Goal: Task Accomplishment & Management: Complete application form

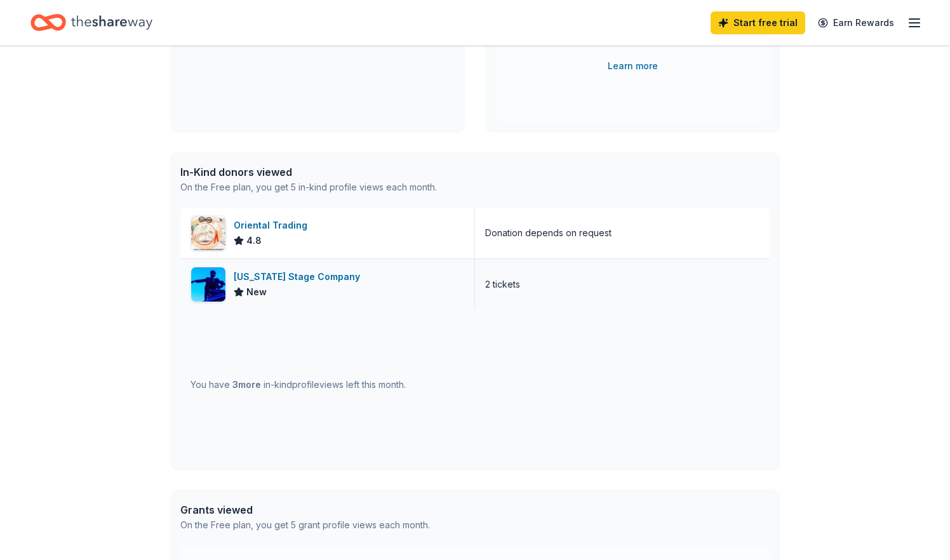
scroll to position [232, 0]
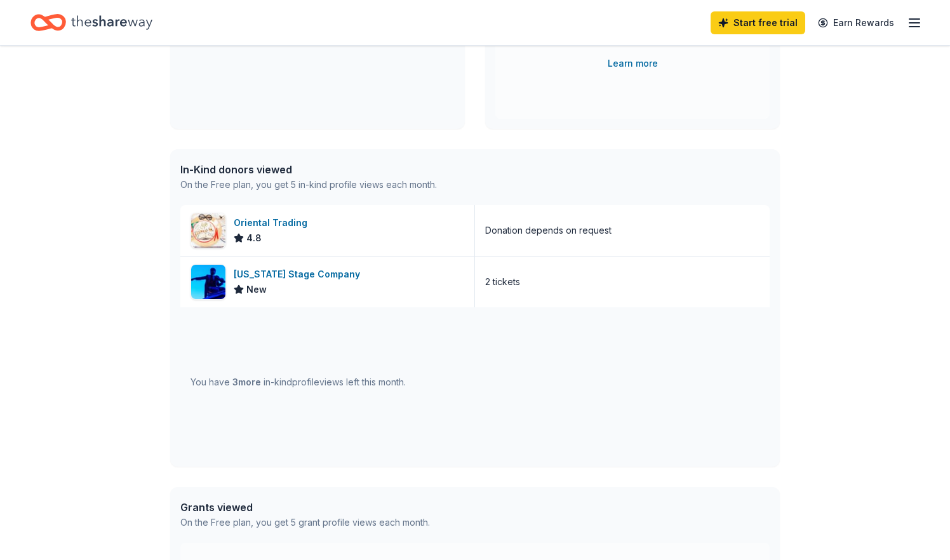
click at [912, 18] on icon "button" at bounding box center [914, 22] width 15 height 15
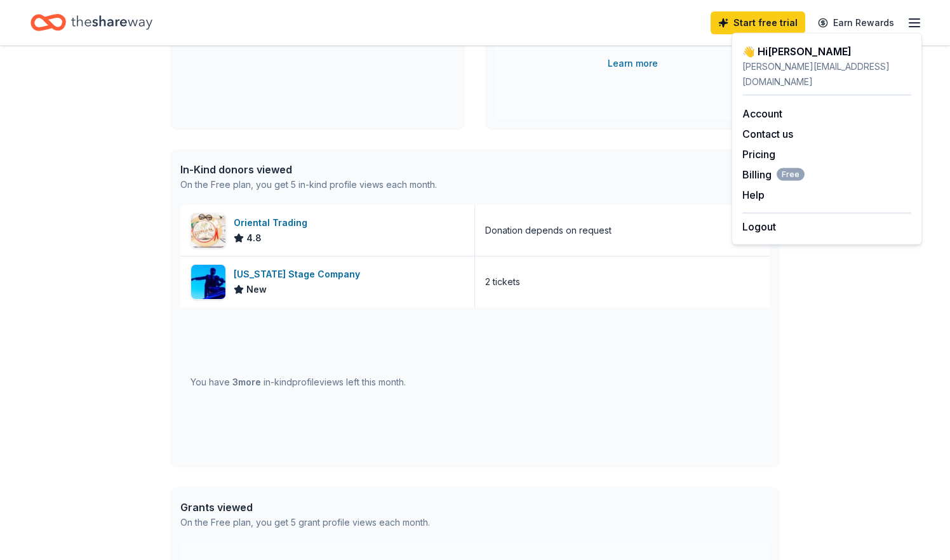
click at [180, 278] on div "In-Kind donors viewed On the Free plan, you get 5 in-kind profile views each mo…" at bounding box center [475, 308] width 610 height 318
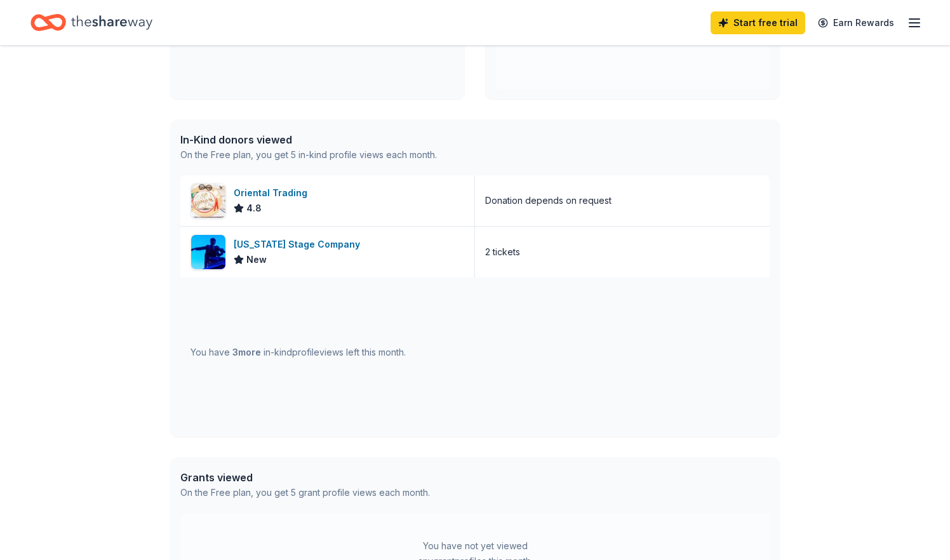
scroll to position [257, 0]
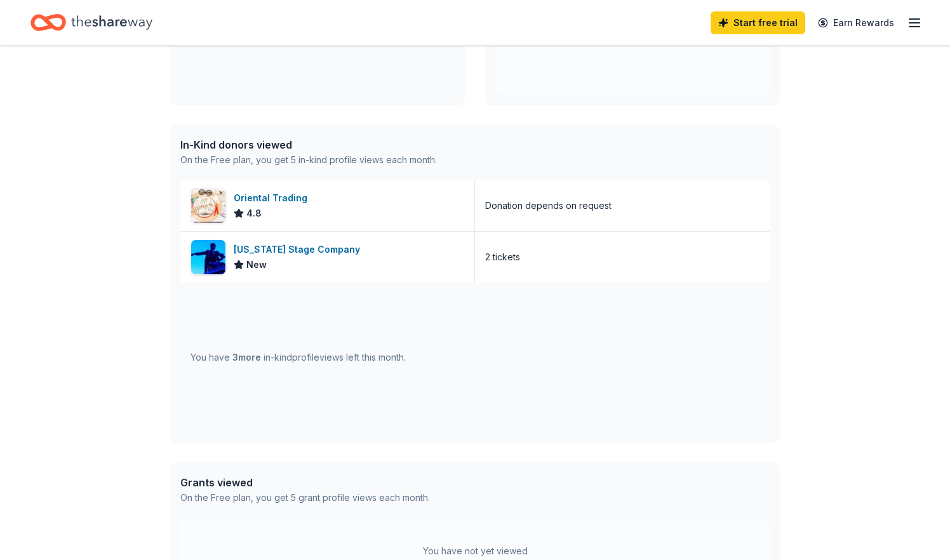
click at [248, 144] on div "In-Kind donors viewed" at bounding box center [308, 144] width 257 height 15
click at [251, 153] on div "On the Free plan, you get 5 in-kind profile views each month." at bounding box center [308, 159] width 257 height 15
click at [111, 214] on div "👋 Hi Maranda In-Kind Create new event 6th Annual Live4Lane Memorial 5K Walk Oct…" at bounding box center [475, 232] width 950 height 887
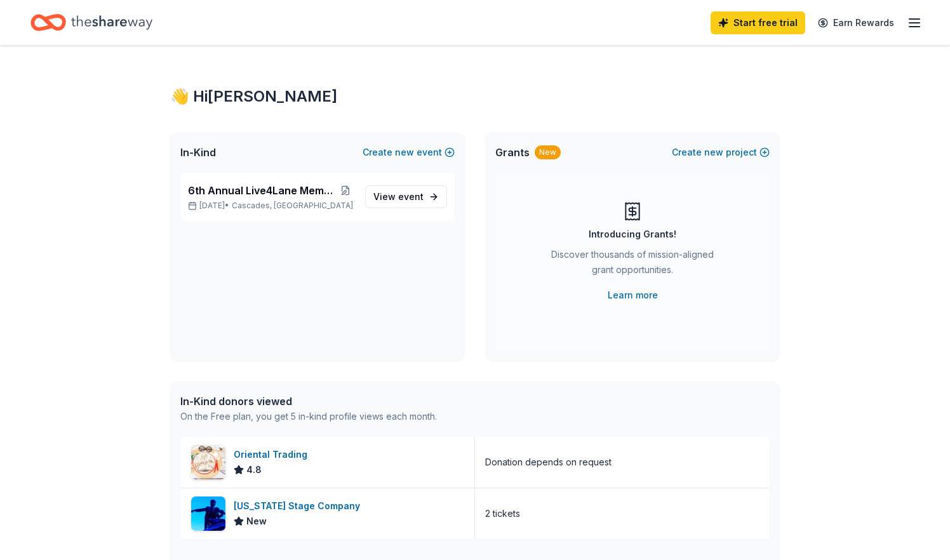
scroll to position [0, 0]
click at [103, 25] on icon "Home" at bounding box center [111, 23] width 81 height 26
click at [920, 27] on icon "button" at bounding box center [914, 22] width 15 height 15
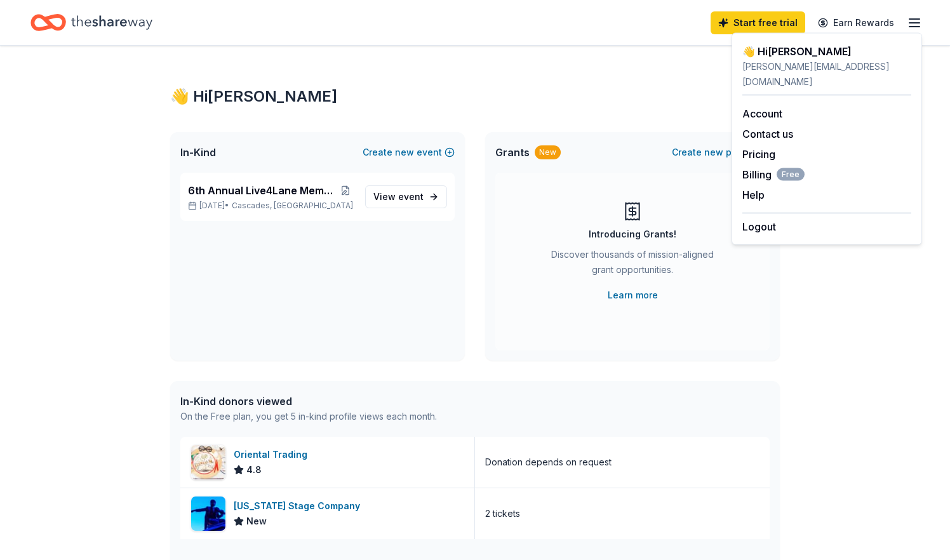
click at [791, 51] on div "👋 Hi Maranda" at bounding box center [827, 51] width 169 height 15
click at [667, 94] on div "👋 Hi Maranda" at bounding box center [475, 96] width 610 height 20
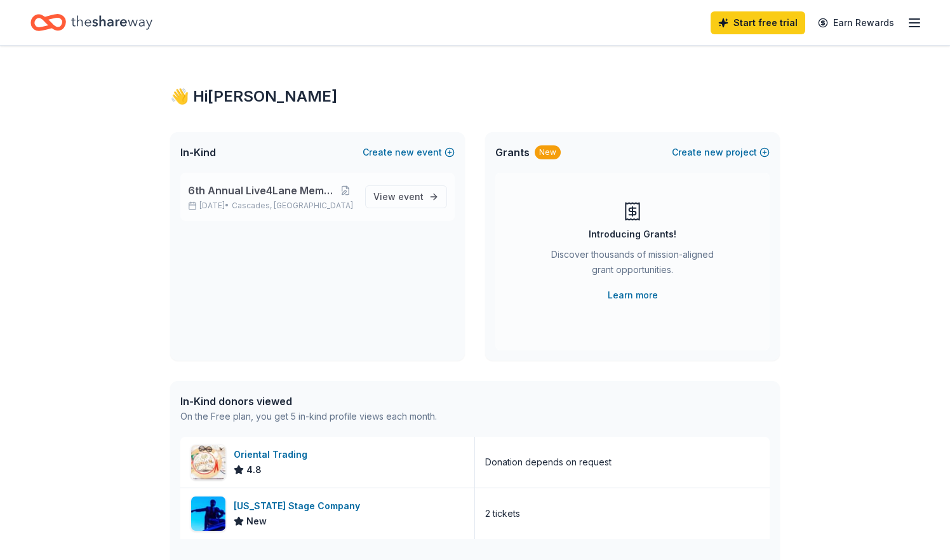
click at [323, 191] on span "6th Annual Live4Lane Memorial 5K Walk" at bounding box center [262, 190] width 148 height 15
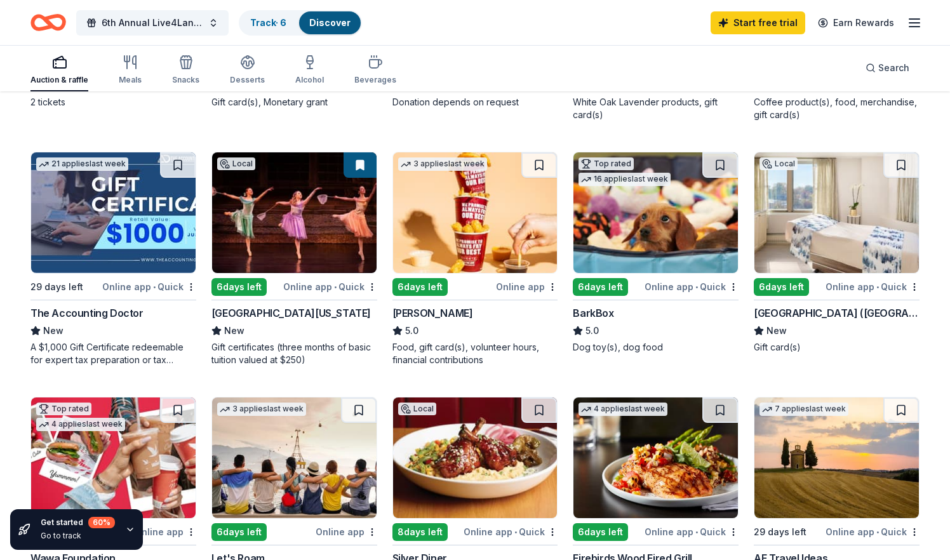
scroll to position [335, 0]
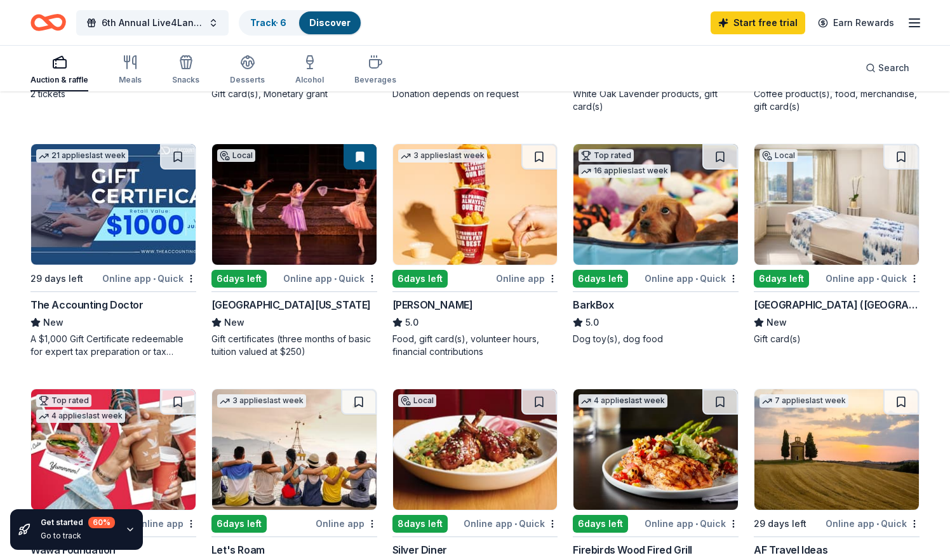
click at [637, 229] on img at bounding box center [656, 204] width 165 height 121
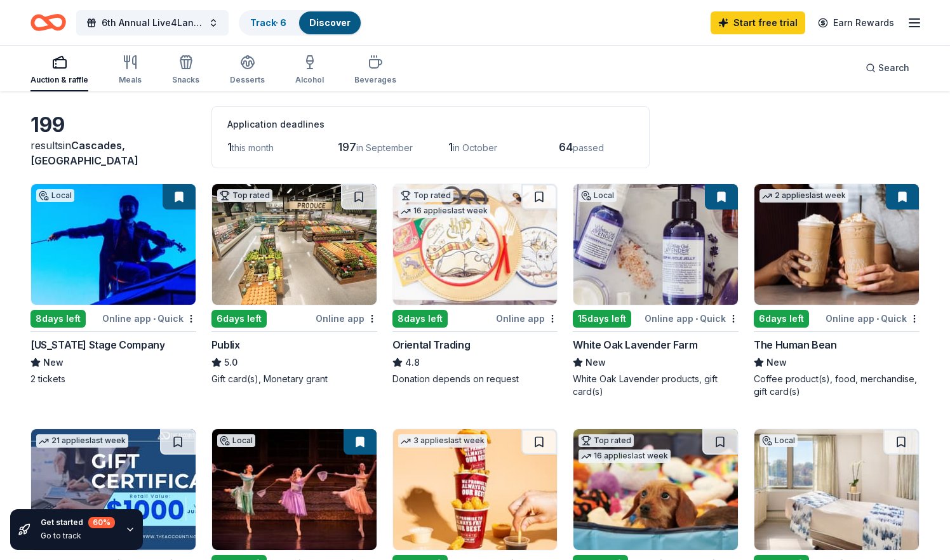
scroll to position [44, 0]
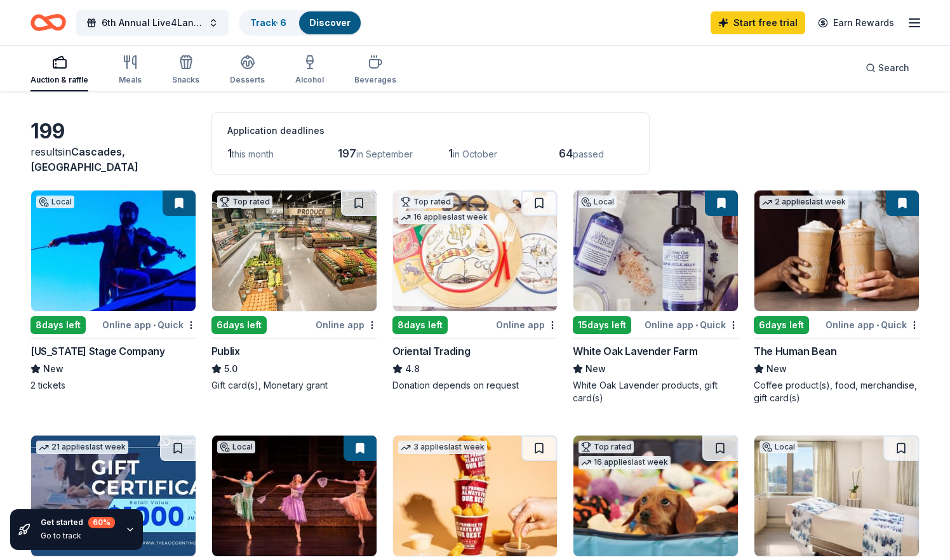
click at [693, 286] on img at bounding box center [656, 251] width 165 height 121
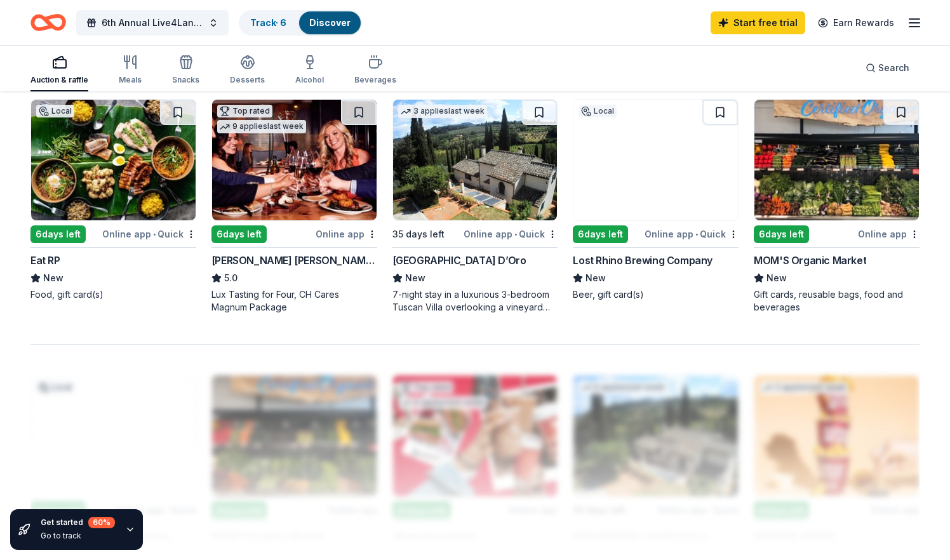
scroll to position [871, 0]
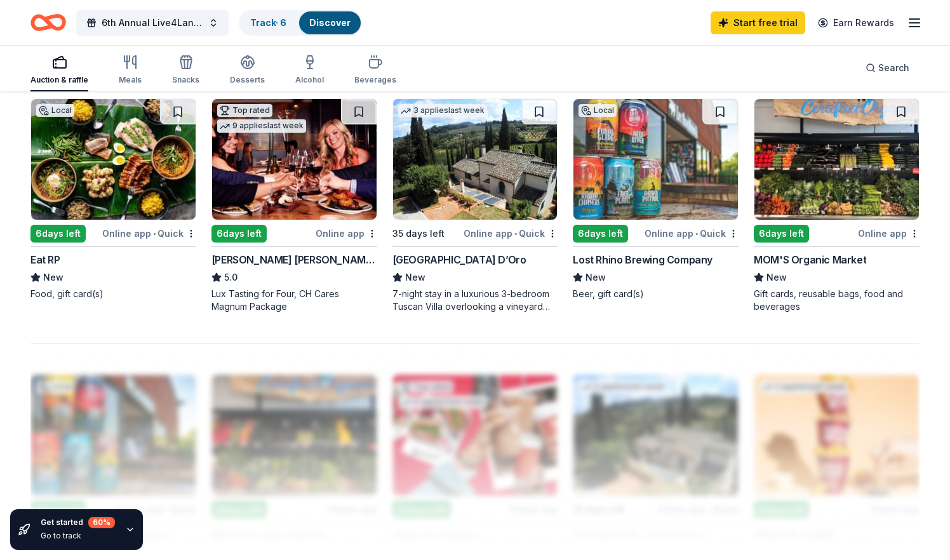
click at [315, 187] on img at bounding box center [294, 159] width 165 height 121
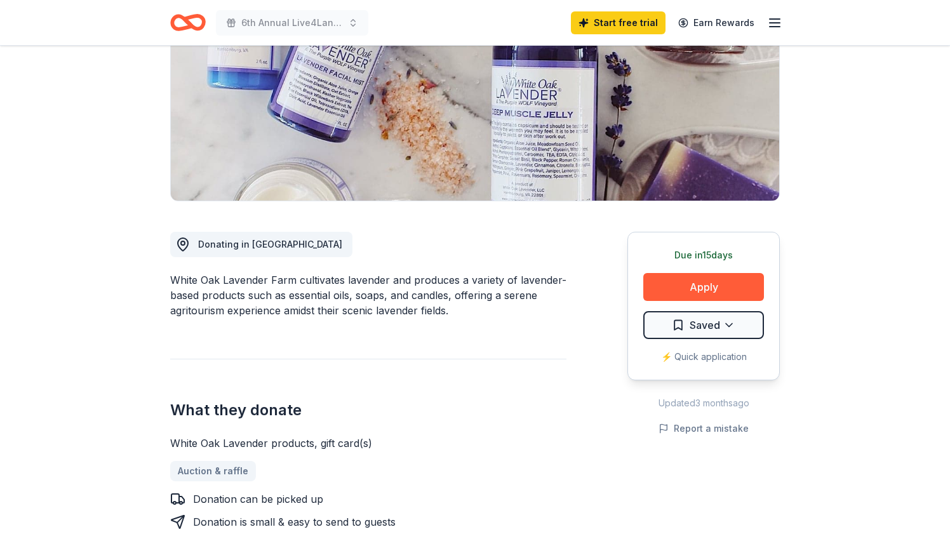
scroll to position [180, 0]
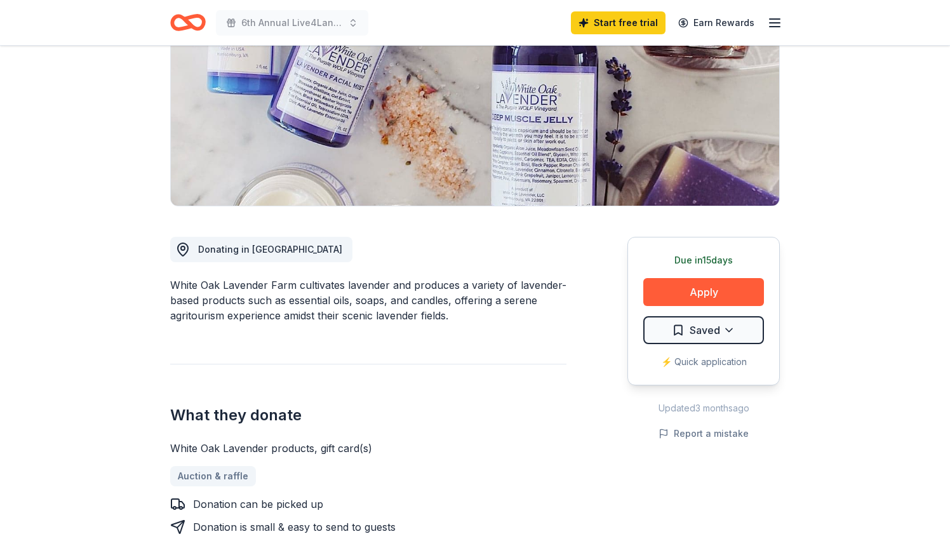
drag, startPoint x: 171, startPoint y: 288, endPoint x: 291, endPoint y: 286, distance: 120.1
click at [292, 286] on div "White Oak Lavender Farm cultivates lavender and produces a variety of lavender-…" at bounding box center [368, 301] width 396 height 46
drag, startPoint x: 297, startPoint y: 286, endPoint x: 194, endPoint y: 280, distance: 103.1
click at [194, 280] on div "White Oak Lavender Farm cultivates lavender and produces a variety of lavender-…" at bounding box center [368, 301] width 396 height 46
click at [189, 285] on div "White Oak Lavender Farm cultivates lavender and produces a variety of lavender-…" at bounding box center [368, 301] width 396 height 46
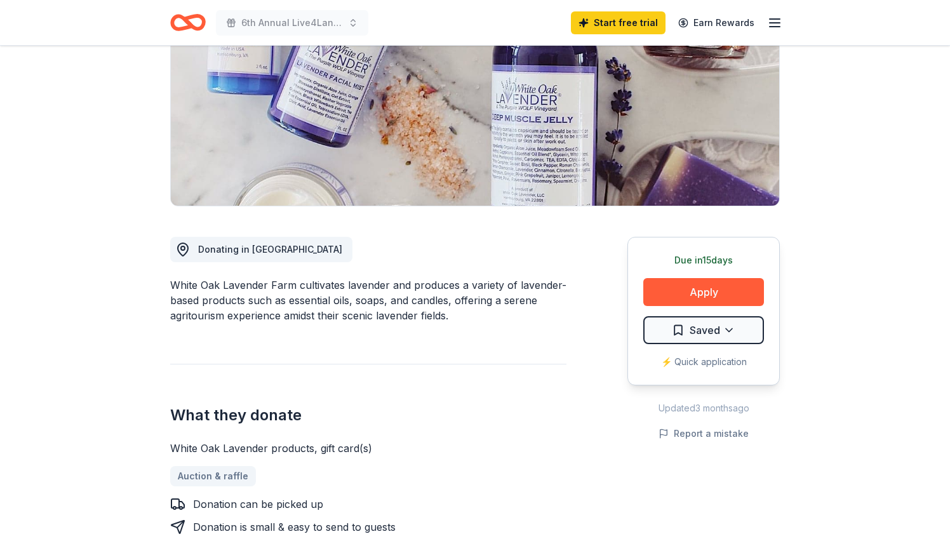
click at [189, 285] on div "White Oak Lavender Farm cultivates lavender and produces a variety of lavender-…" at bounding box center [368, 301] width 396 height 46
click at [318, 308] on div "White Oak Lavender Farm cultivates lavender and produces a variety of lavender-…" at bounding box center [368, 301] width 396 height 46
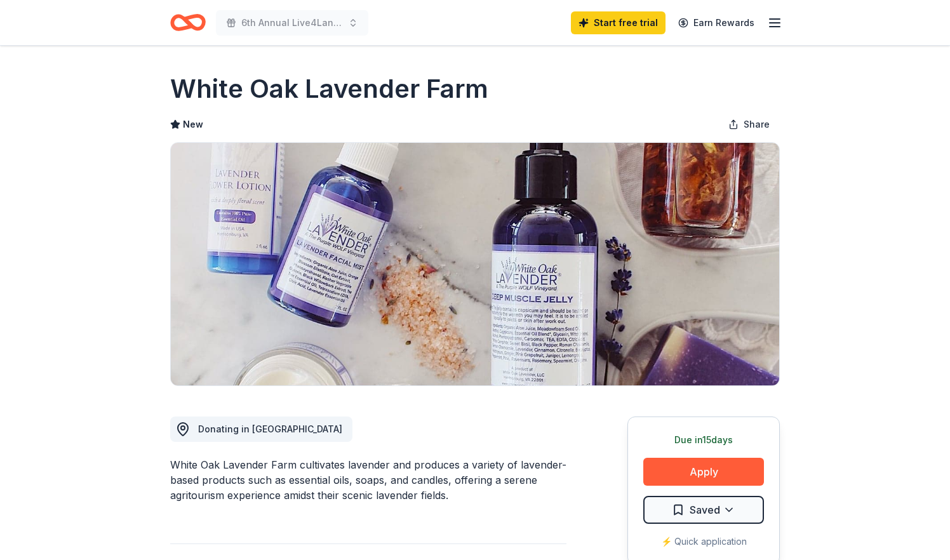
scroll to position [0, 0]
click at [388, 90] on h1 "White Oak Lavender Farm" at bounding box center [329, 89] width 318 height 36
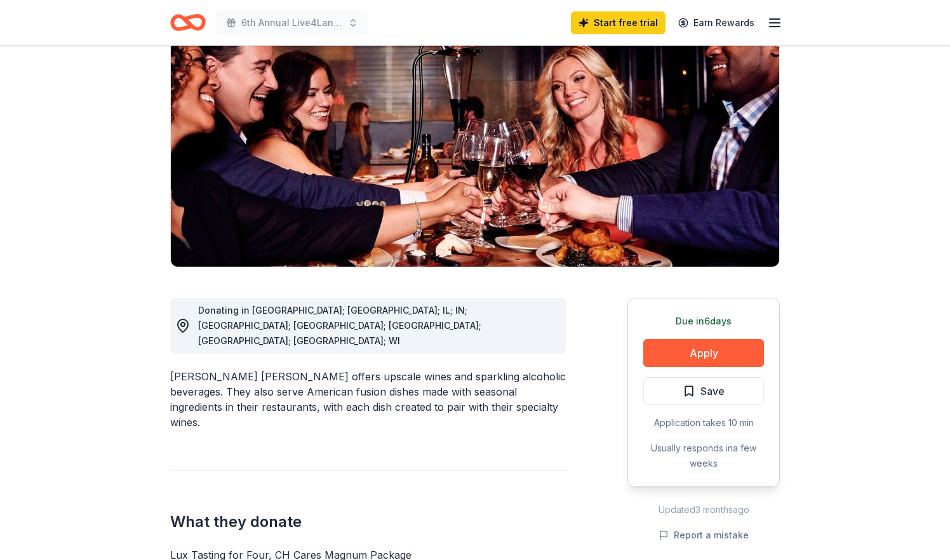
scroll to position [170, 0]
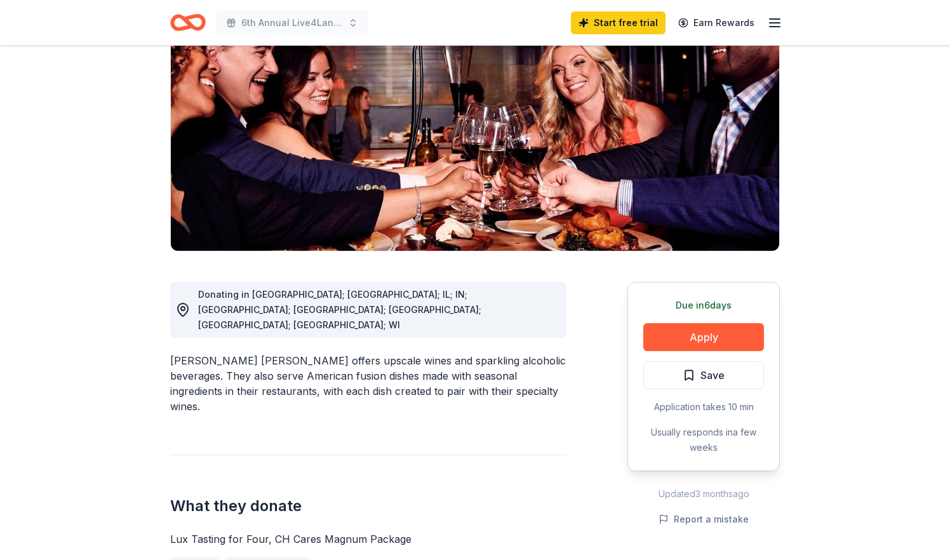
click at [694, 323] on button "Apply" at bounding box center [703, 337] width 121 height 28
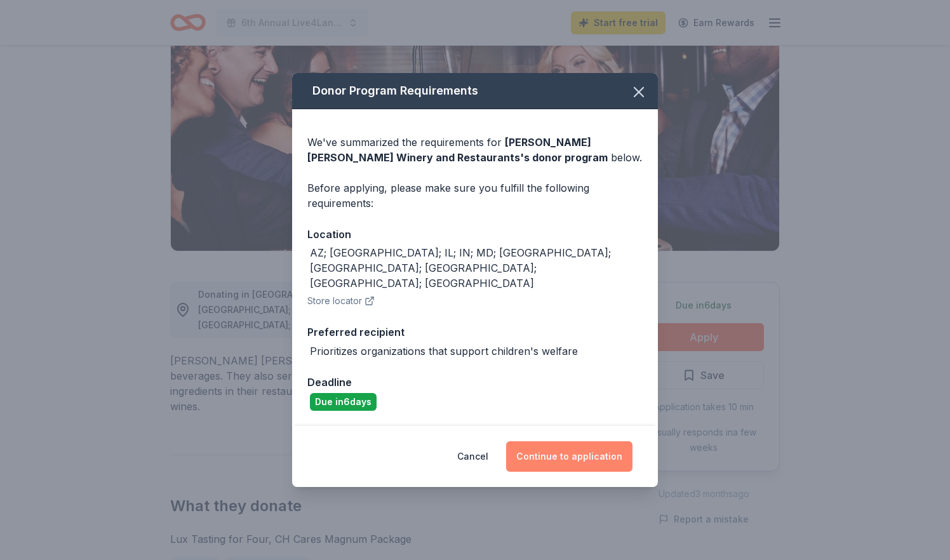
click at [555, 443] on button "Continue to application" at bounding box center [569, 456] width 126 height 30
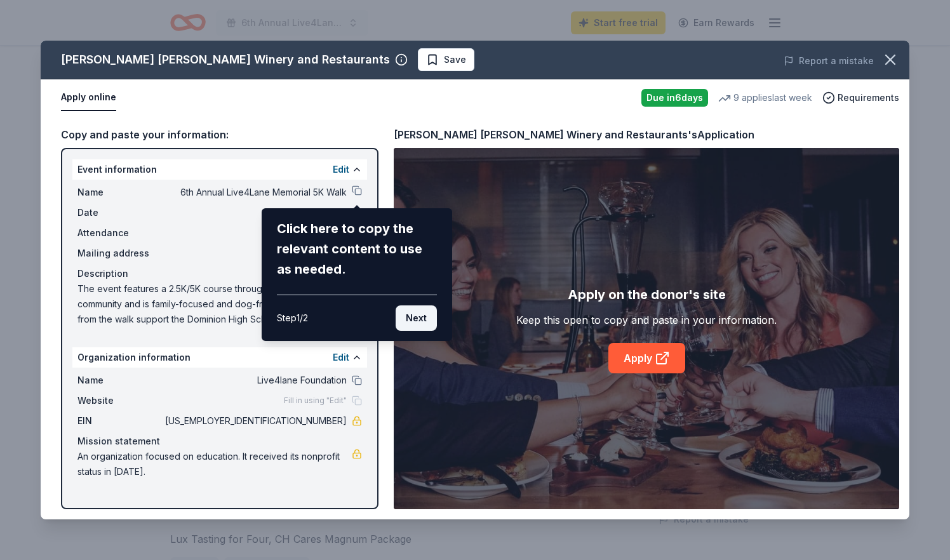
click at [420, 323] on button "Next" at bounding box center [416, 318] width 41 height 25
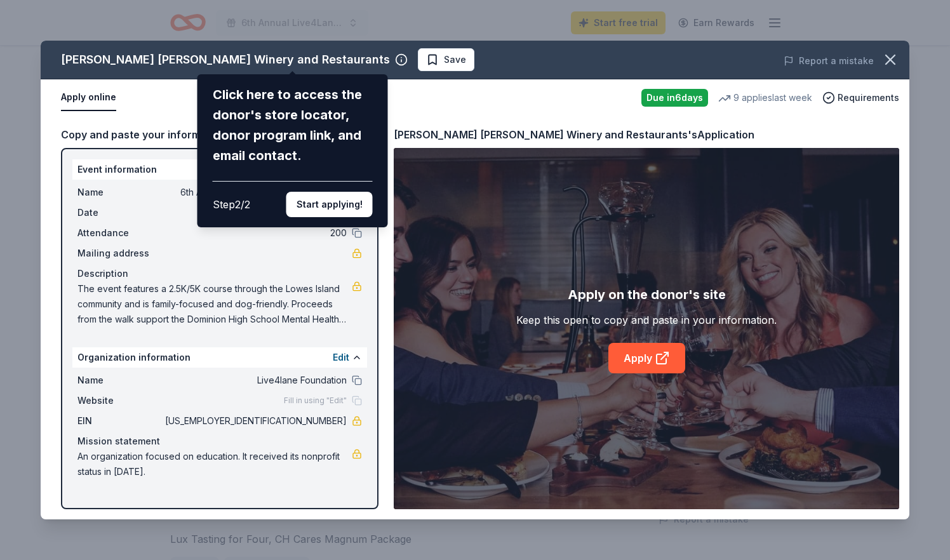
click at [645, 354] on div "Cooper's Hawk Winery and Restaurants Click here to access the donor's store loc…" at bounding box center [475, 280] width 869 height 479
click at [344, 192] on button "Start applying!" at bounding box center [329, 204] width 86 height 25
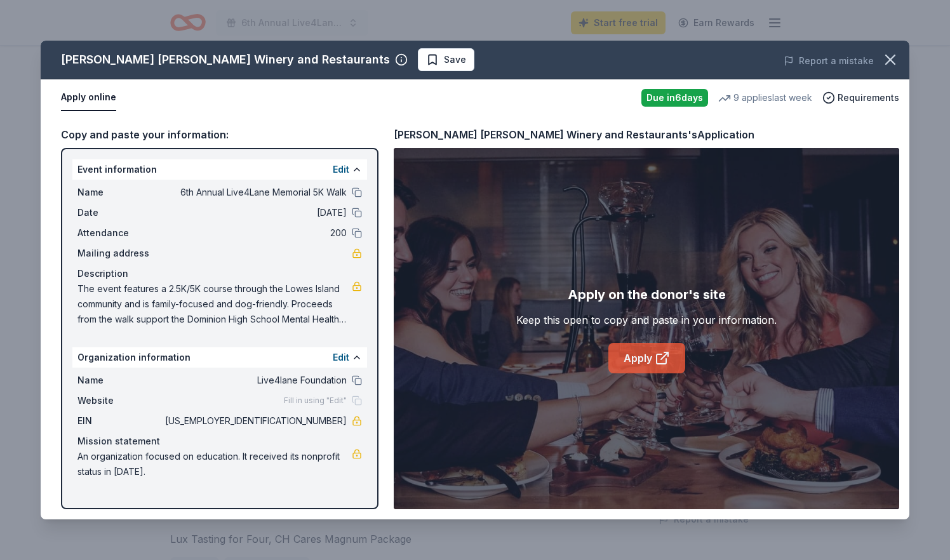
click at [637, 361] on link "Apply" at bounding box center [647, 358] width 77 height 30
click at [871, 98] on span "Requirements" at bounding box center [869, 97] width 62 height 15
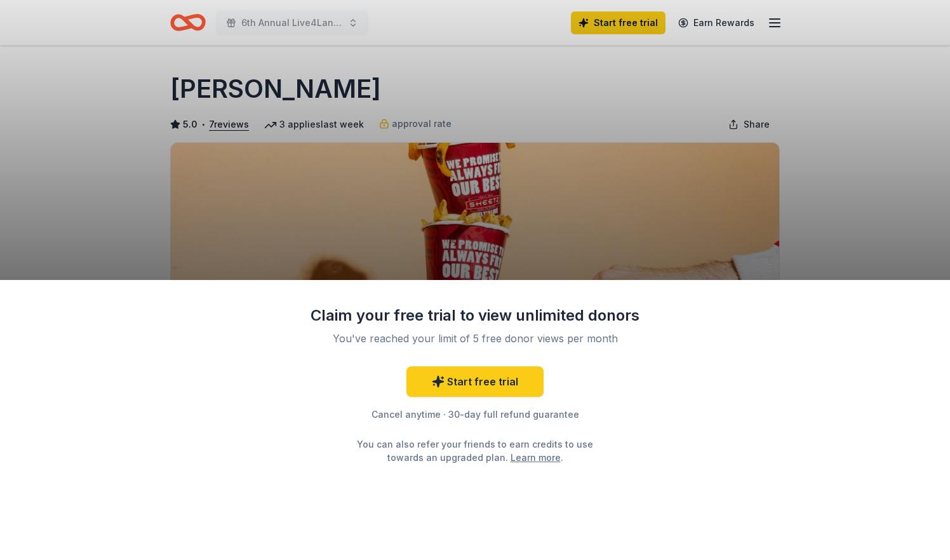
click at [598, 208] on div "Claim your free trial to view unlimited donors You've reached your limit of 5 f…" at bounding box center [475, 280] width 950 height 560
click at [606, 238] on div "Claim your free trial to view unlimited donors You've reached your limit of 5 f…" at bounding box center [475, 280] width 950 height 560
click at [593, 140] on div "Claim your free trial to view unlimited donors You've reached your limit of 5 f…" at bounding box center [475, 280] width 950 height 560
click at [494, 383] on link "Start free trial" at bounding box center [475, 382] width 137 height 30
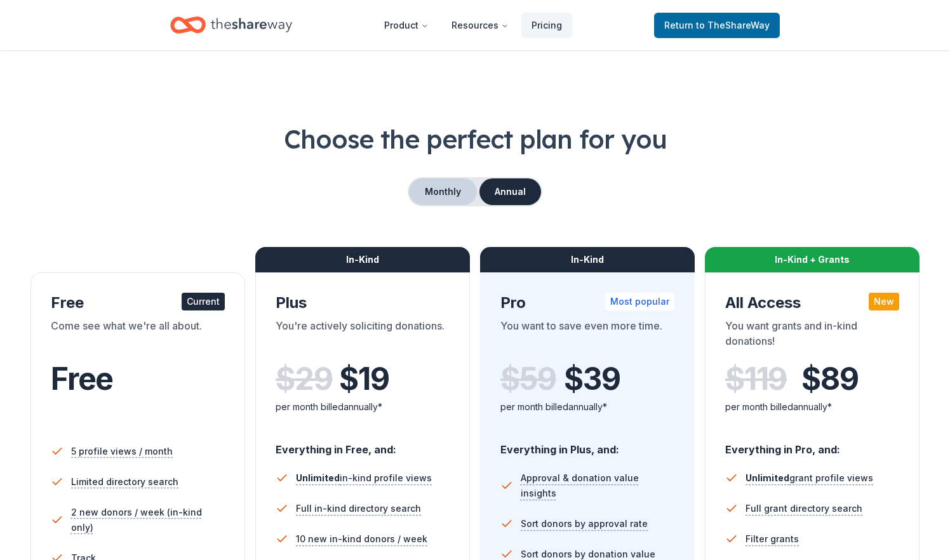
click at [447, 191] on button "Monthly" at bounding box center [443, 191] width 68 height 27
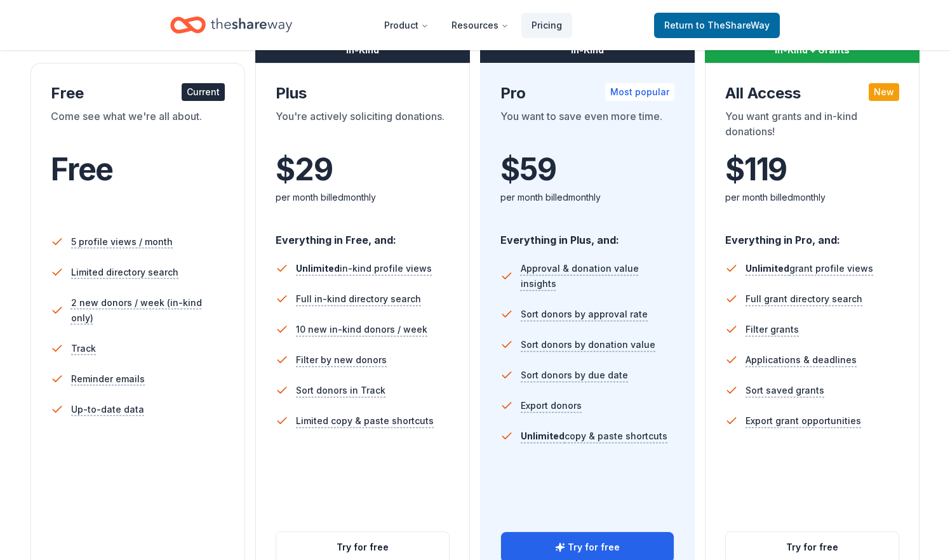
scroll to position [210, 0]
click at [364, 475] on div "Everything in Free, and: Unlimited in-kind profile views Full in-kind directory…" at bounding box center [363, 374] width 174 height 305
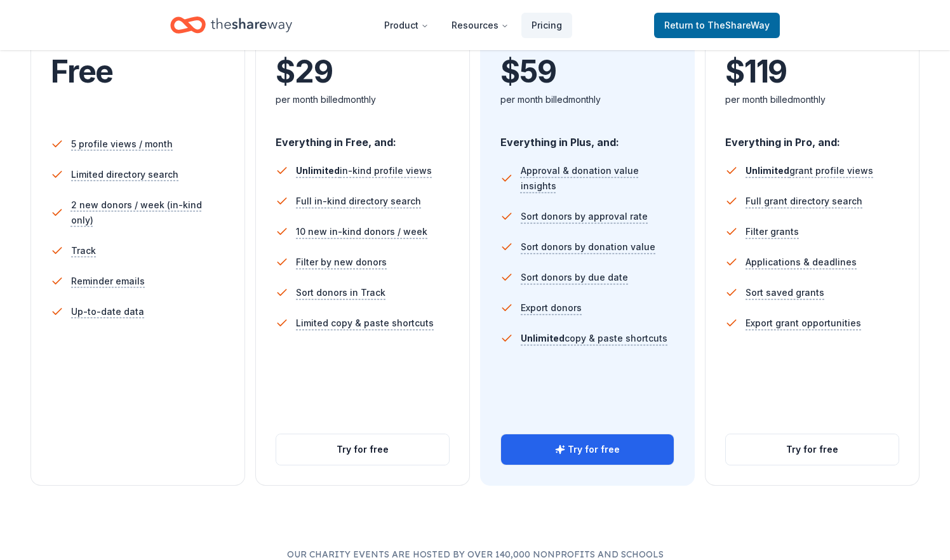
scroll to position [318, 0]
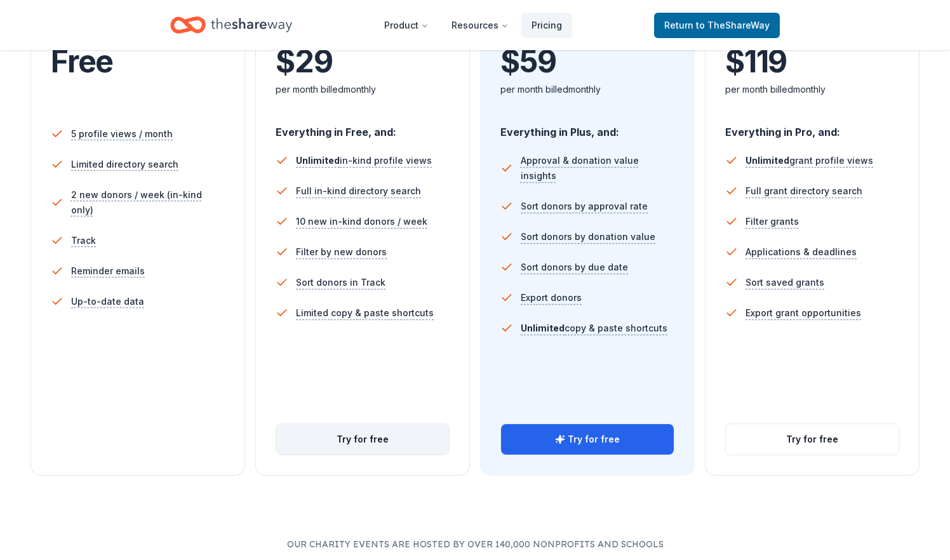
click at [370, 443] on button "Try for free" at bounding box center [362, 439] width 173 height 30
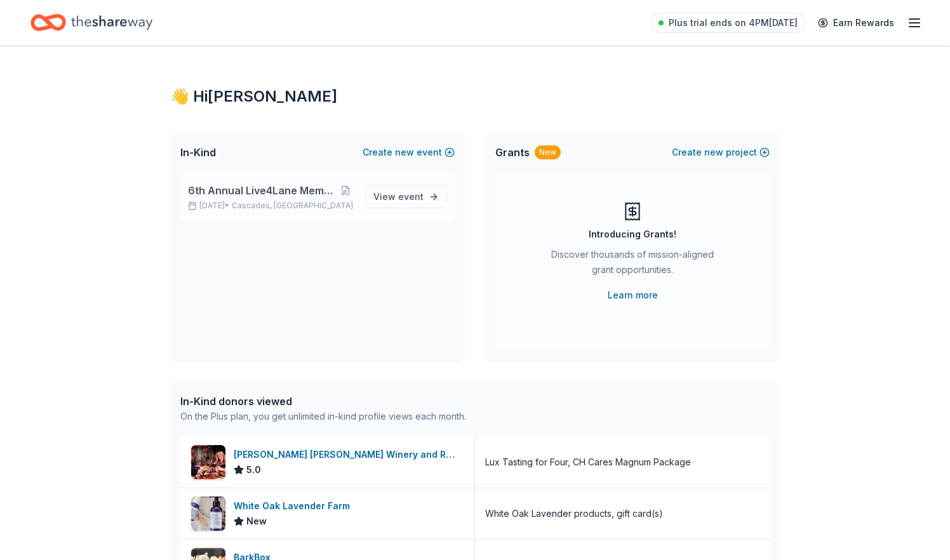
click at [277, 191] on span "6th Annual Live4Lane Memorial 5K Walk" at bounding box center [262, 190] width 148 height 15
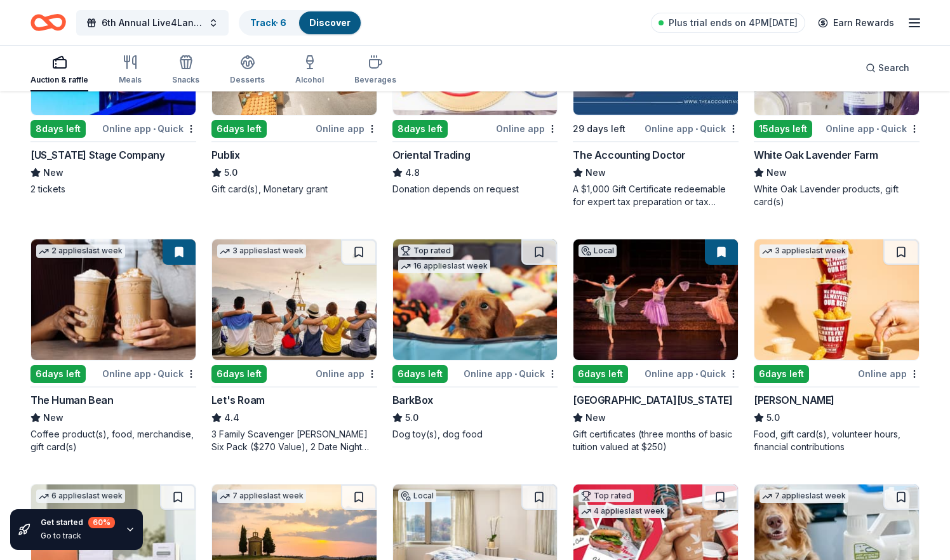
scroll to position [273, 0]
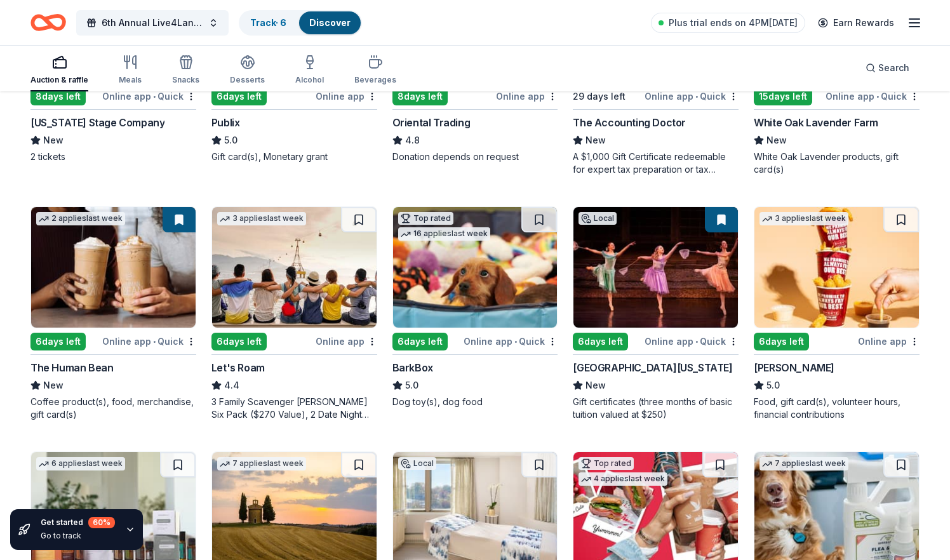
click at [835, 297] on img at bounding box center [837, 267] width 165 height 121
click at [299, 299] on img at bounding box center [294, 267] width 165 height 121
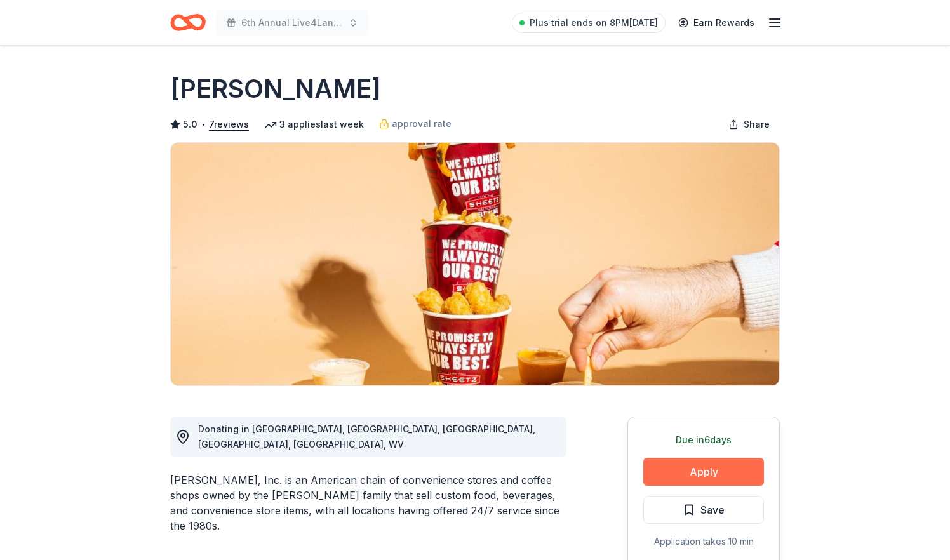
click at [672, 475] on button "Apply" at bounding box center [703, 472] width 121 height 28
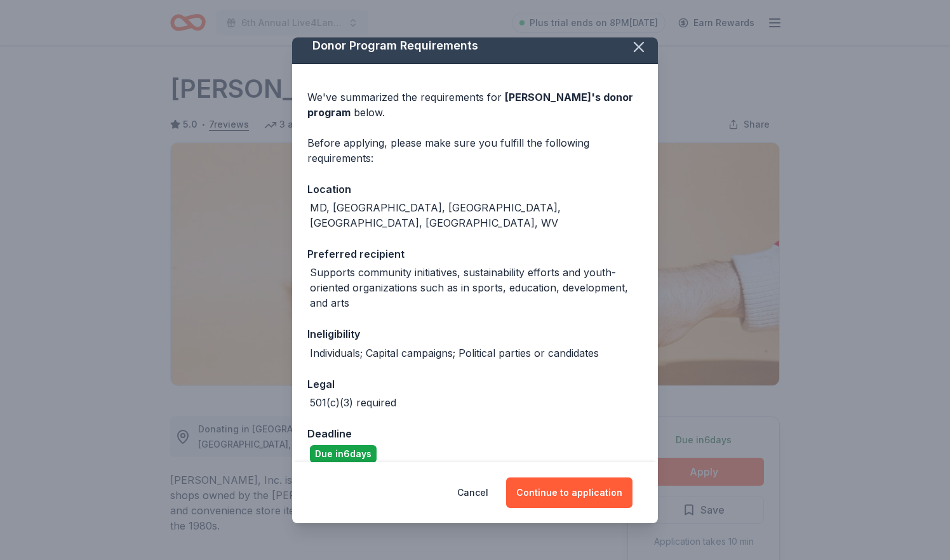
scroll to position [9, 0]
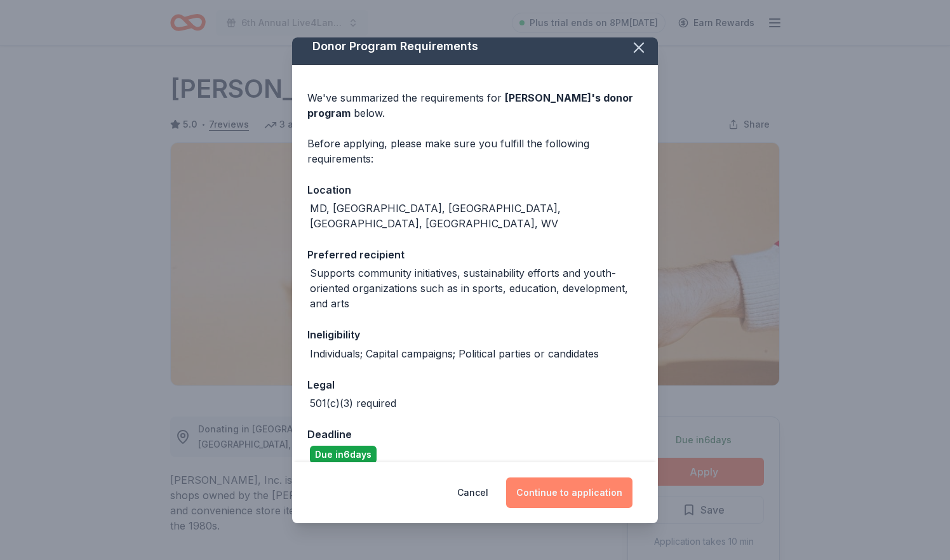
click at [577, 499] on button "Continue to application" at bounding box center [569, 493] width 126 height 30
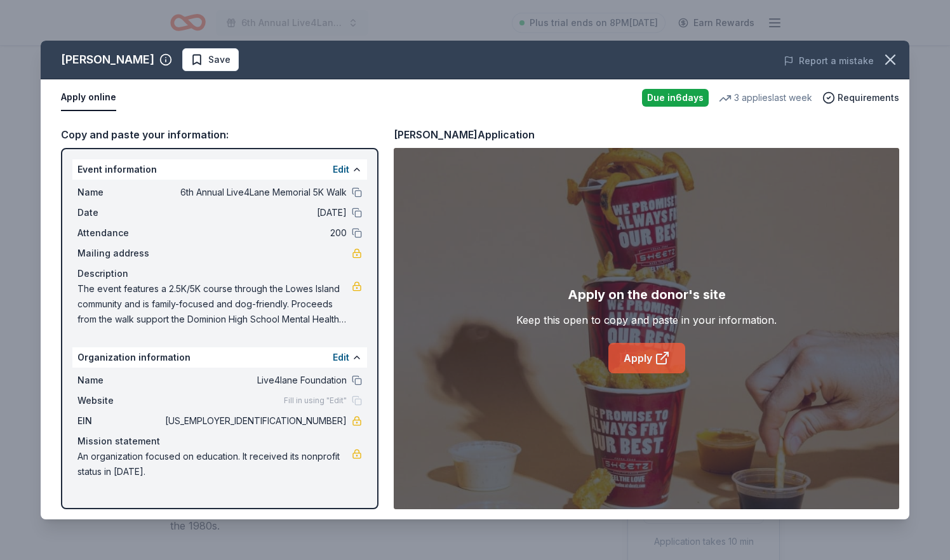
click at [654, 361] on link "Apply" at bounding box center [647, 358] width 77 height 30
click at [208, 65] on span "Save" at bounding box center [219, 59] width 22 height 15
click at [898, 64] on icon "button" at bounding box center [891, 60] width 18 height 18
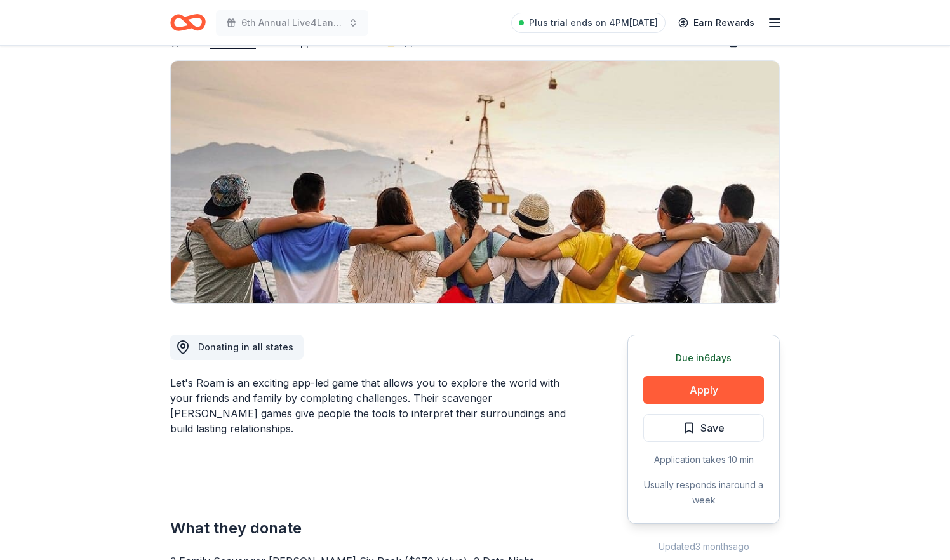
scroll to position [88, 0]
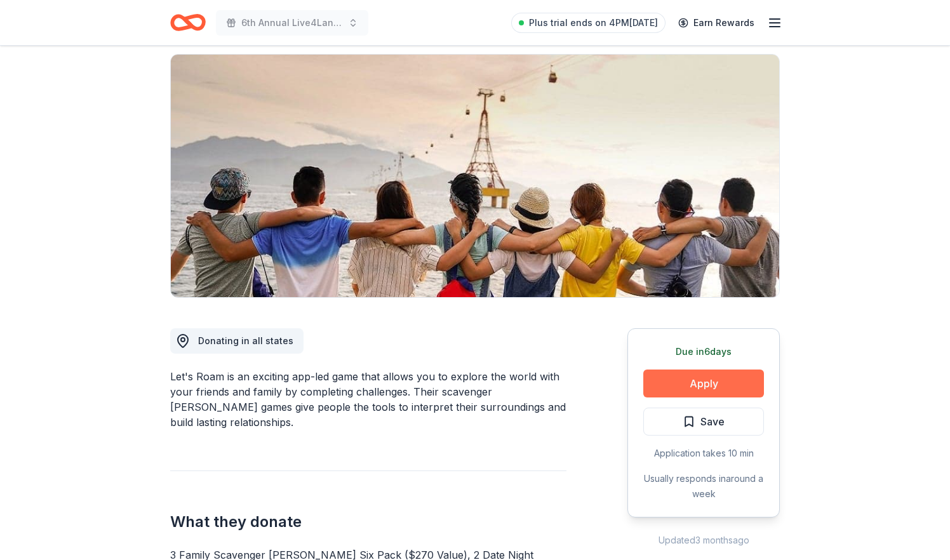
click at [705, 378] on button "Apply" at bounding box center [703, 384] width 121 height 28
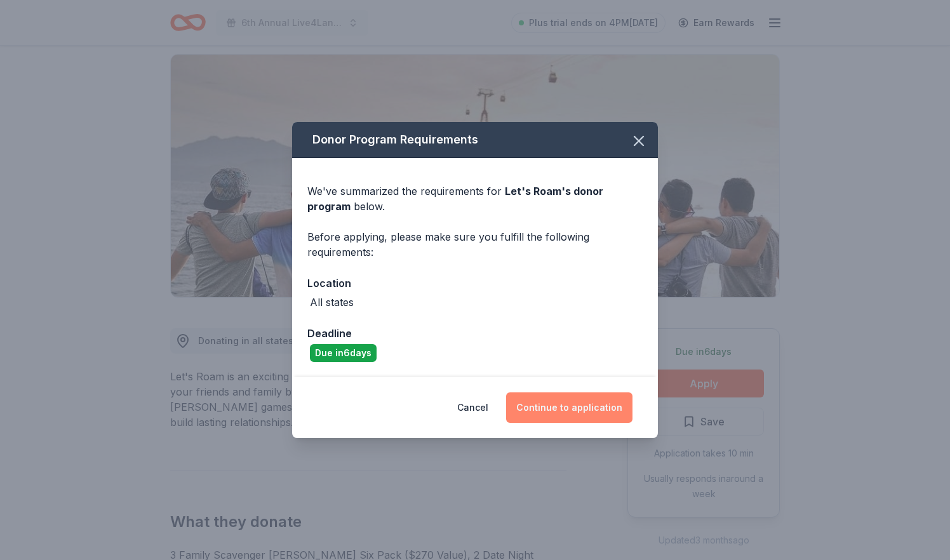
click at [579, 407] on button "Continue to application" at bounding box center [569, 408] width 126 height 30
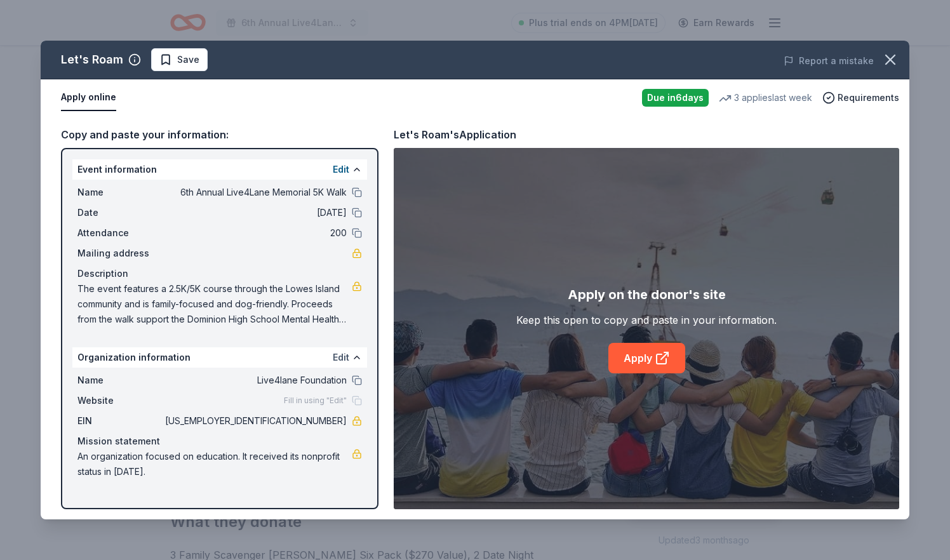
click at [346, 357] on button "Edit" at bounding box center [341, 357] width 17 height 15
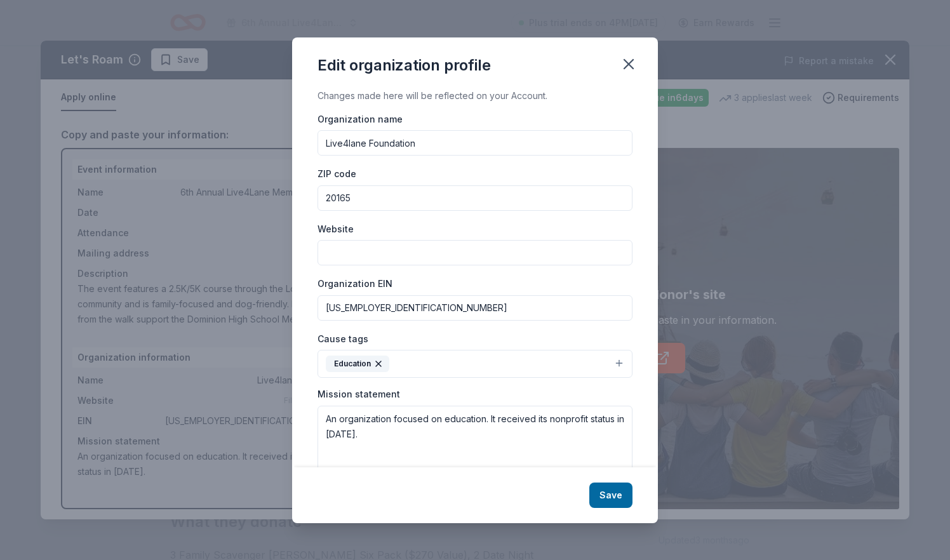
click at [337, 260] on input "Website" at bounding box center [475, 252] width 315 height 25
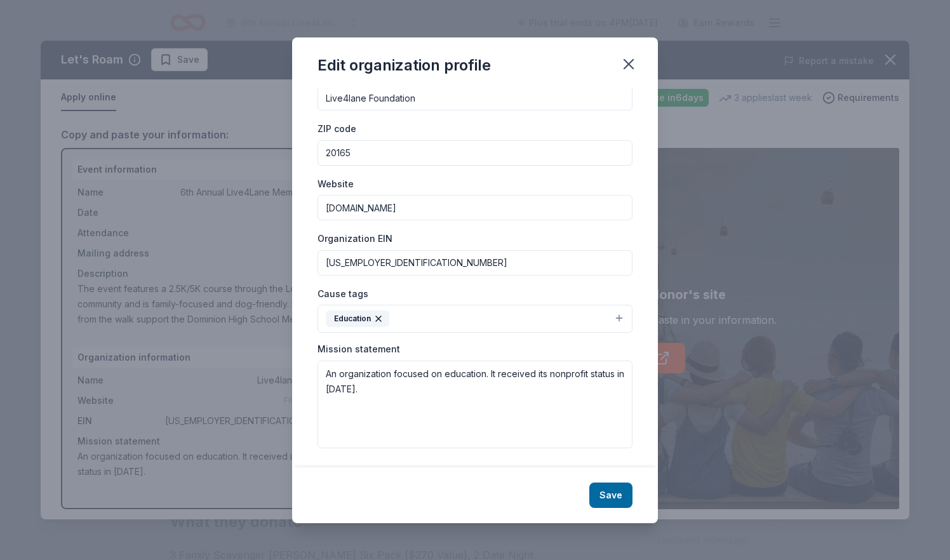
scroll to position [44, 0]
type input "www.live4lane.org"
drag, startPoint x: 367, startPoint y: 395, endPoint x: 321, endPoint y: 365, distance: 55.0
click at [321, 365] on textarea "An organization focused on education. It received its nonprofit status in 2023." at bounding box center [475, 405] width 315 height 88
paste textarea "The Live4Lane Foundation's mission is to increase community mental health resou…"
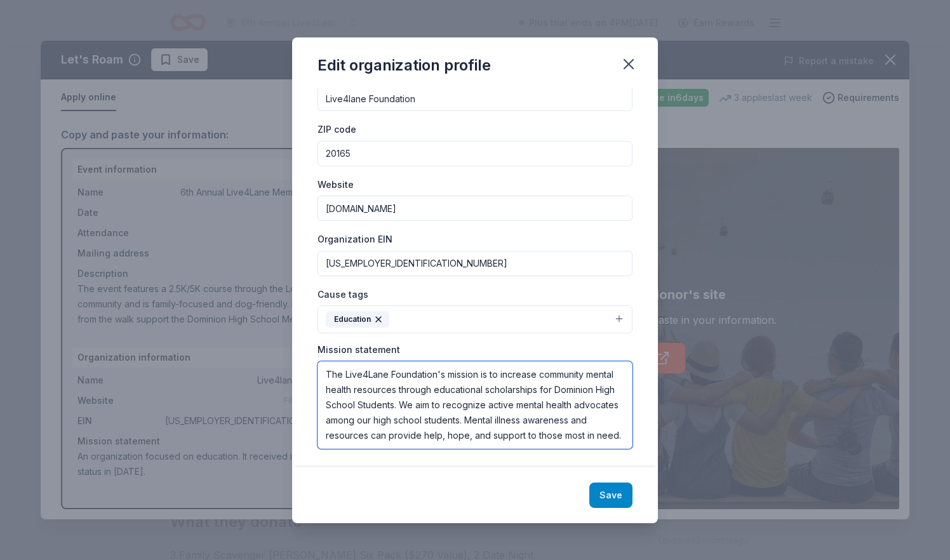
type textarea "The Live4Lane Foundation's mission is to increase community mental health resou…"
click at [612, 493] on button "Save" at bounding box center [610, 495] width 43 height 25
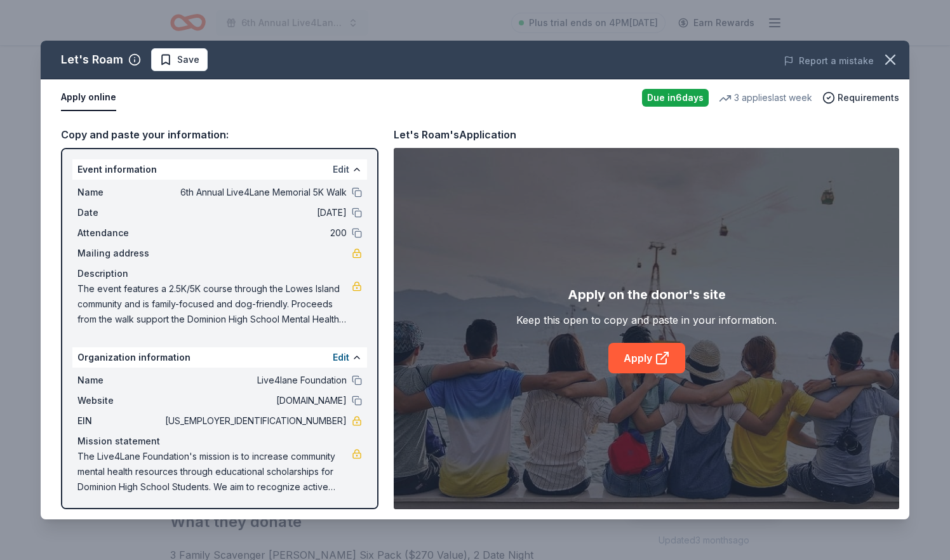
click at [347, 166] on button "Edit" at bounding box center [341, 169] width 17 height 15
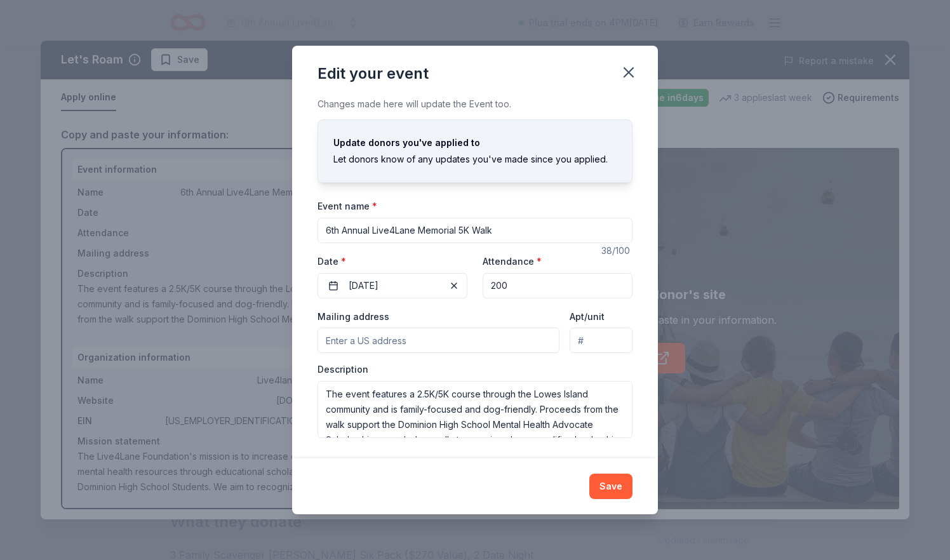
scroll to position [0, 0]
click at [419, 337] on input "Mailing address" at bounding box center [439, 340] width 242 height 25
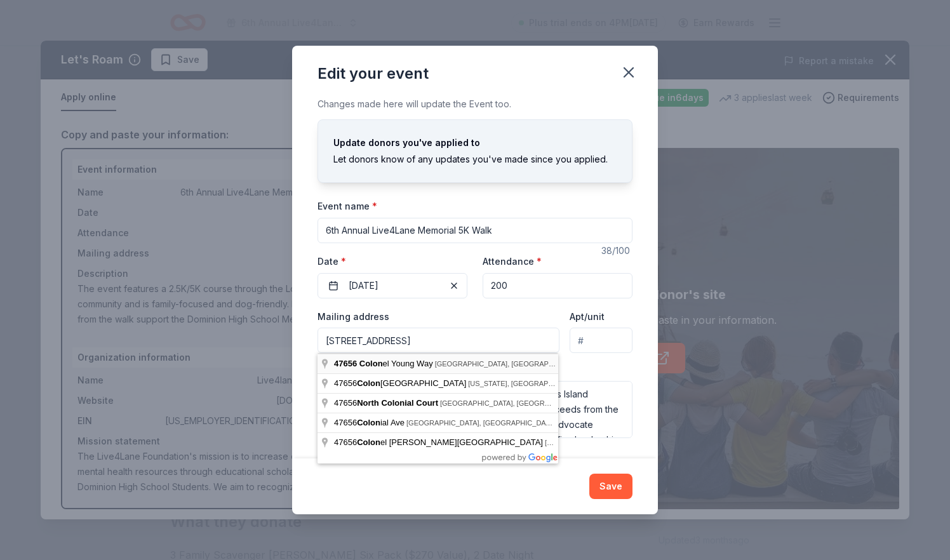
type input "47656 Colonel Young Way, Sterling, VA, 20165"
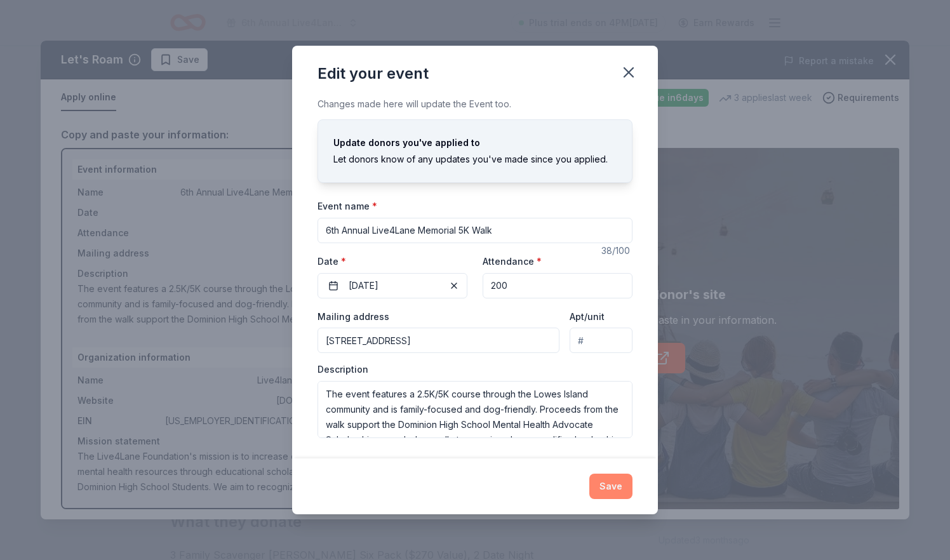
click at [623, 484] on button "Save" at bounding box center [610, 486] width 43 height 25
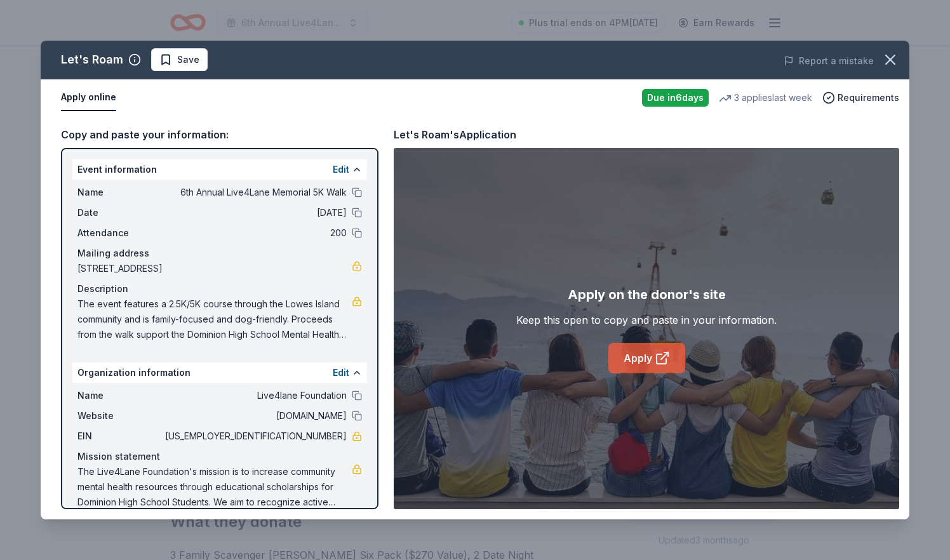
click at [647, 360] on link "Apply" at bounding box center [647, 358] width 77 height 30
click at [657, 358] on icon at bounding box center [662, 359] width 10 height 10
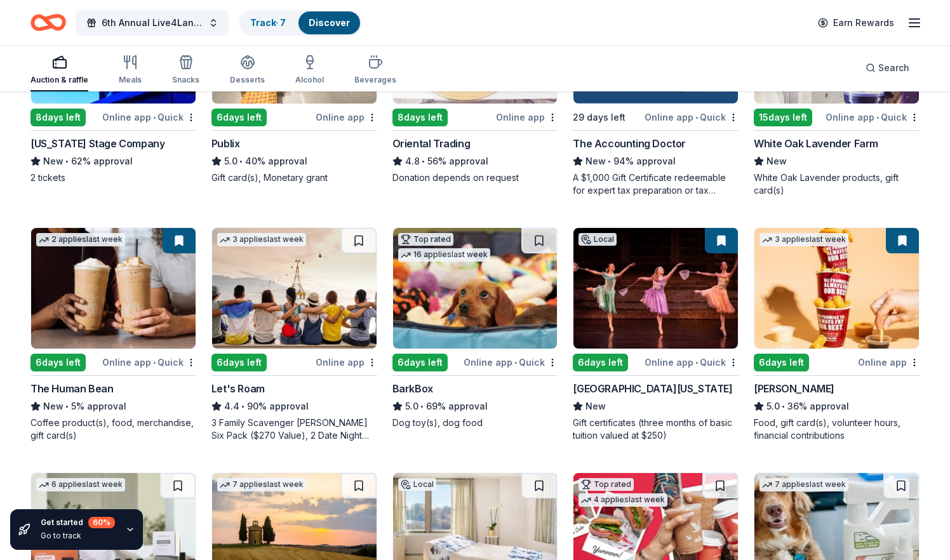
scroll to position [258, 0]
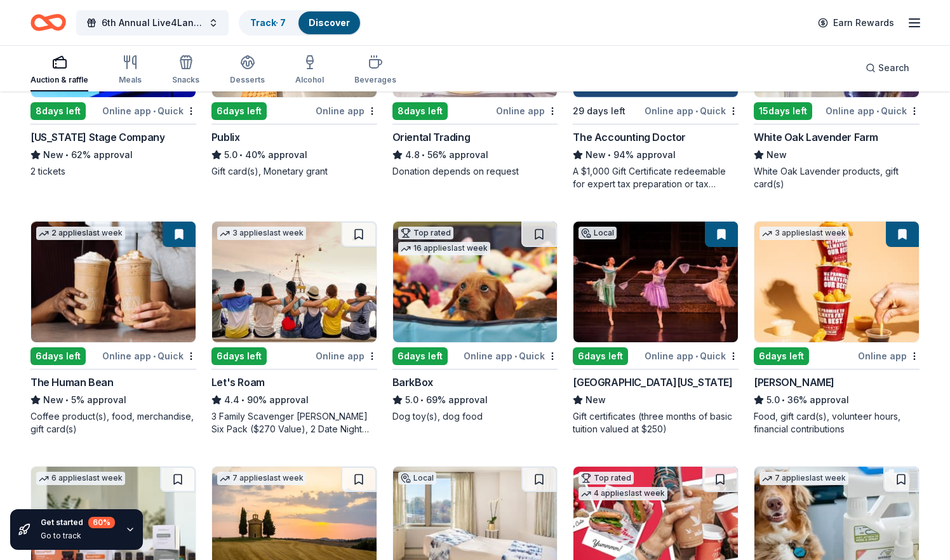
click at [149, 279] on img at bounding box center [113, 282] width 165 height 121
click at [451, 311] on img at bounding box center [475, 282] width 165 height 121
click at [652, 300] on img at bounding box center [656, 282] width 165 height 121
click at [721, 236] on button at bounding box center [721, 234] width 33 height 25
click at [723, 234] on button at bounding box center [721, 234] width 33 height 25
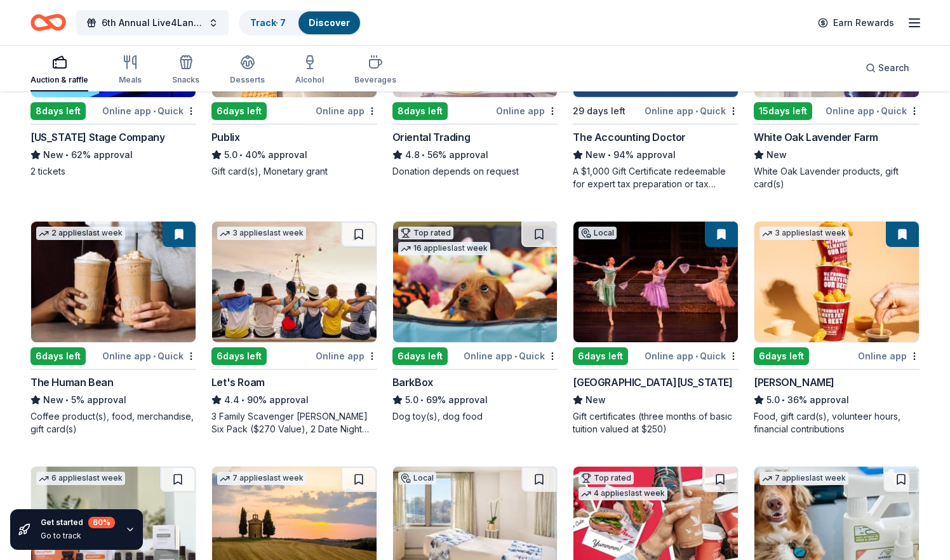
click at [700, 273] on img at bounding box center [656, 282] width 165 height 121
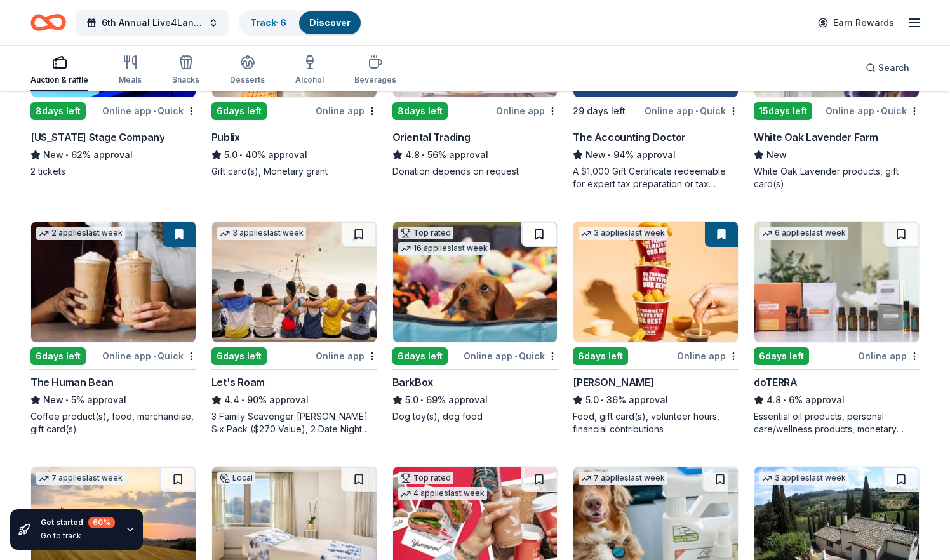
click at [541, 237] on button at bounding box center [540, 234] width 36 height 25
click at [516, 252] on img at bounding box center [475, 282] width 165 height 121
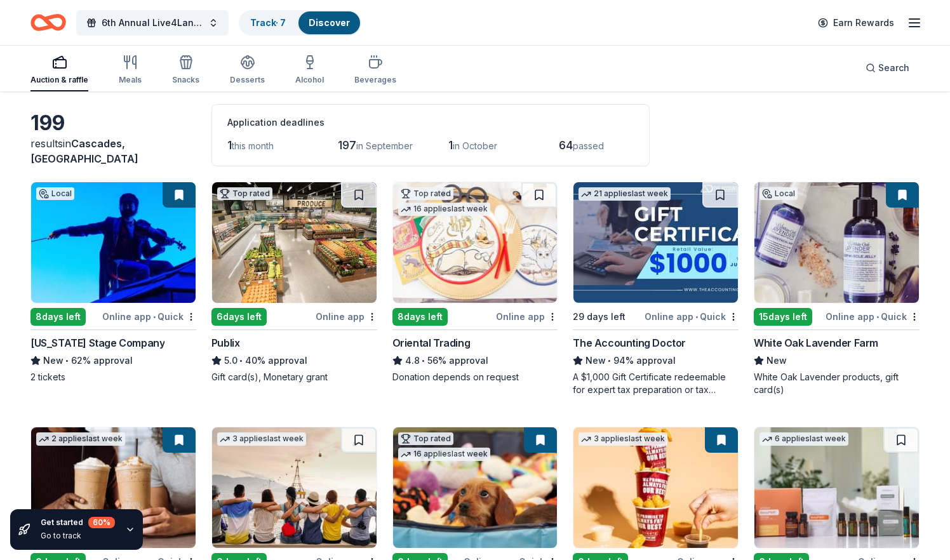
scroll to position [52, 0]
click at [543, 200] on button at bounding box center [540, 194] width 36 height 25
click at [543, 200] on button at bounding box center [540, 194] width 33 height 25
click at [499, 246] on img at bounding box center [475, 242] width 165 height 121
click at [185, 198] on button at bounding box center [179, 194] width 33 height 25
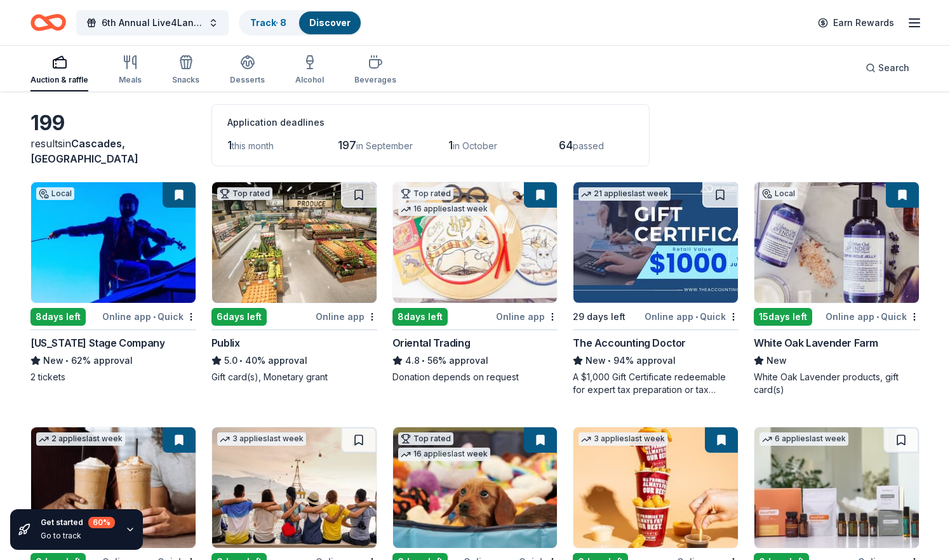
click at [865, 287] on img at bounding box center [837, 242] width 165 height 121
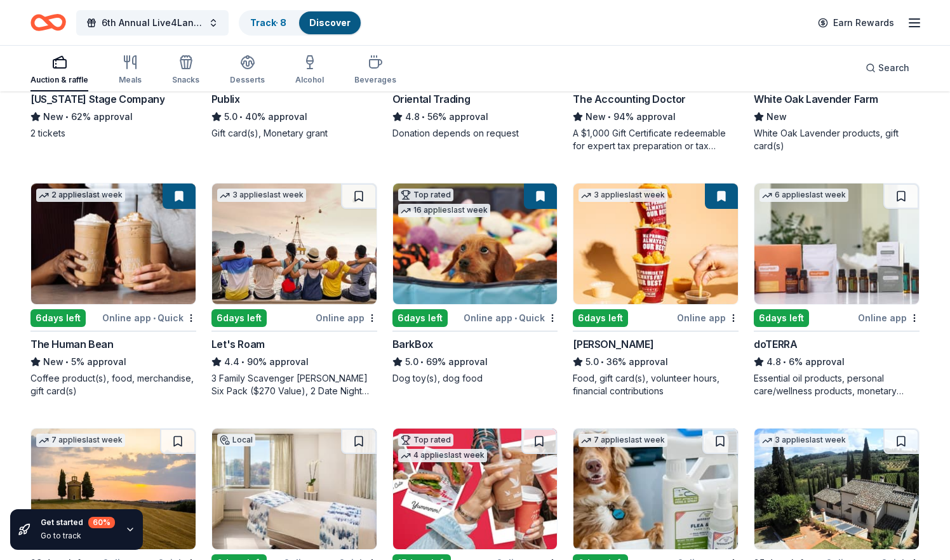
scroll to position [297, 0]
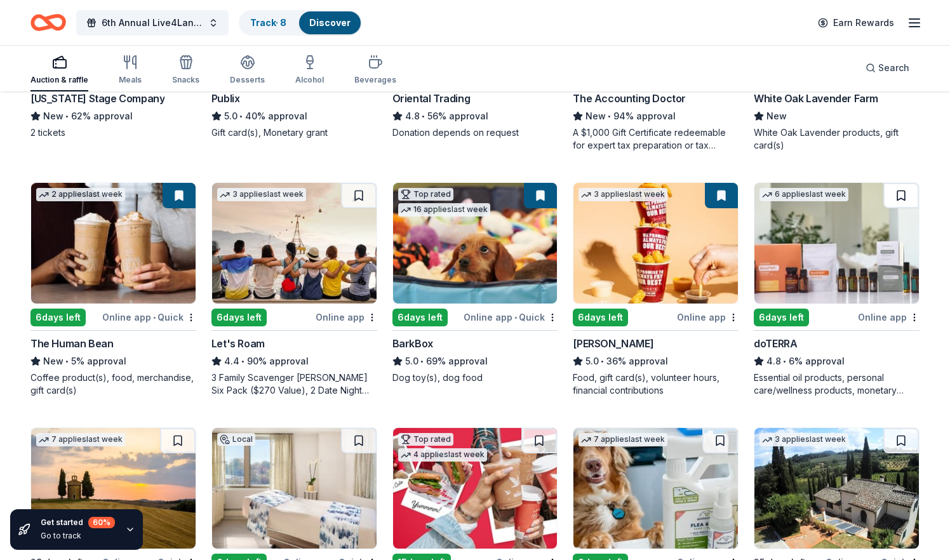
click at [906, 190] on button at bounding box center [902, 195] width 36 height 25
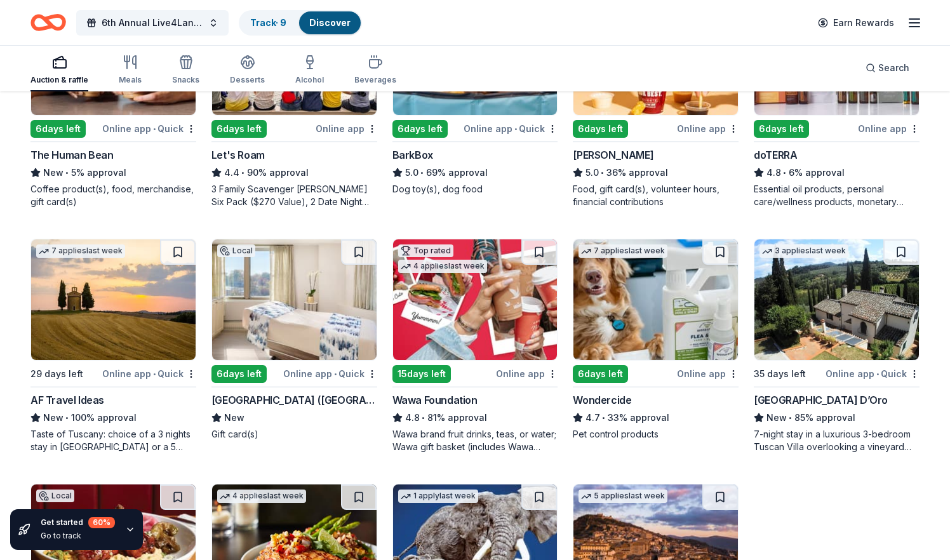
scroll to position [487, 0]
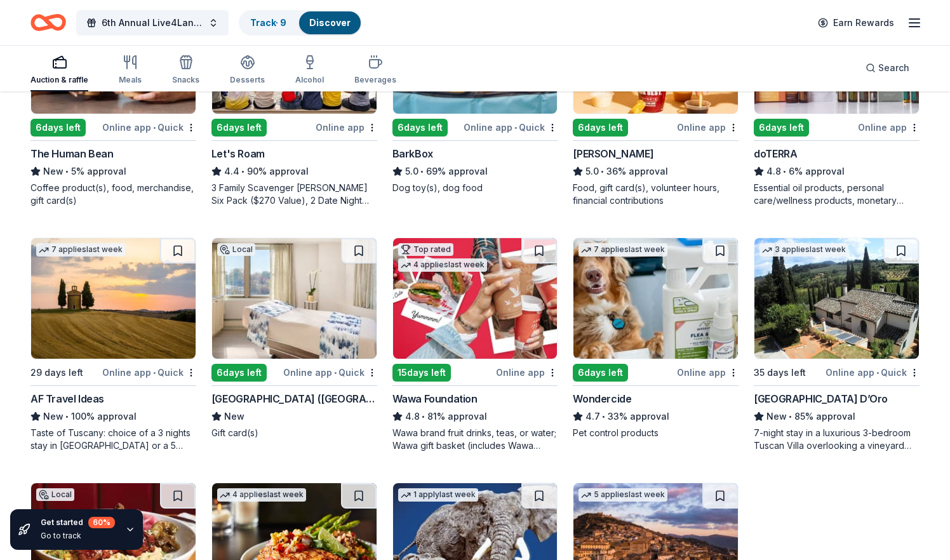
click at [846, 318] on img at bounding box center [837, 298] width 165 height 121
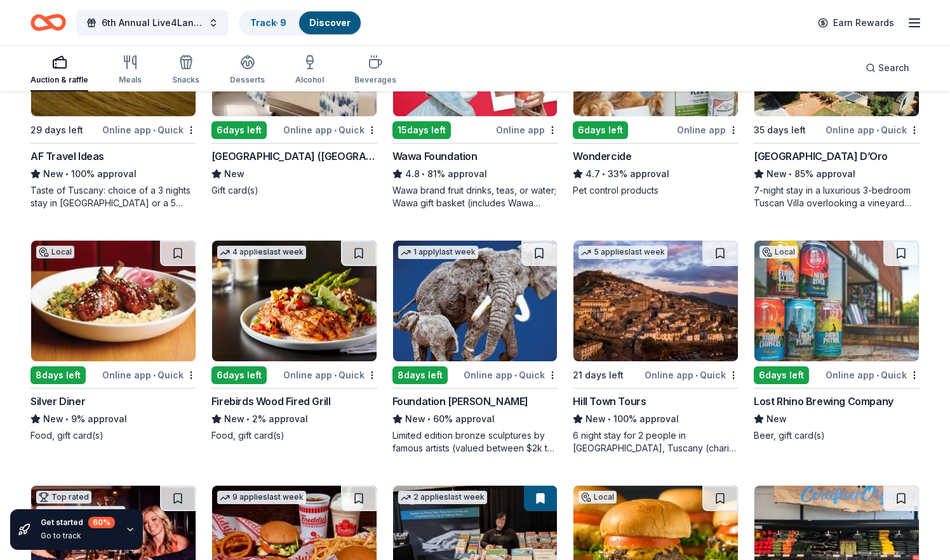
scroll to position [725, 0]
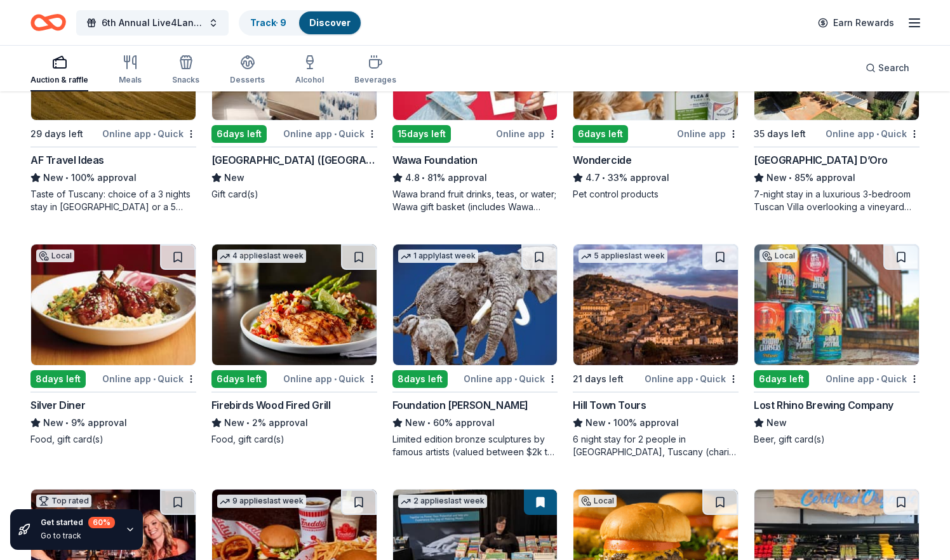
click at [136, 321] on img at bounding box center [113, 305] width 165 height 121
click at [354, 279] on img at bounding box center [294, 305] width 165 height 121
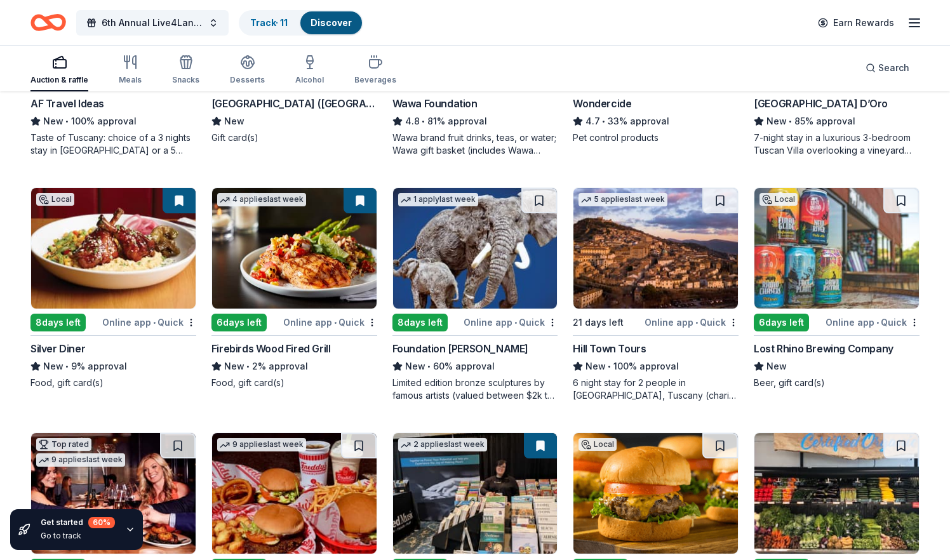
scroll to position [798, 0]
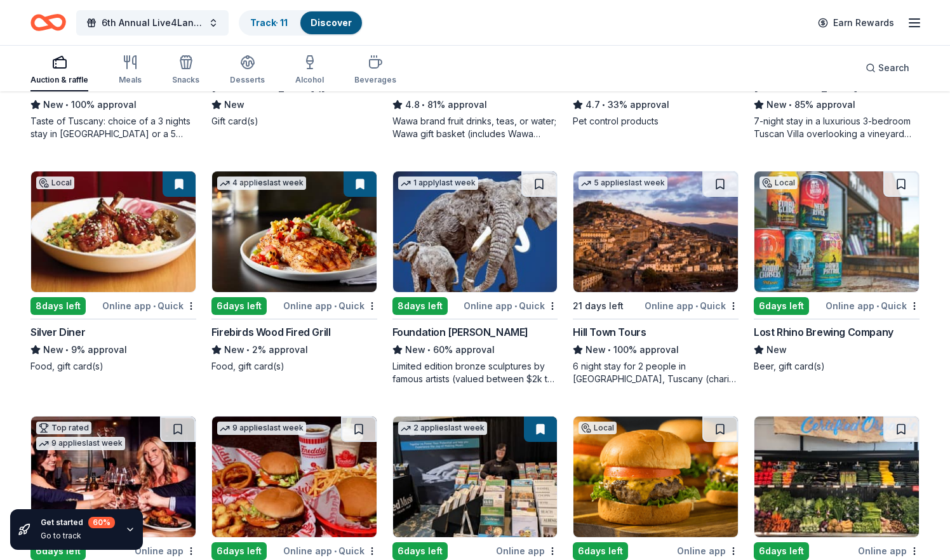
click at [894, 271] on img at bounding box center [837, 232] width 165 height 121
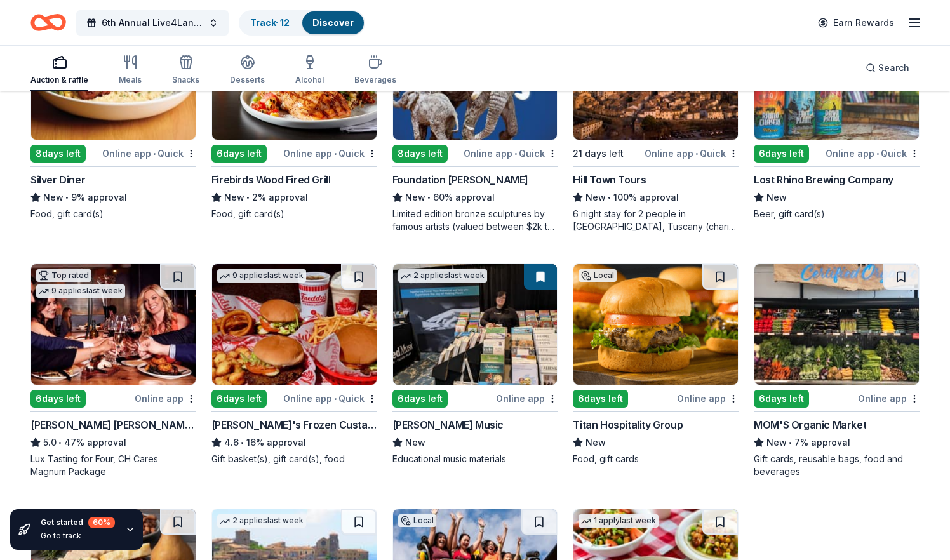
scroll to position [967, 0]
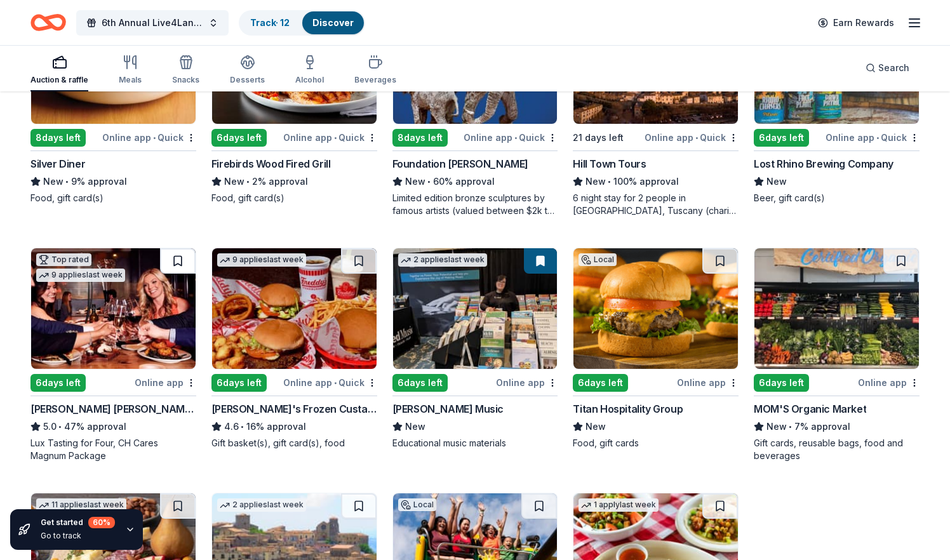
click at [179, 259] on button at bounding box center [178, 260] width 36 height 25
click at [179, 259] on button at bounding box center [179, 260] width 33 height 25
click at [178, 268] on button at bounding box center [179, 260] width 33 height 25
click at [180, 263] on button at bounding box center [179, 260] width 33 height 25
click at [150, 293] on img at bounding box center [113, 308] width 165 height 121
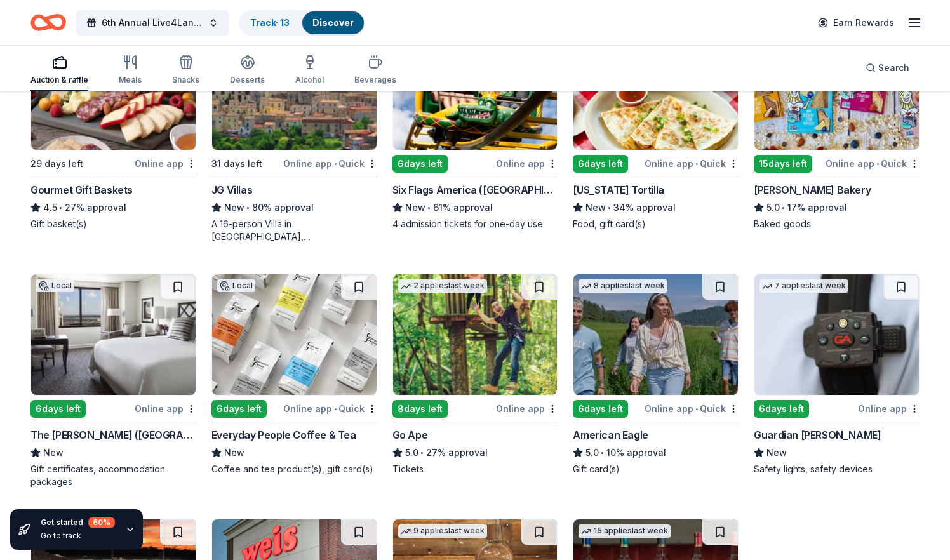
scroll to position [1453, 0]
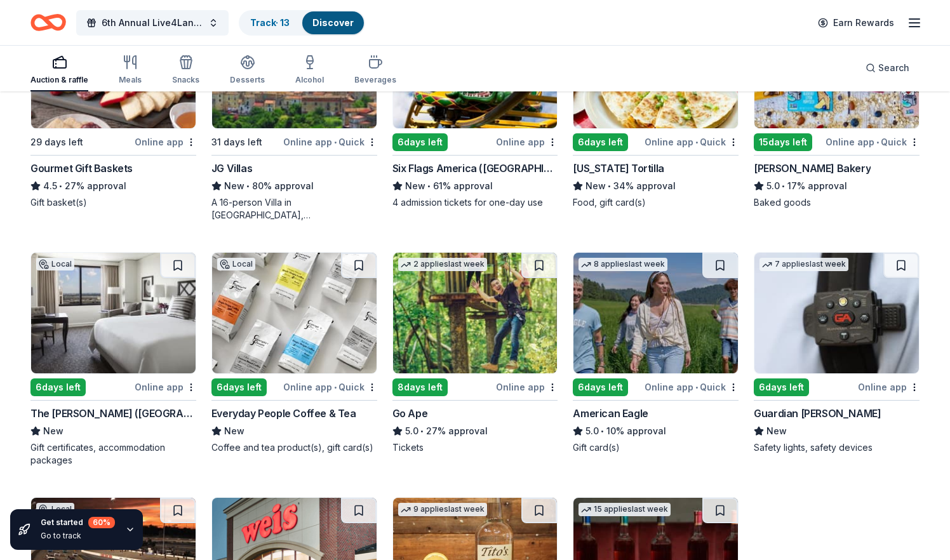
click at [133, 344] on img at bounding box center [113, 313] width 165 height 121
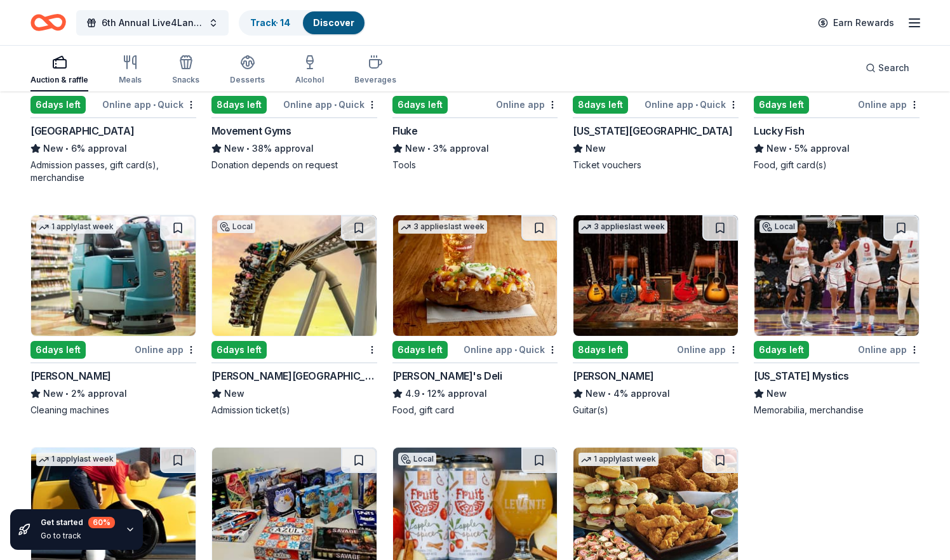
scroll to position [2959, 0]
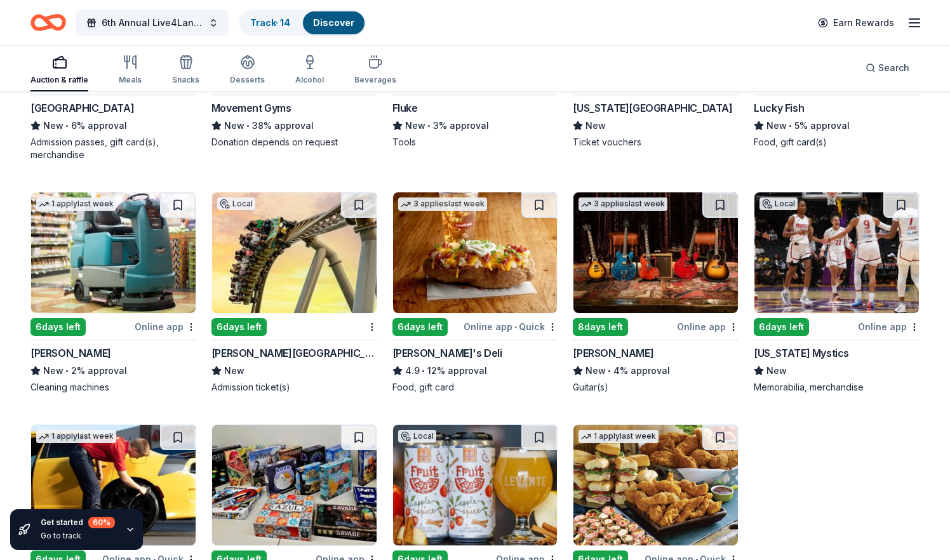
click at [283, 284] on img at bounding box center [294, 252] width 165 height 121
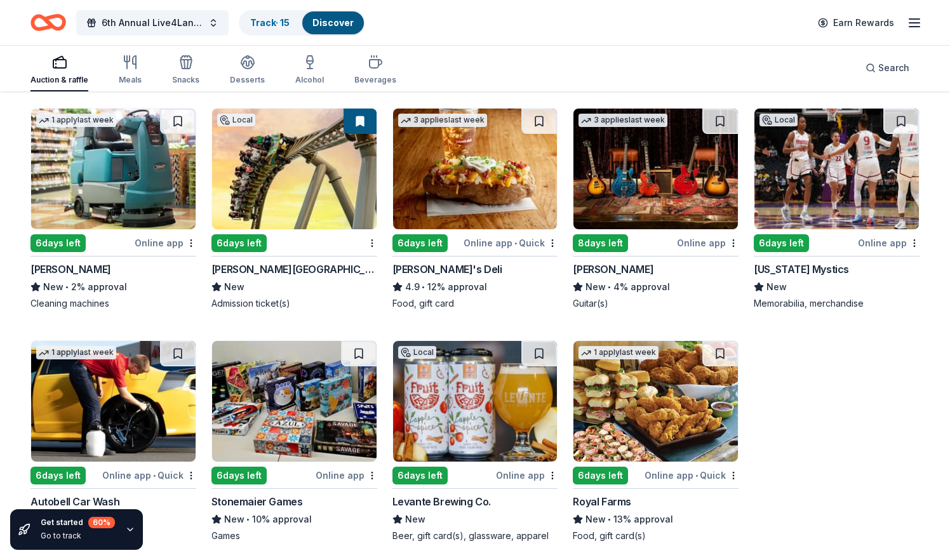
scroll to position [3045, 0]
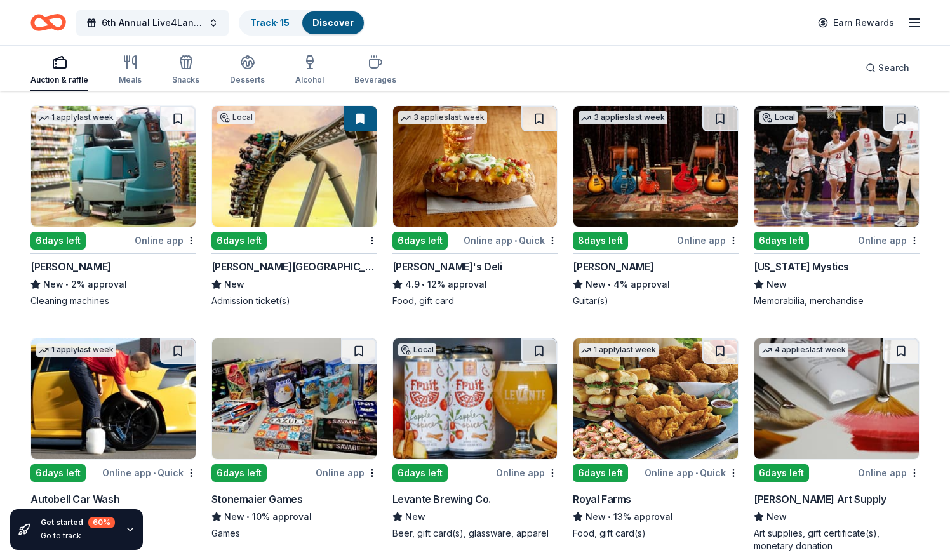
click at [485, 175] on img at bounding box center [475, 166] width 165 height 121
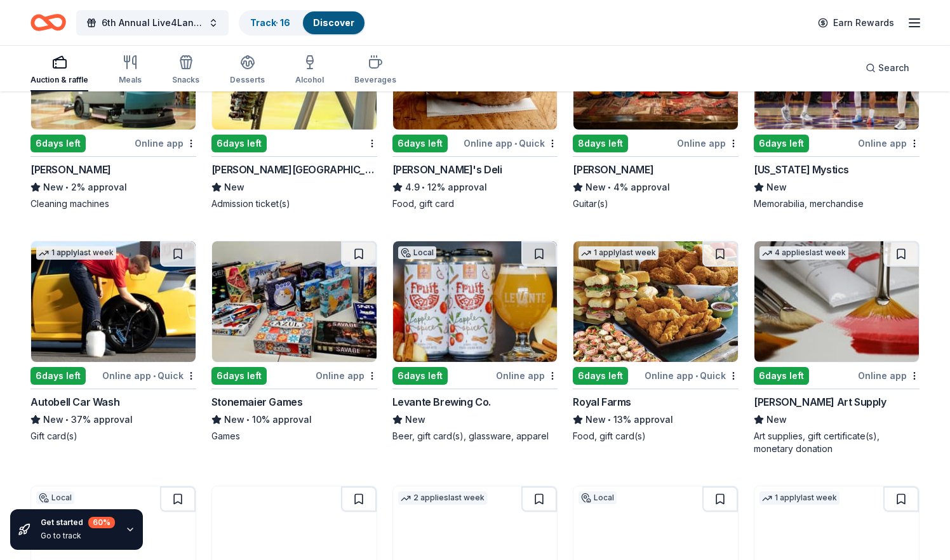
scroll to position [3156, 0]
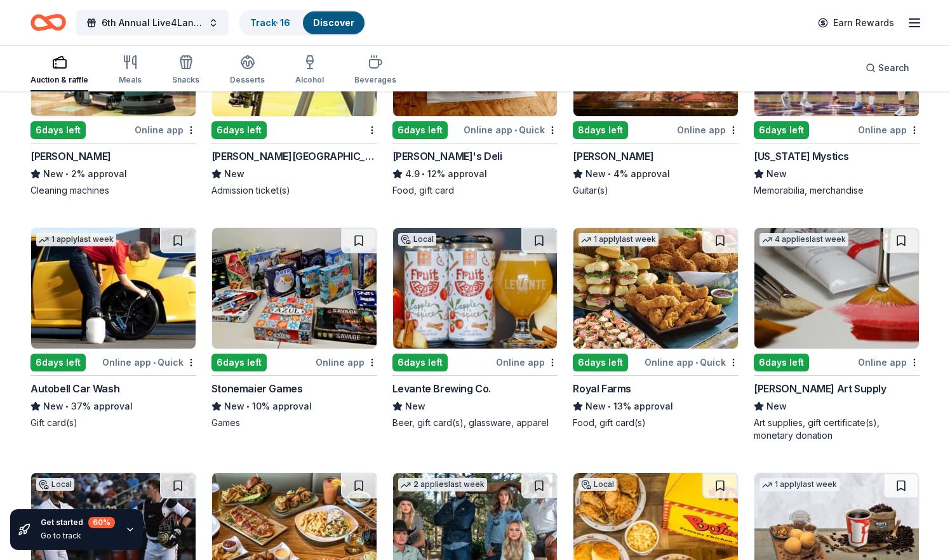
click at [327, 296] on img at bounding box center [294, 288] width 165 height 121
click at [849, 291] on img at bounding box center [837, 288] width 165 height 121
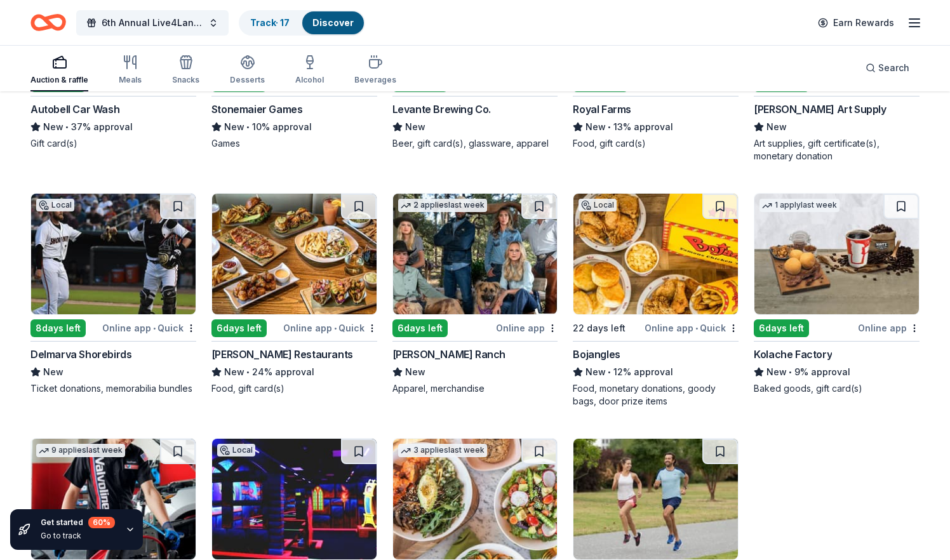
scroll to position [3527, 0]
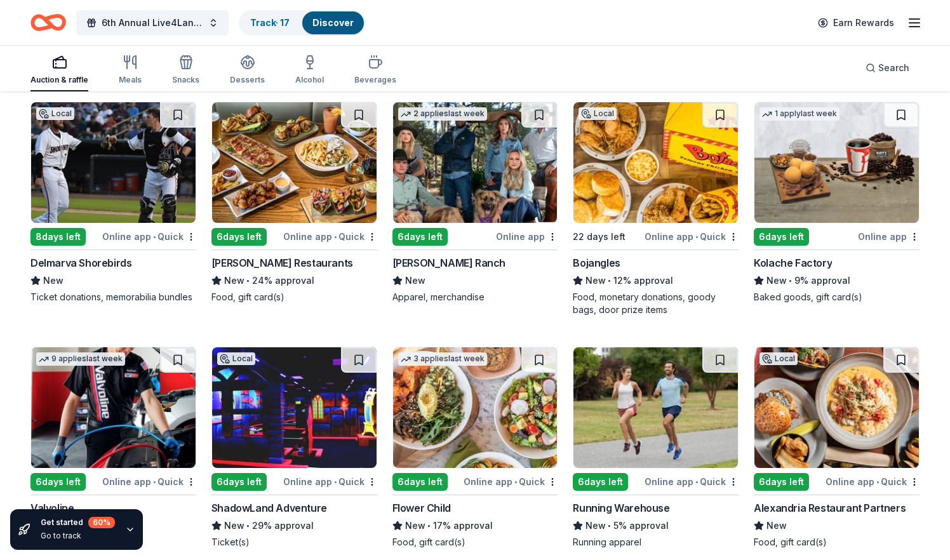
click at [675, 168] on img at bounding box center [656, 162] width 165 height 121
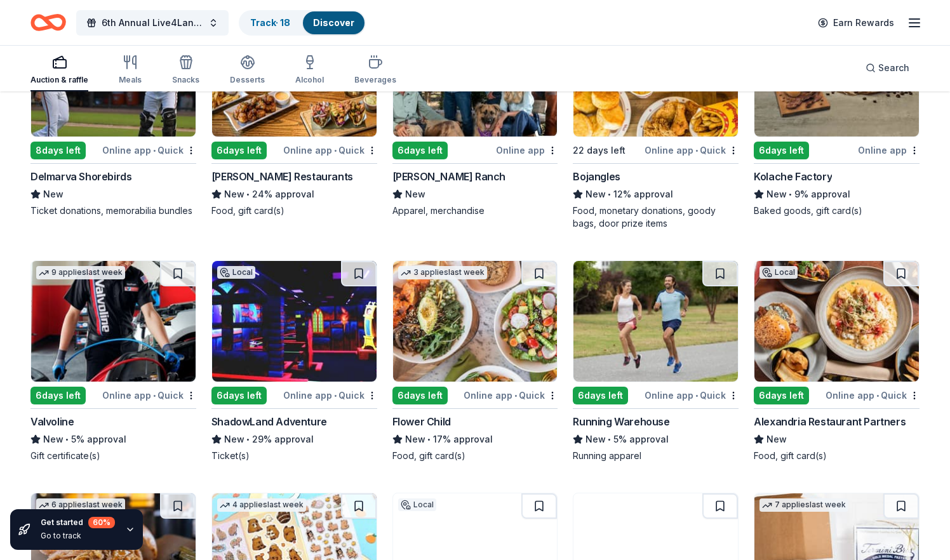
scroll to position [3621, 0]
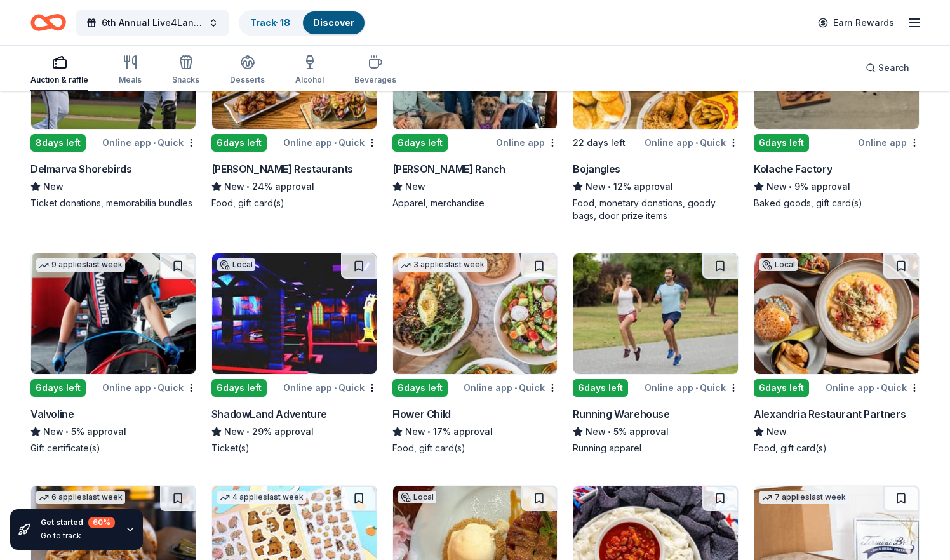
click at [336, 323] on img at bounding box center [294, 313] width 165 height 121
click at [657, 344] on img at bounding box center [656, 313] width 165 height 121
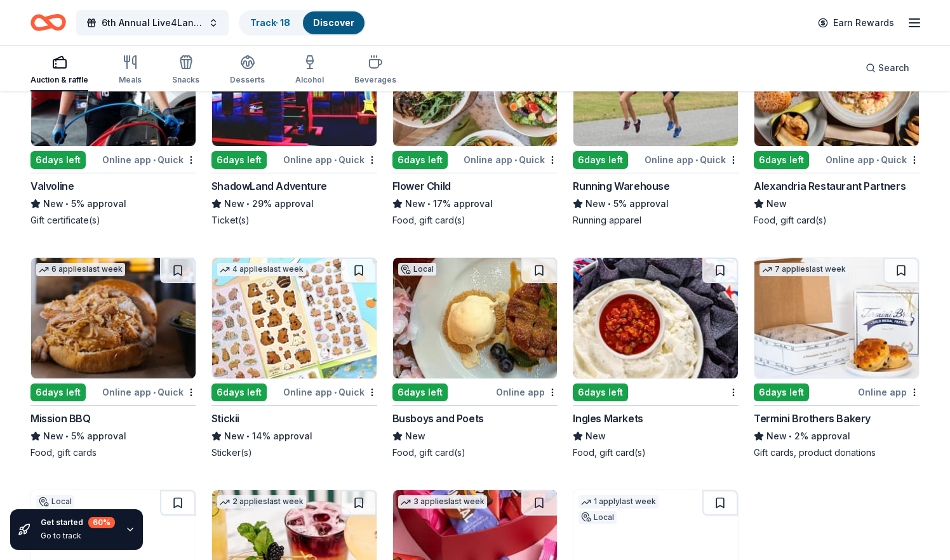
scroll to position [3850, 0]
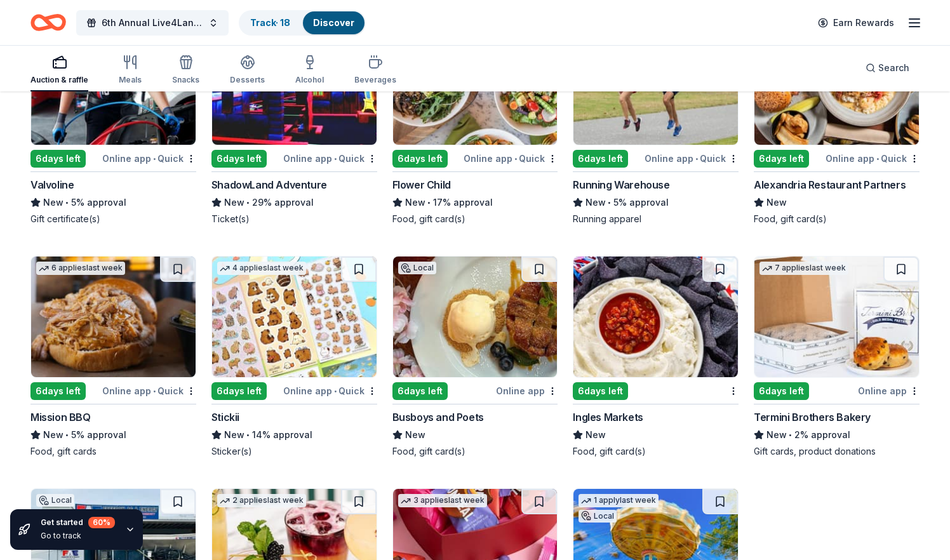
click at [811, 333] on img at bounding box center [837, 317] width 165 height 121
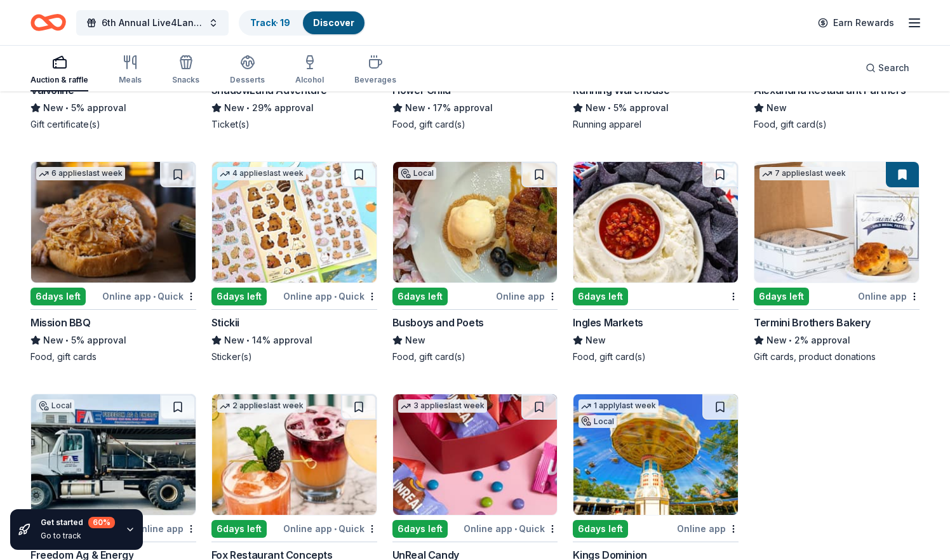
scroll to position [3955, 0]
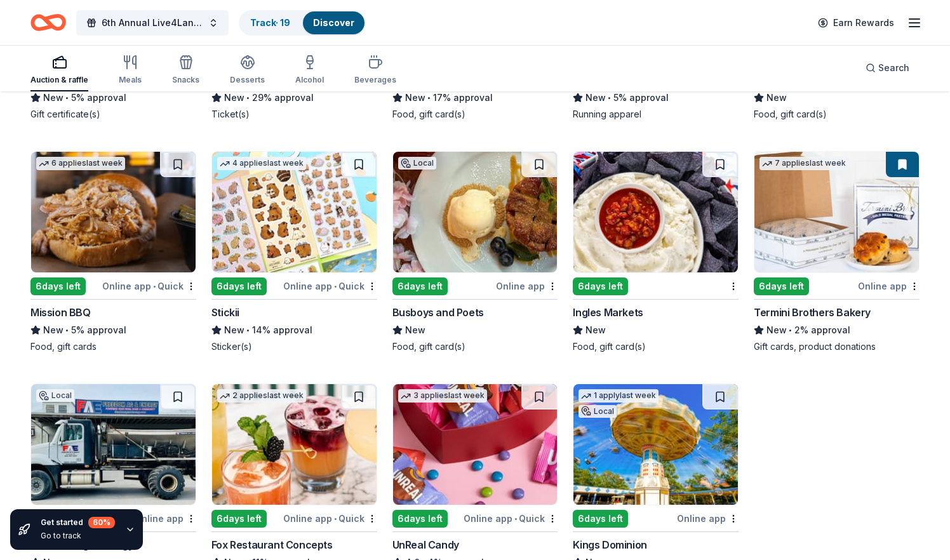
click at [119, 214] on img at bounding box center [113, 212] width 165 height 121
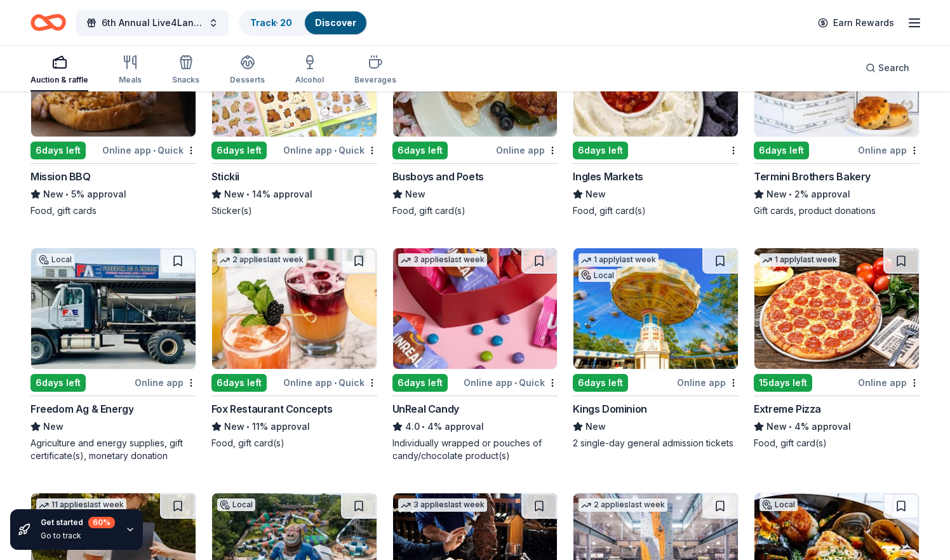
scroll to position [4083, 0]
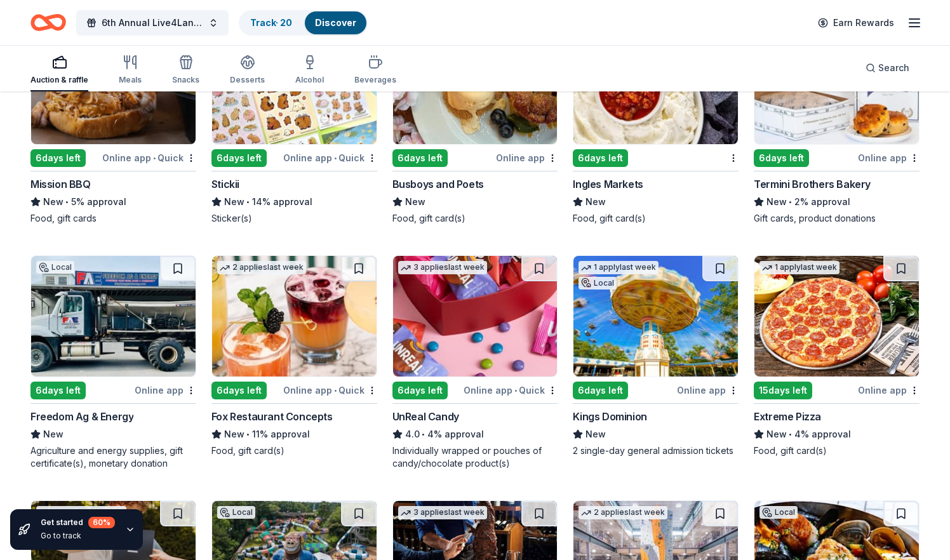
click at [487, 274] on div "3 applies last week" at bounding box center [442, 266] width 99 height 21
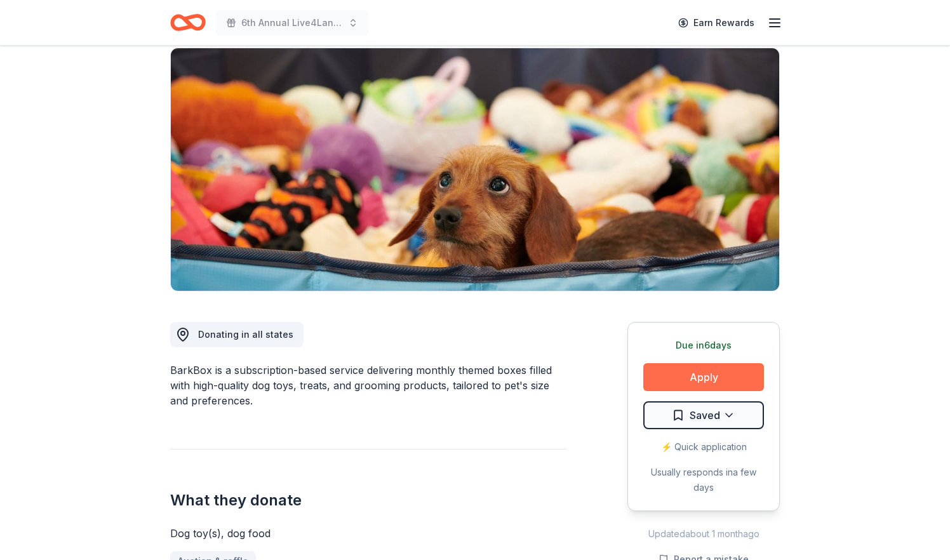
scroll to position [102, 0]
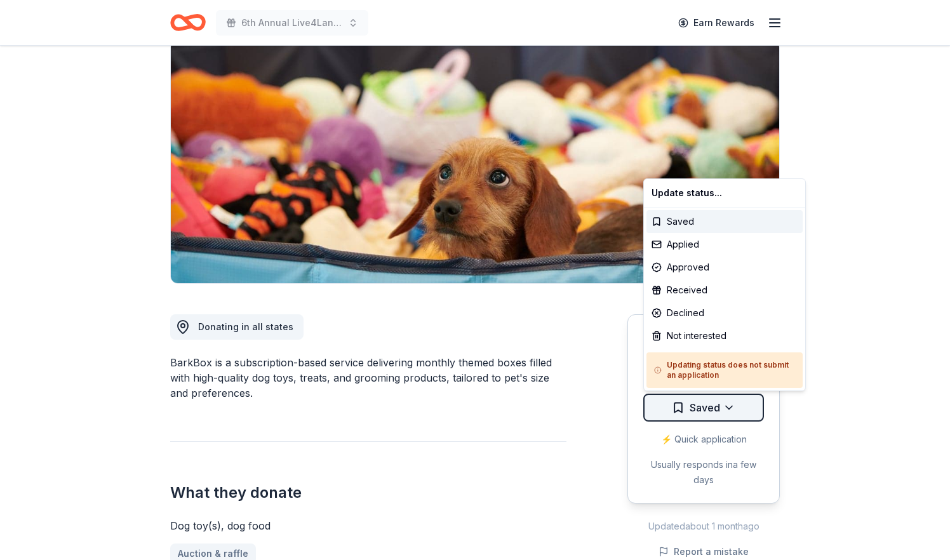
click at [699, 414] on html "6th Annual Live4Lane Memorial 5K Walk Earn Rewards Due [DATE] Share BarkBox 5.0…" at bounding box center [475, 178] width 950 height 560
click at [688, 246] on div "Applied" at bounding box center [725, 244] width 156 height 23
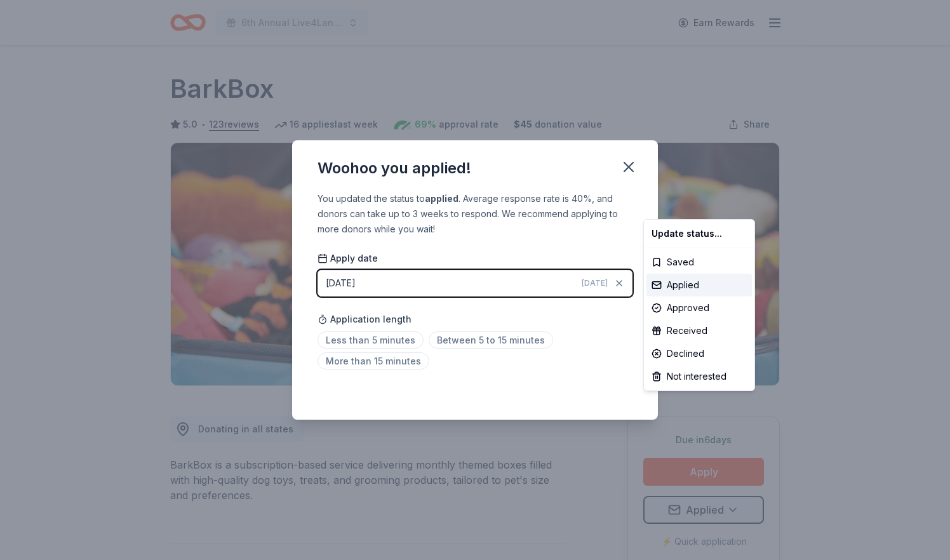
click at [596, 283] on html "6th Annual Live4Lane Memorial 5K Walk Earn Rewards Due in 6 days Share BarkBox …" at bounding box center [475, 280] width 950 height 560
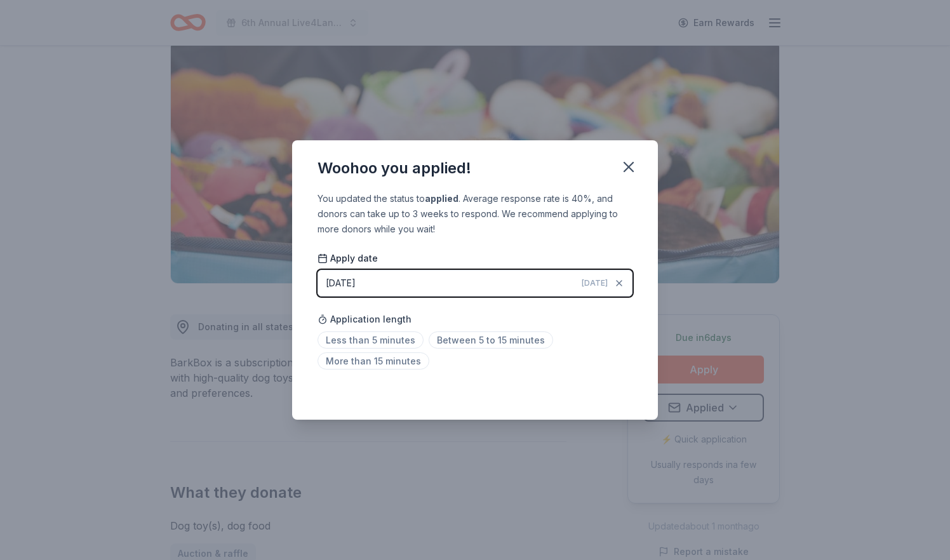
click at [356, 283] on div "08/29/2025" at bounding box center [341, 283] width 30 height 15
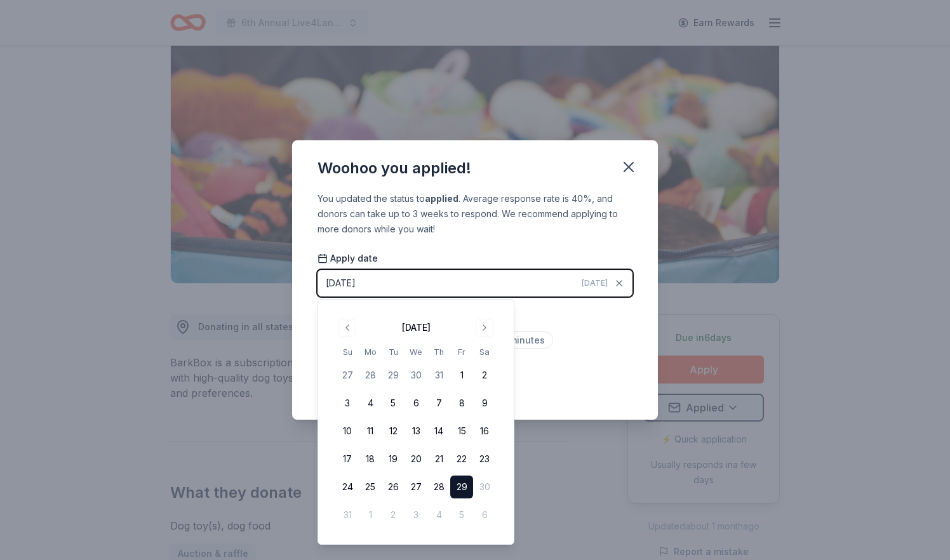
click at [465, 482] on button "29" at bounding box center [461, 487] width 23 height 23
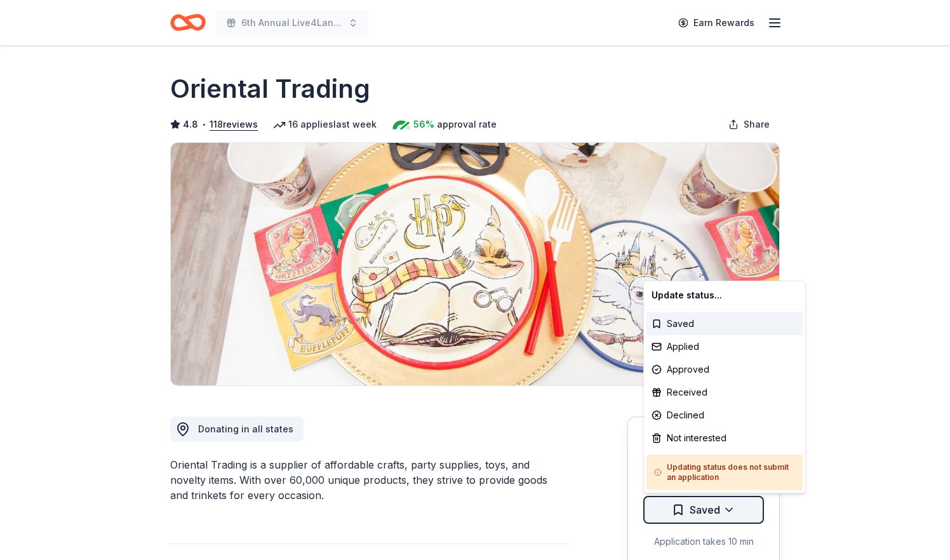
click at [678, 509] on html "6th Annual Live4Lane Memorial 5K Walk Earn Rewards Due [DATE] Share Oriental Tr…" at bounding box center [475, 280] width 950 height 560
click at [687, 393] on div "Received" at bounding box center [725, 392] width 156 height 23
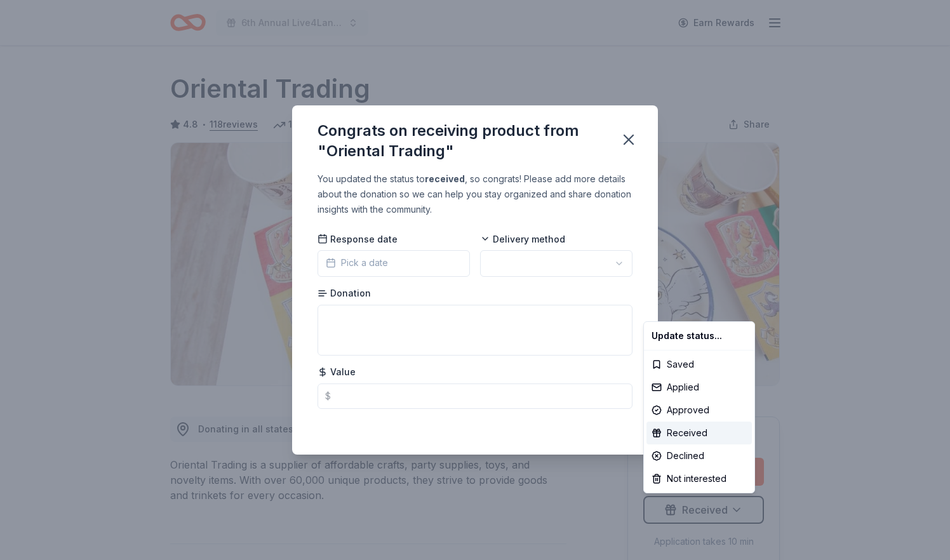
click at [390, 267] on html "6th Annual Live4Lane Memorial 5K Walk Earn Rewards Due [DATE] Share Oriental Tr…" at bounding box center [475, 280] width 950 height 560
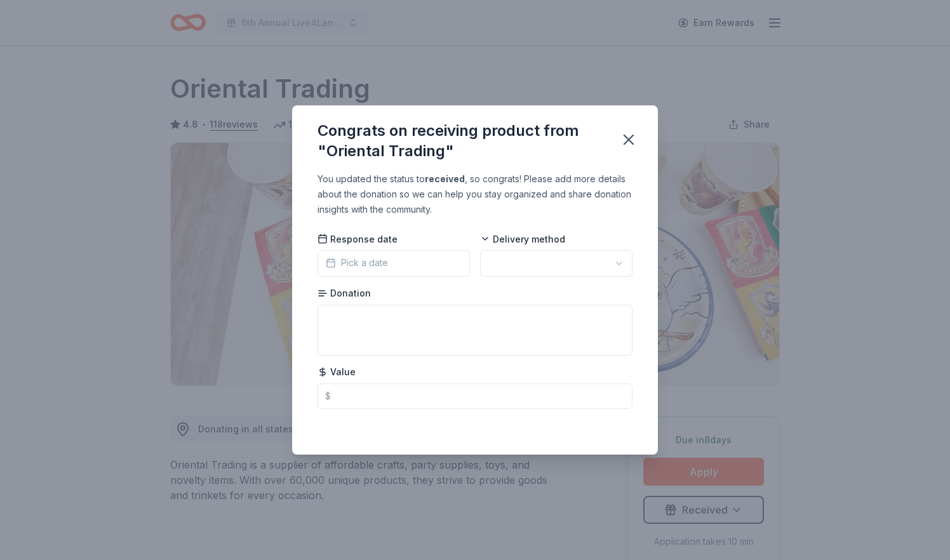
click at [364, 254] on button "Pick a date" at bounding box center [394, 263] width 152 height 27
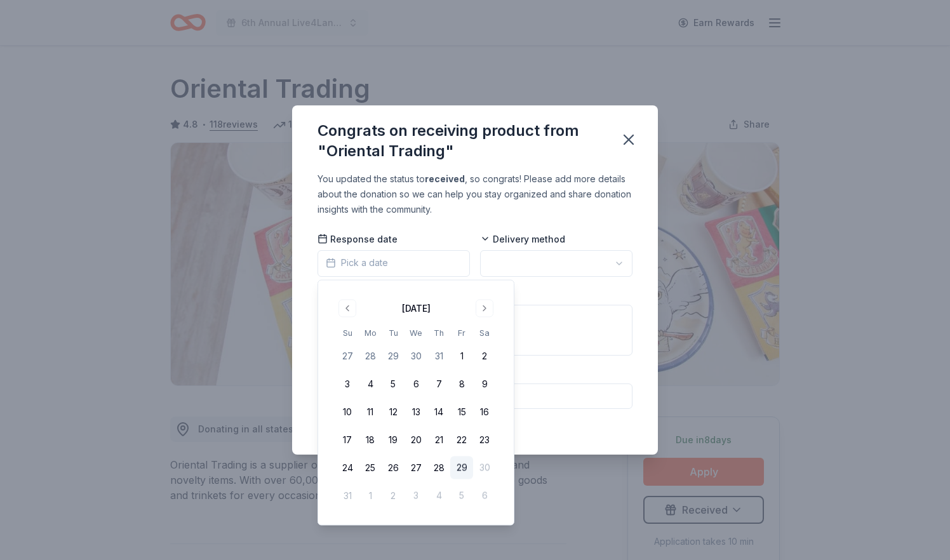
click at [365, 259] on span "Pick a date" at bounding box center [357, 262] width 62 height 15
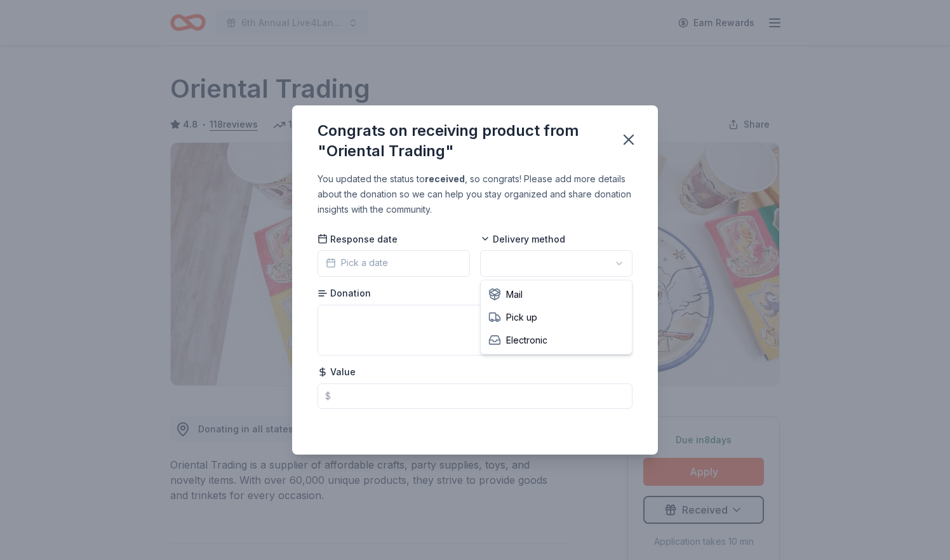
click at [504, 271] on html "6th Annual Live4Lane Memorial 5K Walk Earn Rewards Due in 8 days Share Oriental…" at bounding box center [475, 280] width 950 height 560
click at [402, 326] on textarea at bounding box center [475, 330] width 315 height 51
type textarea "gift card"
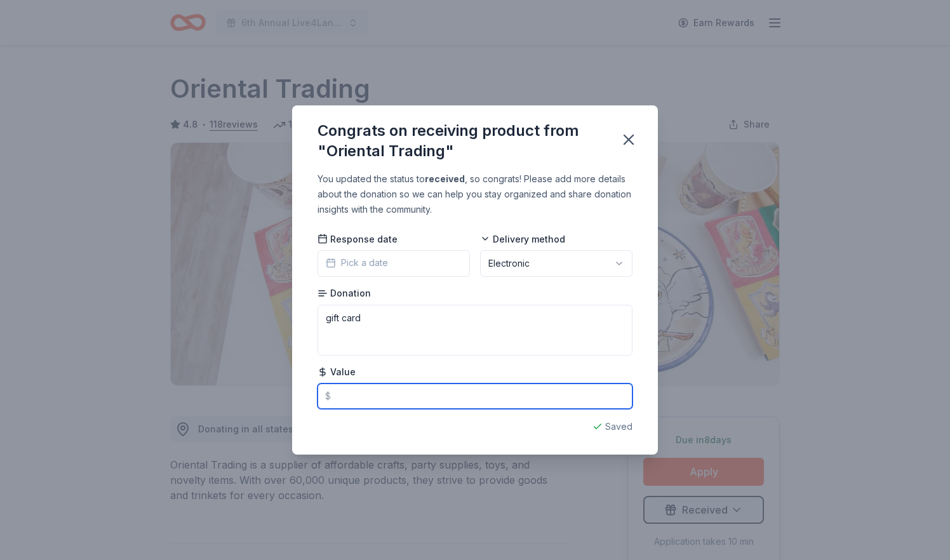
click at [353, 401] on input "text" at bounding box center [475, 396] width 315 height 25
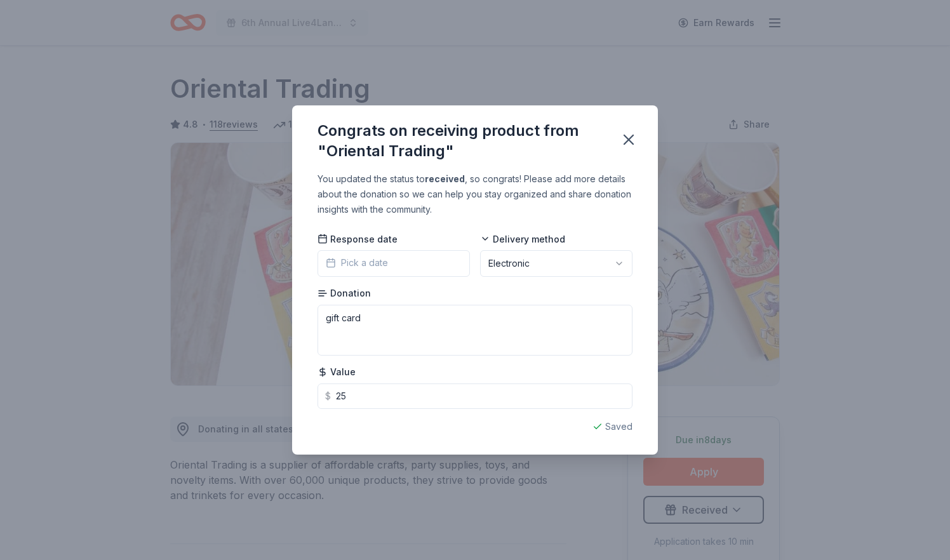
type input "25.00"
click at [619, 428] on div "Saving..." at bounding box center [475, 426] width 315 height 15
click at [630, 140] on icon "button" at bounding box center [628, 139] width 9 height 9
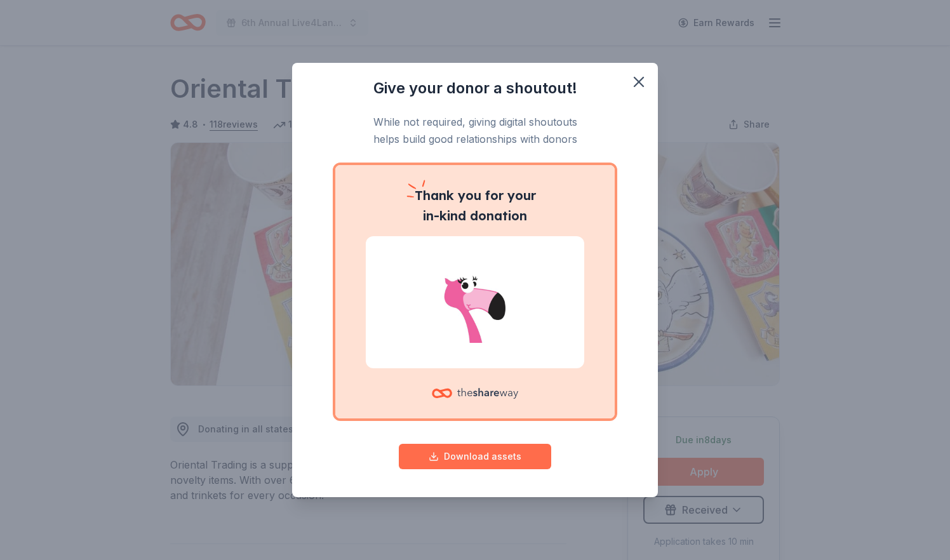
click at [501, 455] on button "Download assets" at bounding box center [475, 456] width 152 height 25
click at [643, 85] on icon "button" at bounding box center [639, 82] width 18 height 18
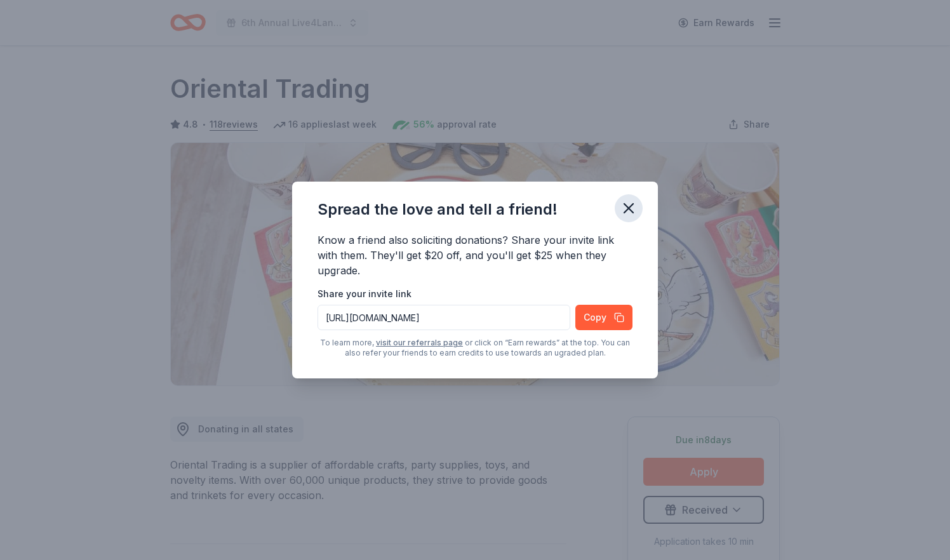
click at [630, 212] on icon "button" at bounding box center [629, 208] width 18 height 18
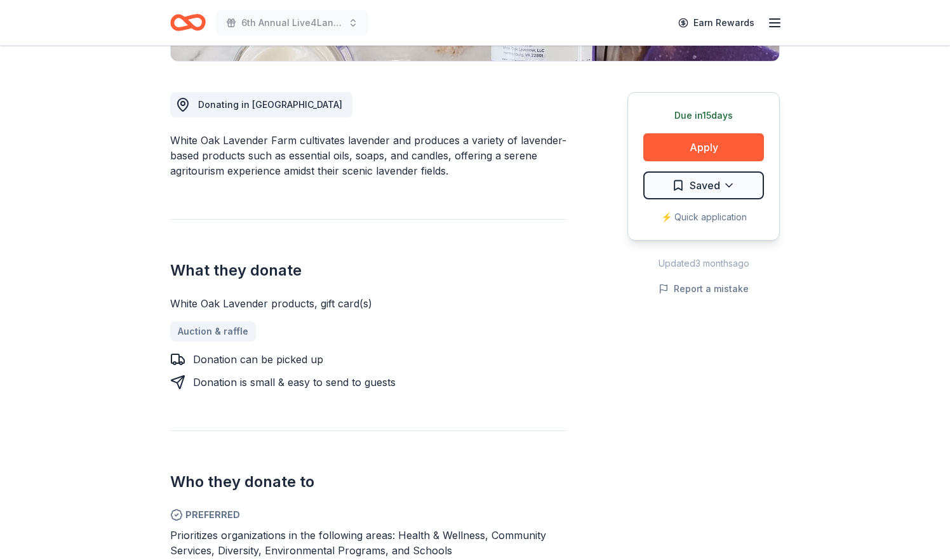
scroll to position [346, 0]
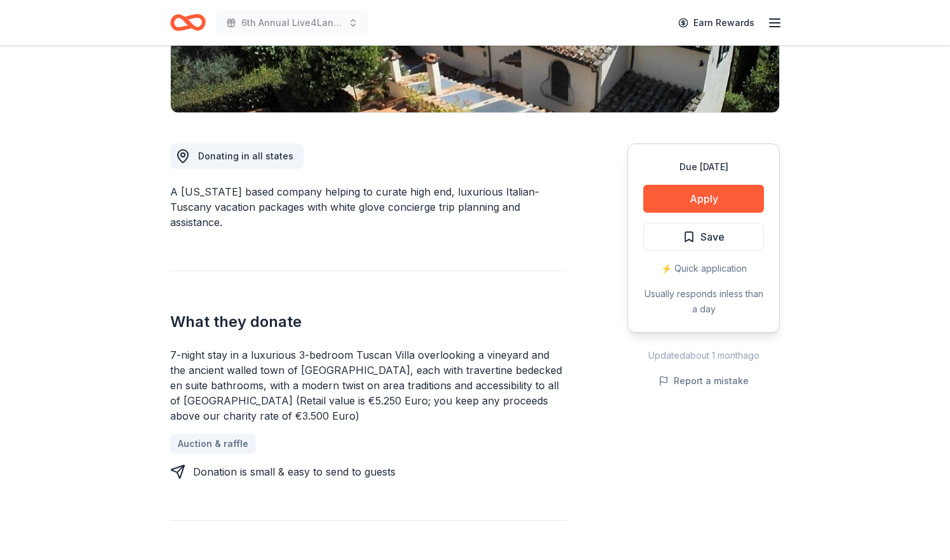
scroll to position [256, 0]
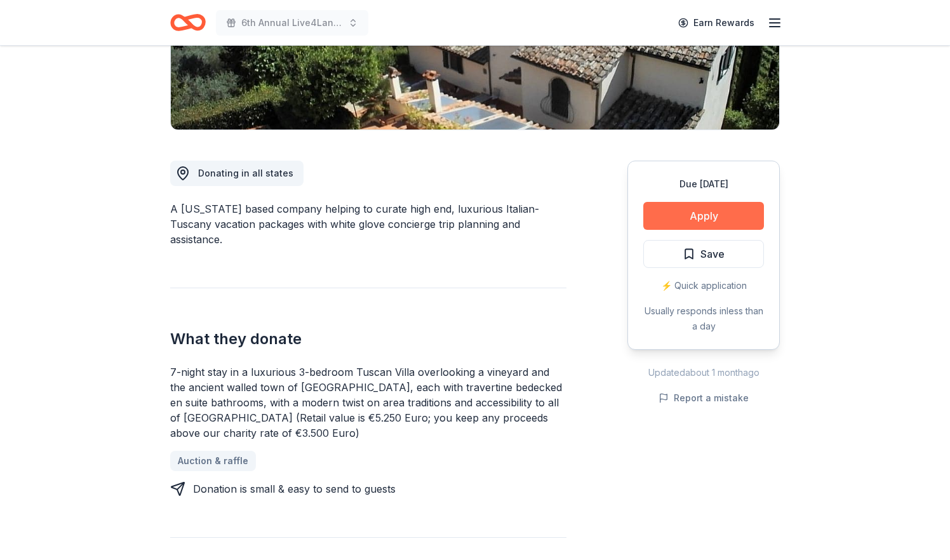
click at [688, 219] on button "Apply" at bounding box center [703, 216] width 121 height 28
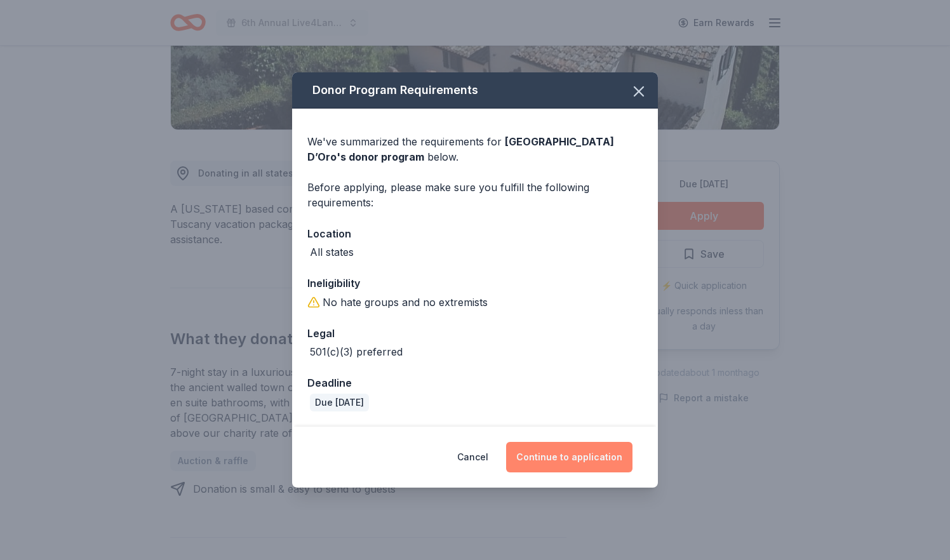
click at [568, 457] on button "Continue to application" at bounding box center [569, 457] width 126 height 30
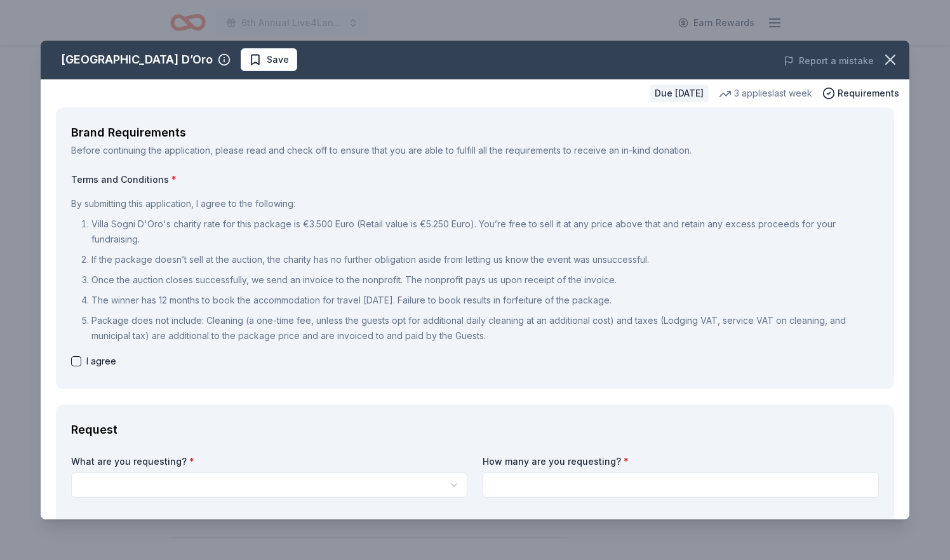
scroll to position [0, 0]
click at [889, 56] on icon "button" at bounding box center [891, 60] width 18 height 18
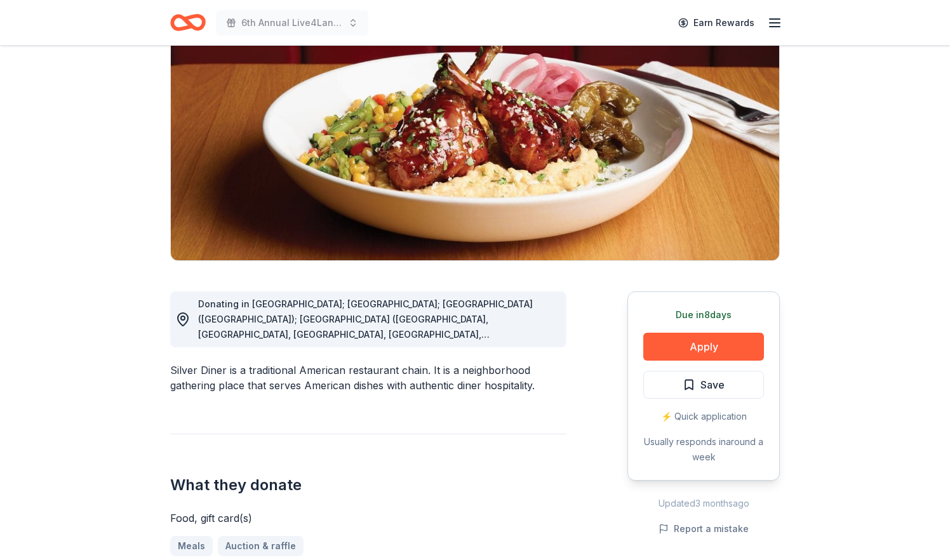
scroll to position [128, 0]
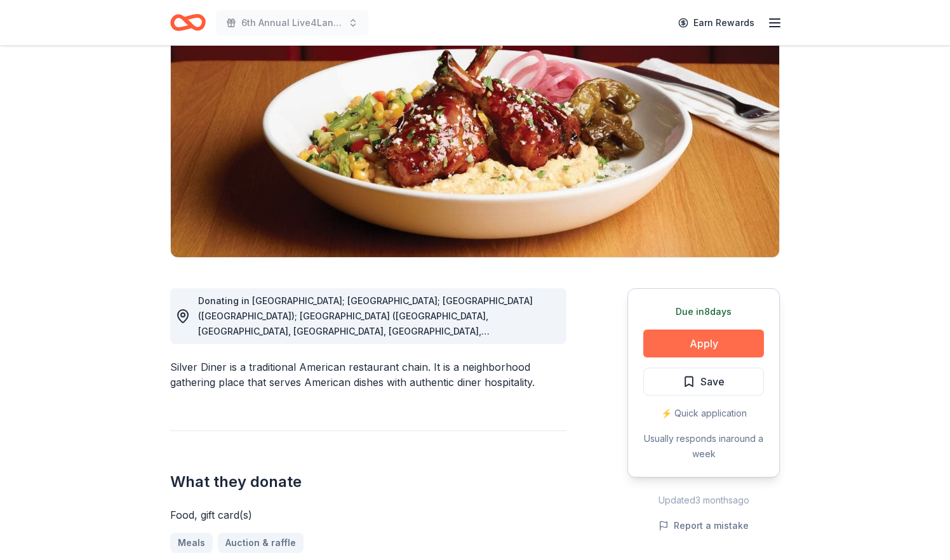
click at [713, 344] on button "Apply" at bounding box center [703, 344] width 121 height 28
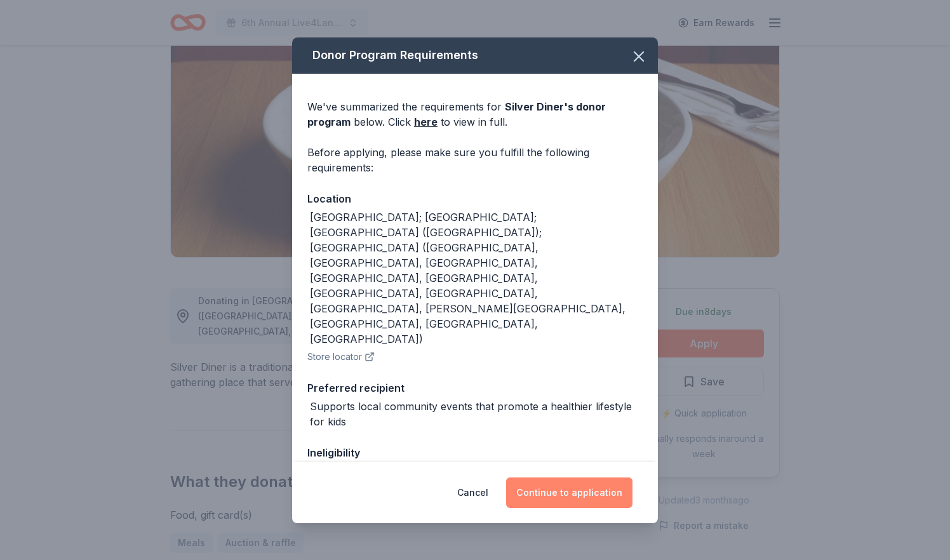
click at [579, 488] on button "Continue to application" at bounding box center [569, 493] width 126 height 30
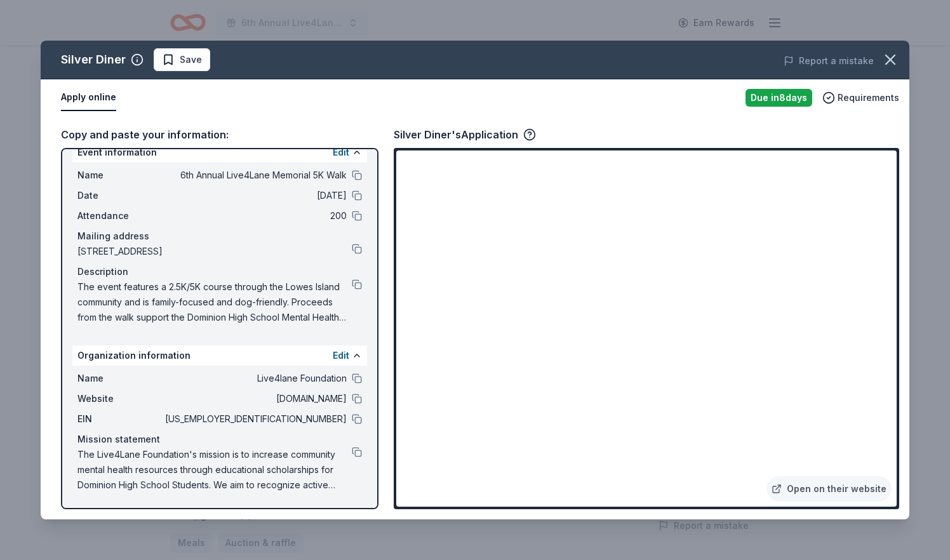
scroll to position [17, 0]
click at [356, 246] on button at bounding box center [357, 249] width 10 height 10
click at [358, 175] on button at bounding box center [357, 175] width 10 height 10
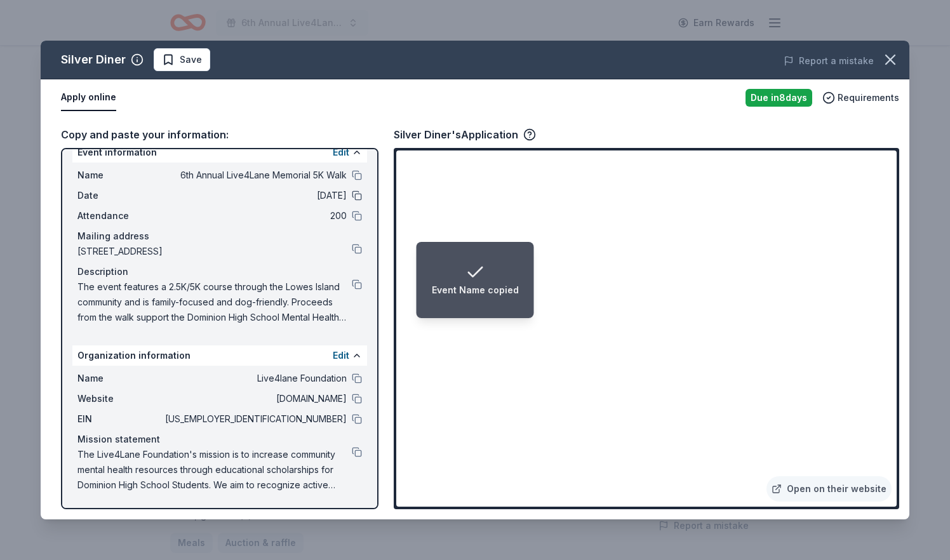
click at [354, 197] on button at bounding box center [357, 196] width 10 height 10
click at [354, 286] on button at bounding box center [357, 284] width 10 height 10
click at [356, 377] on button at bounding box center [357, 378] width 10 height 10
click at [359, 399] on button at bounding box center [357, 399] width 10 height 10
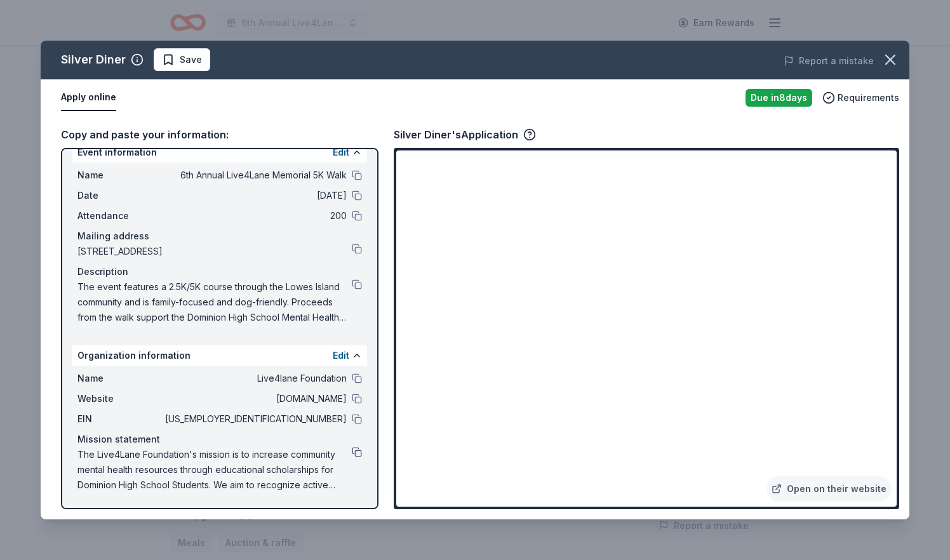
click at [359, 452] on button at bounding box center [357, 452] width 10 height 10
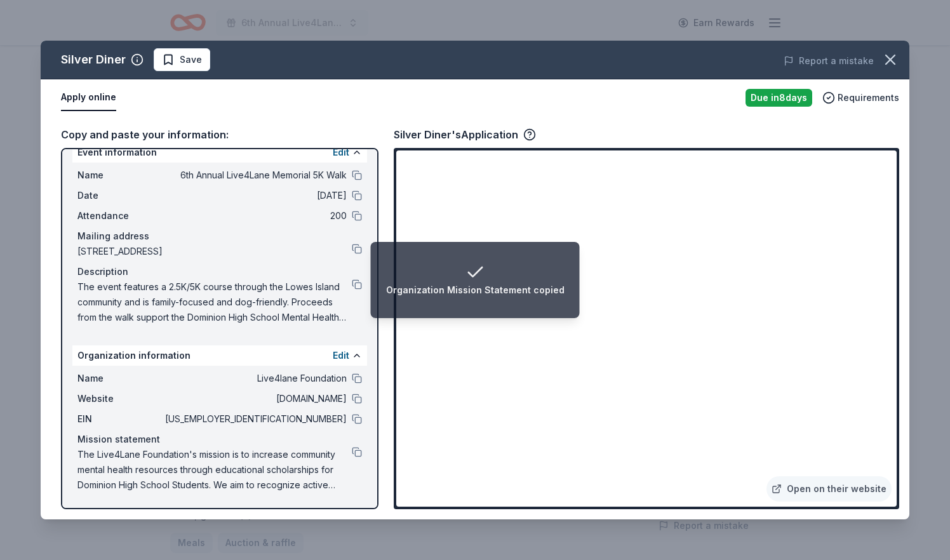
click at [331, 417] on span "[US_EMPLOYER_IDENTIFICATION_NUMBER]" at bounding box center [255, 419] width 184 height 15
click at [360, 421] on button at bounding box center [357, 419] width 10 height 10
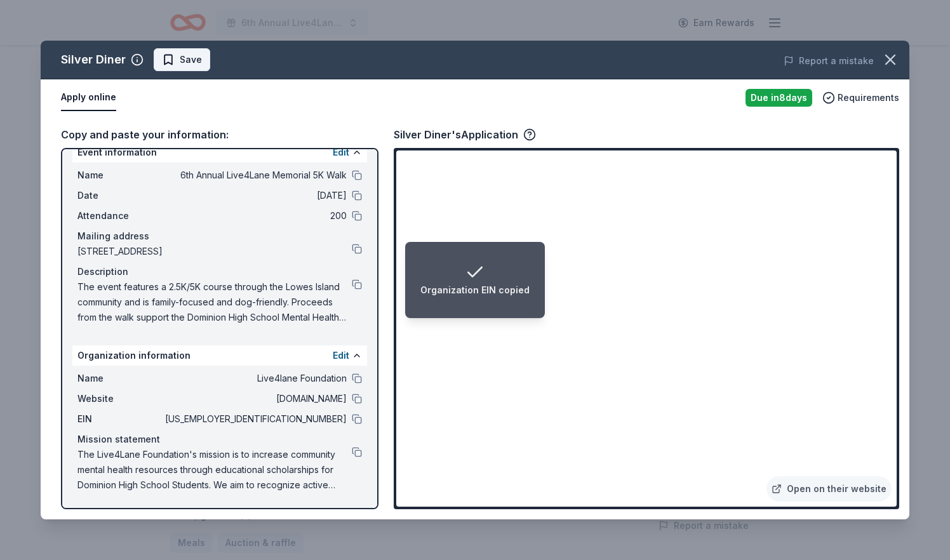
click at [196, 66] on span "Save" at bounding box center [191, 59] width 22 height 15
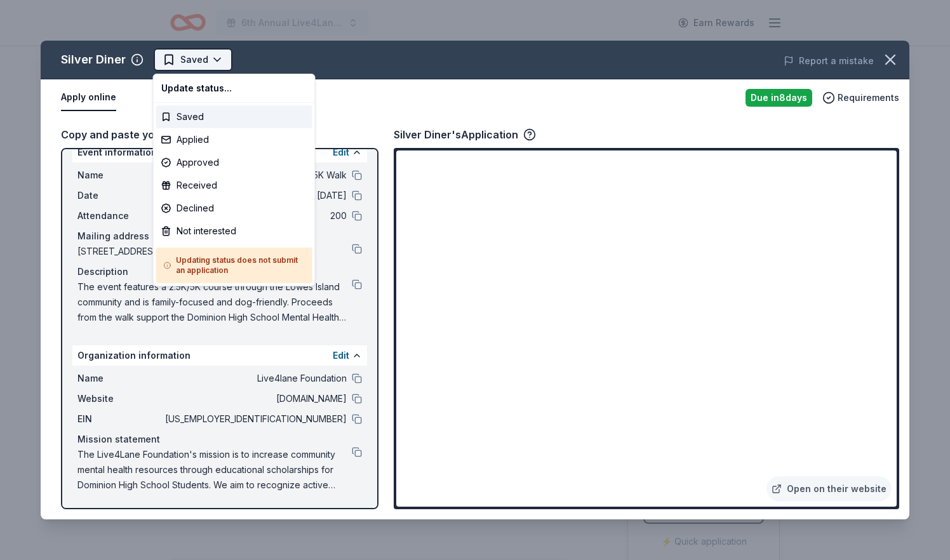
scroll to position [0, 0]
click at [221, 58] on html "6th Annual Live4Lane Memorial 5K Walk Earn Rewards Due in 8 days Share Silver D…" at bounding box center [475, 280] width 950 height 560
click at [199, 142] on div "Applied" at bounding box center [234, 139] width 156 height 23
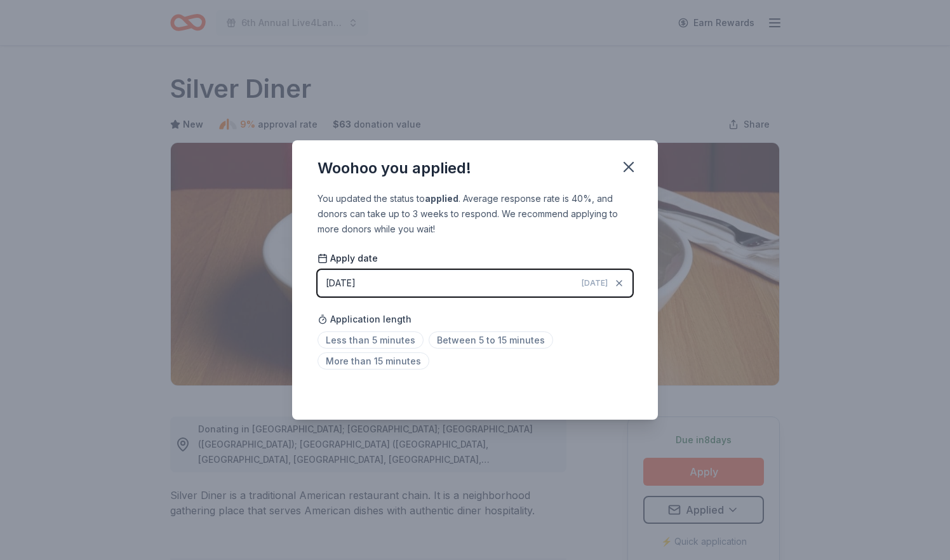
click at [515, 285] on button "08/29/2025 Today" at bounding box center [475, 283] width 315 height 27
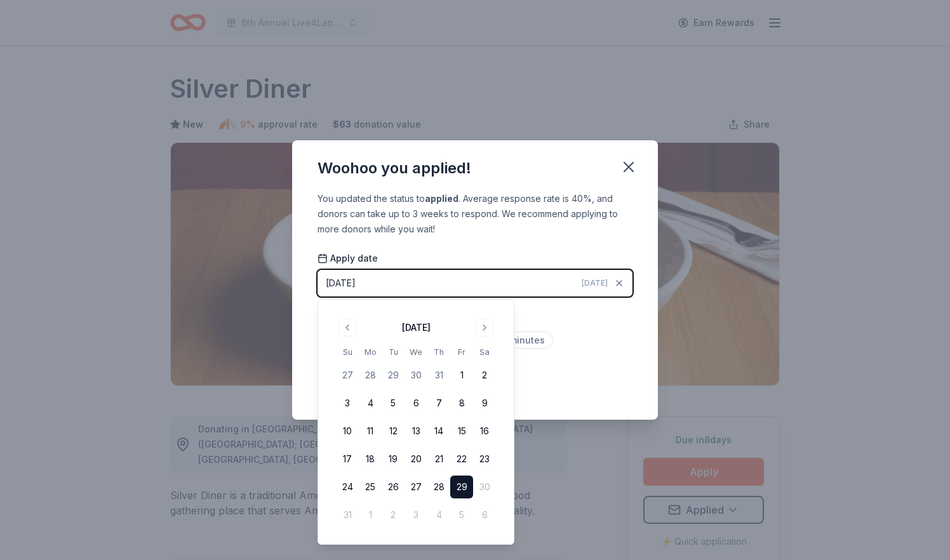
click at [464, 490] on button "29" at bounding box center [461, 487] width 23 height 23
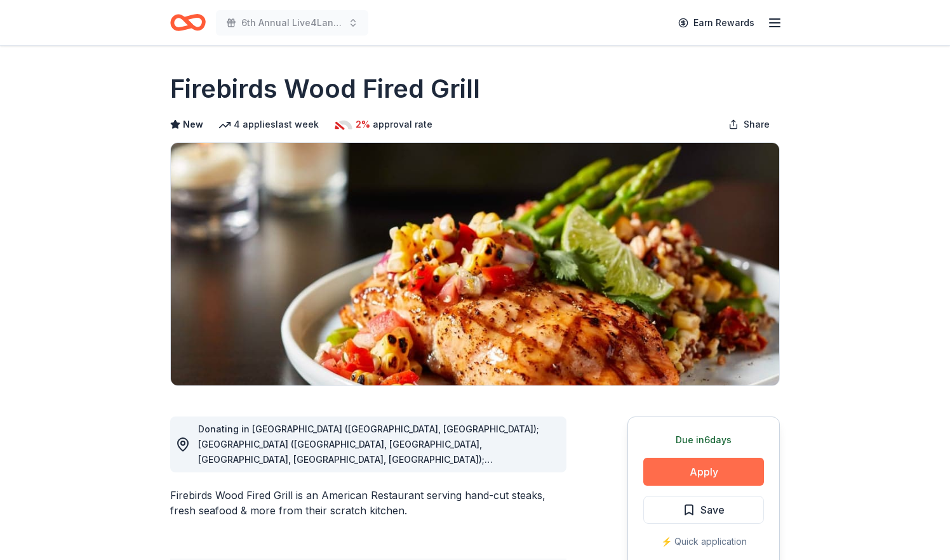
click at [690, 477] on button "Apply" at bounding box center [703, 472] width 121 height 28
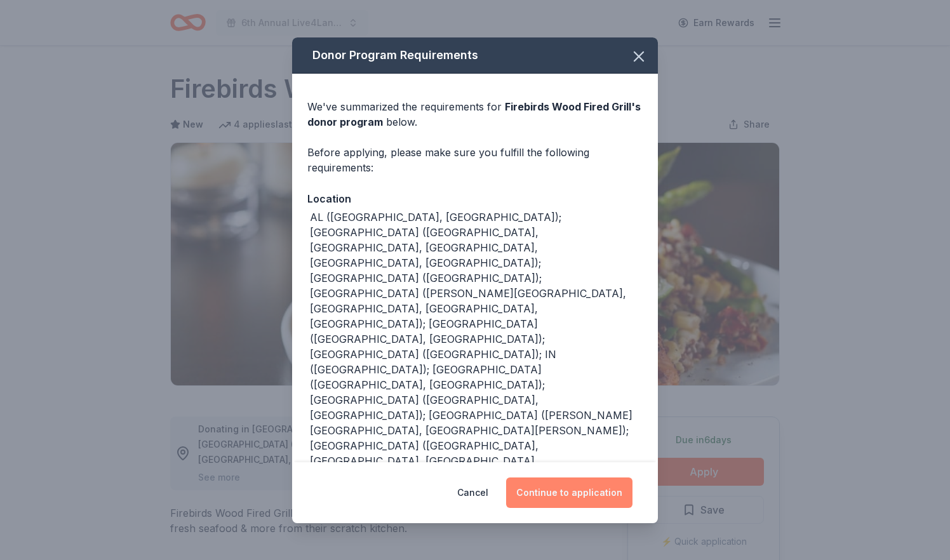
click at [581, 494] on button "Continue to application" at bounding box center [569, 493] width 126 height 30
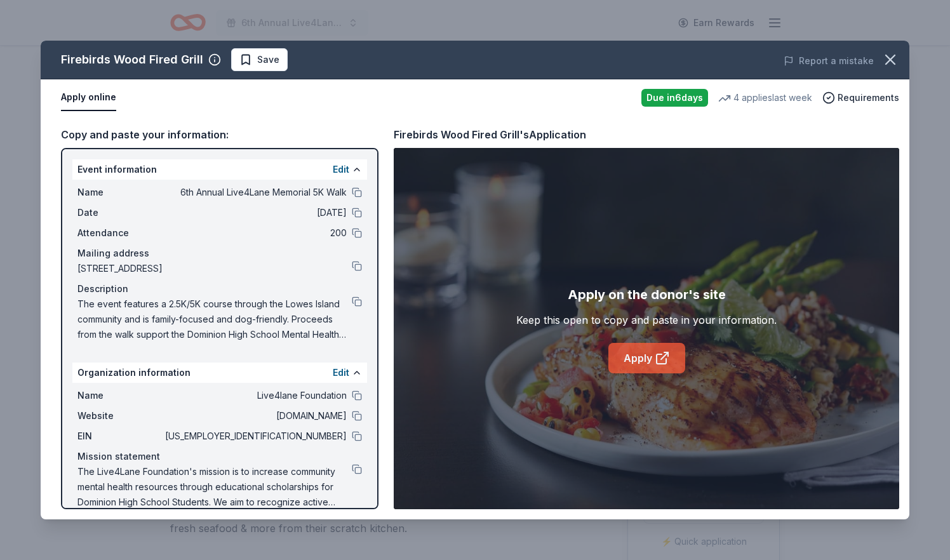
click at [647, 365] on link "Apply" at bounding box center [647, 358] width 77 height 30
click at [247, 60] on span "Save" at bounding box center [259, 59] width 40 height 15
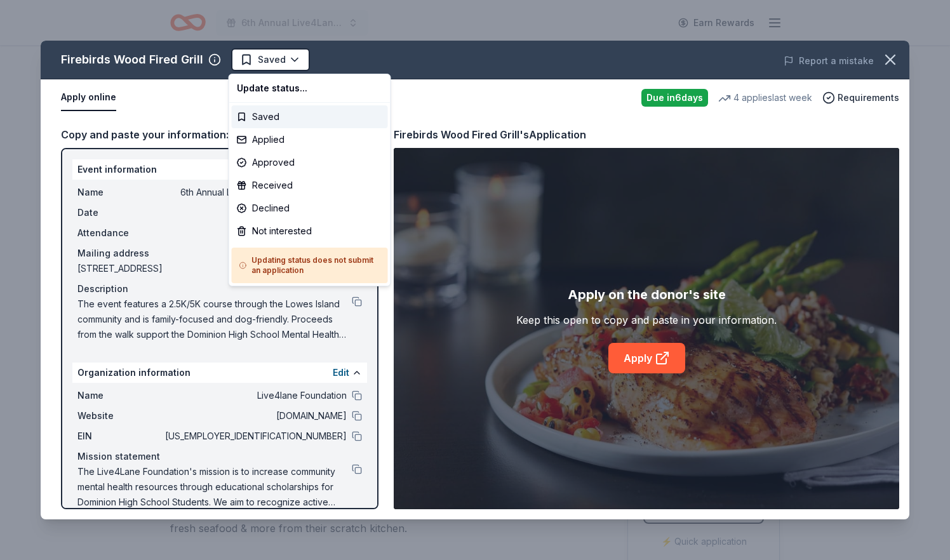
click at [267, 61] on html "6th Annual Live4Lane Memorial 5K Walk Earn Rewards Due in 6 days Share Firebird…" at bounding box center [475, 280] width 950 height 560
click at [279, 142] on div "Applied" at bounding box center [310, 139] width 156 height 23
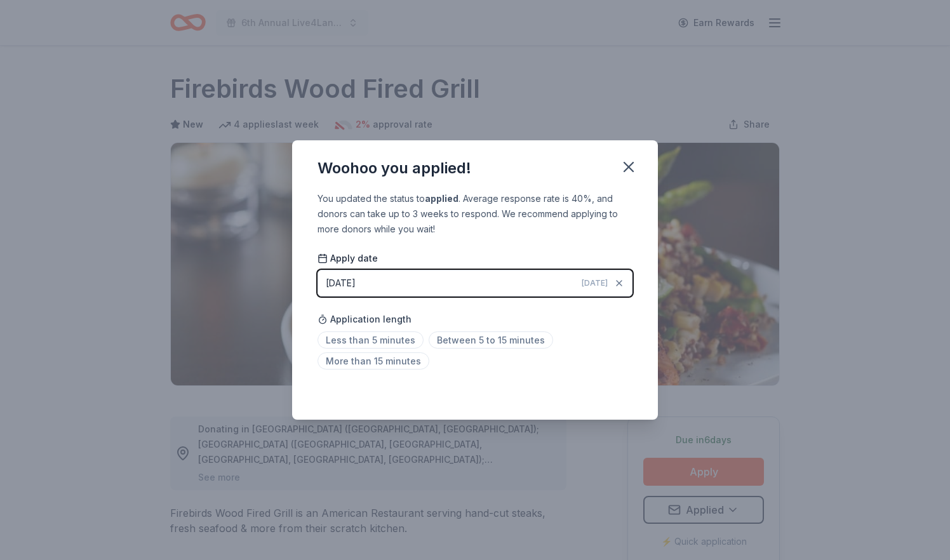
click at [351, 286] on div "[DATE]" at bounding box center [341, 283] width 30 height 15
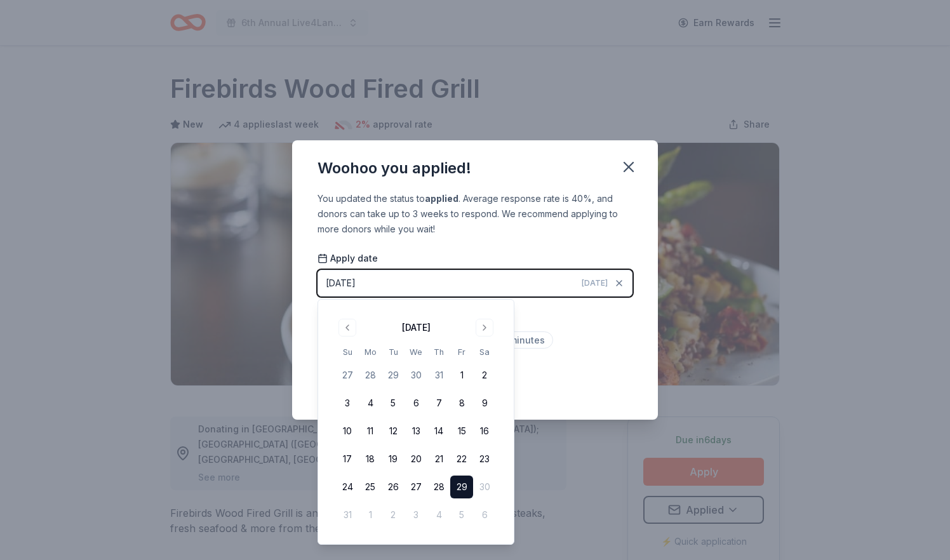
click at [463, 487] on button "29" at bounding box center [461, 487] width 23 height 23
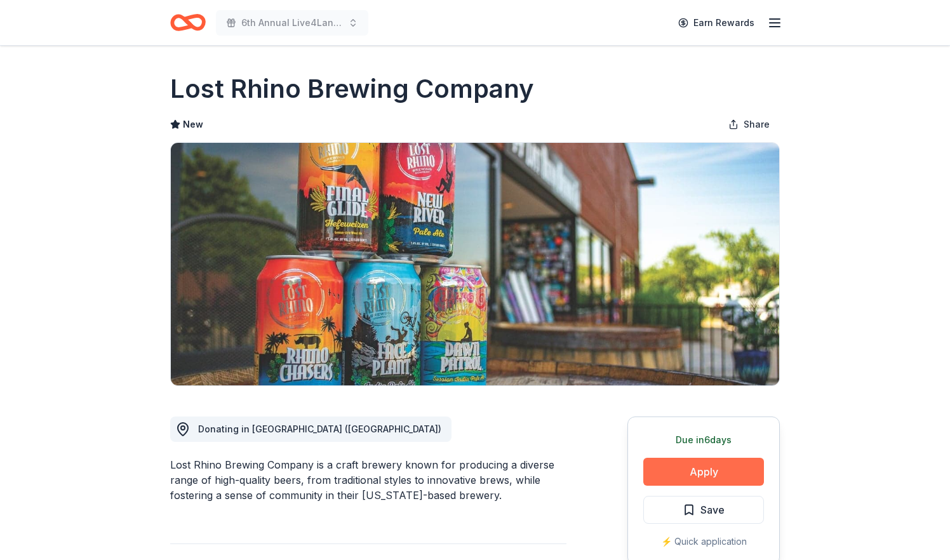
click at [712, 474] on button "Apply" at bounding box center [703, 472] width 121 height 28
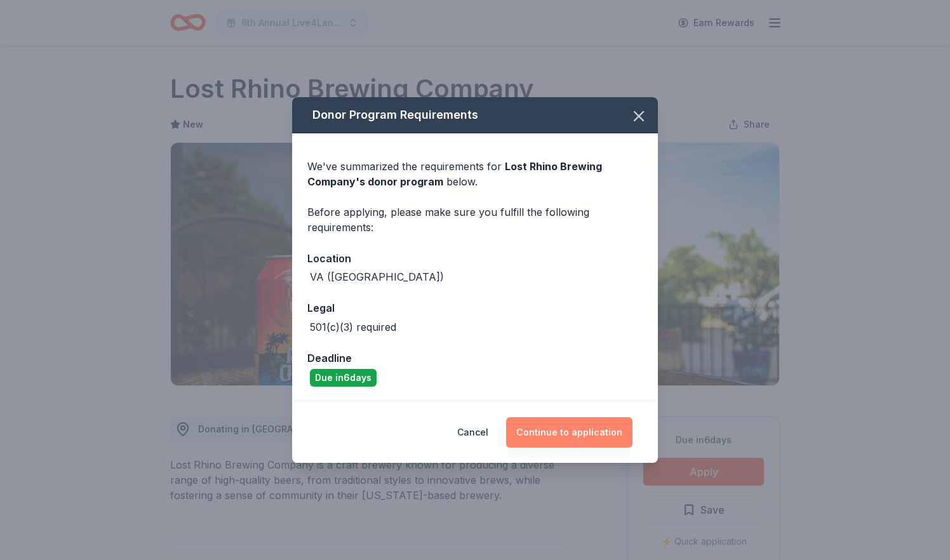
click at [580, 432] on button "Continue to application" at bounding box center [569, 432] width 126 height 30
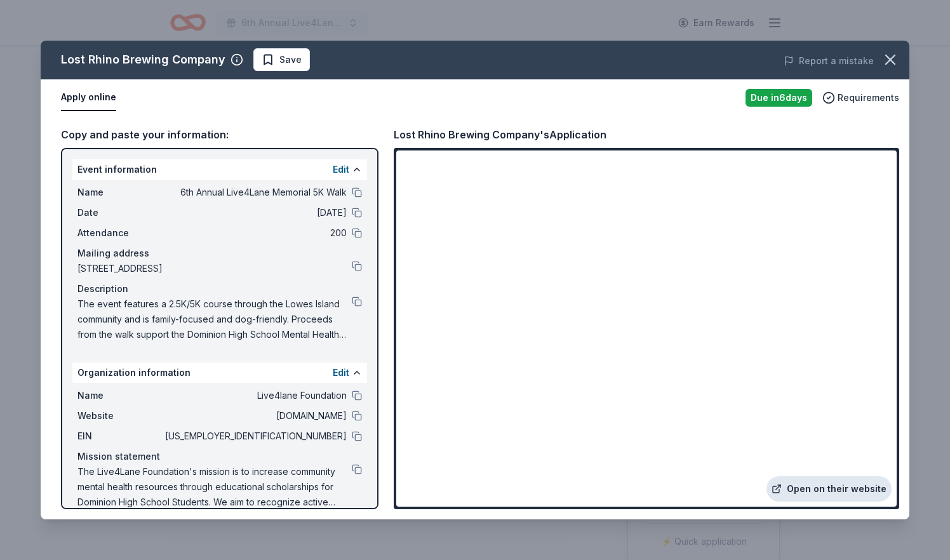
click at [820, 488] on link "Open on their website" at bounding box center [829, 488] width 125 height 25
click at [356, 191] on button at bounding box center [357, 192] width 10 height 10
click at [358, 435] on button at bounding box center [357, 436] width 10 height 10
click at [357, 417] on button at bounding box center [357, 416] width 10 height 10
click at [360, 266] on button at bounding box center [357, 266] width 10 height 10
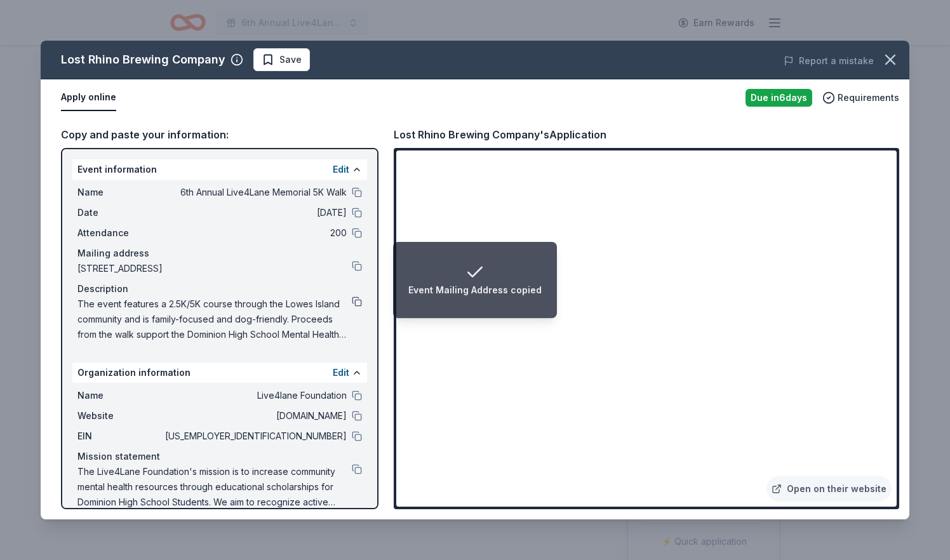
click at [359, 300] on button at bounding box center [357, 302] width 10 height 10
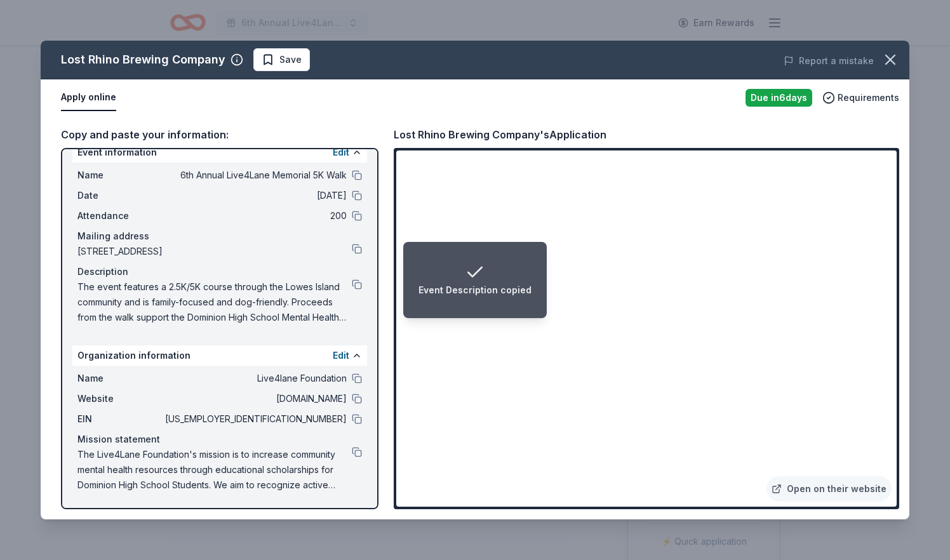
scroll to position [17, 0]
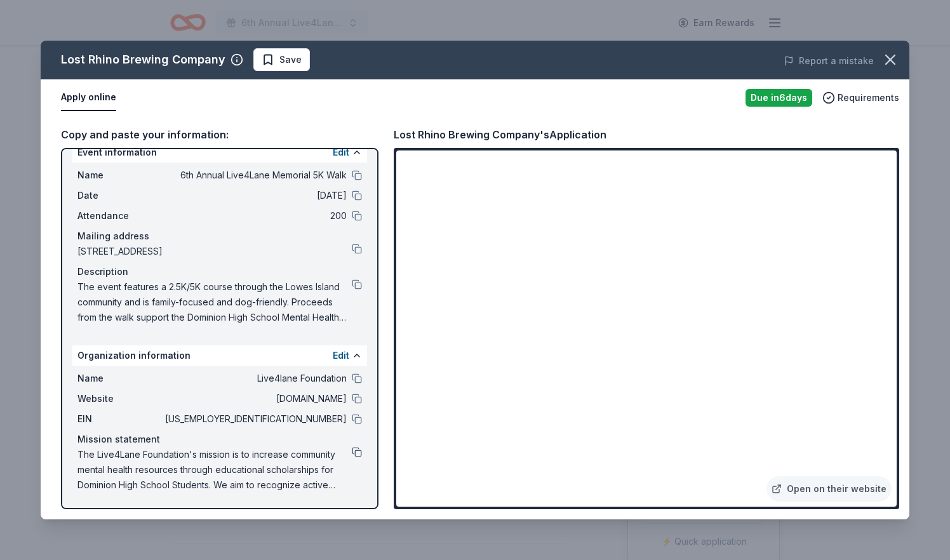
click at [358, 453] on button at bounding box center [357, 452] width 10 height 10
click at [282, 58] on span "Save" at bounding box center [290, 59] width 22 height 15
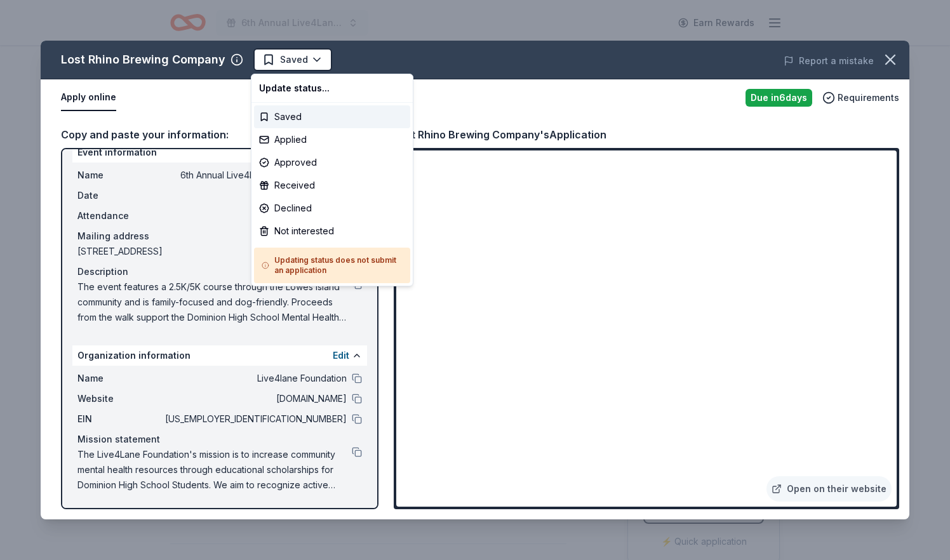
click at [282, 58] on html "6th Annual Live4Lane Memorial 5K Walk Earn Rewards Due [DATE] Share Lost Rhino …" at bounding box center [475, 280] width 950 height 560
click at [292, 140] on div "Applied" at bounding box center [332, 139] width 156 height 23
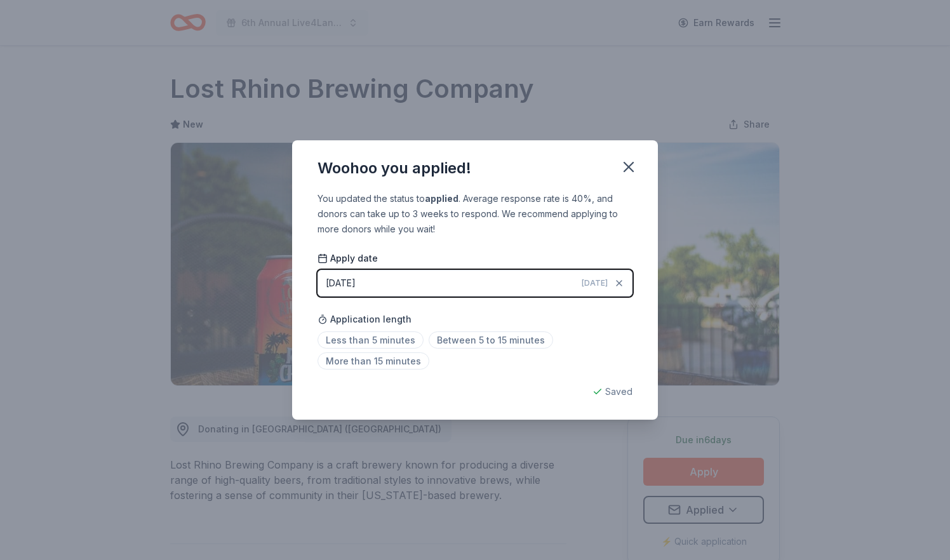
click at [348, 281] on div "[DATE]" at bounding box center [341, 283] width 30 height 15
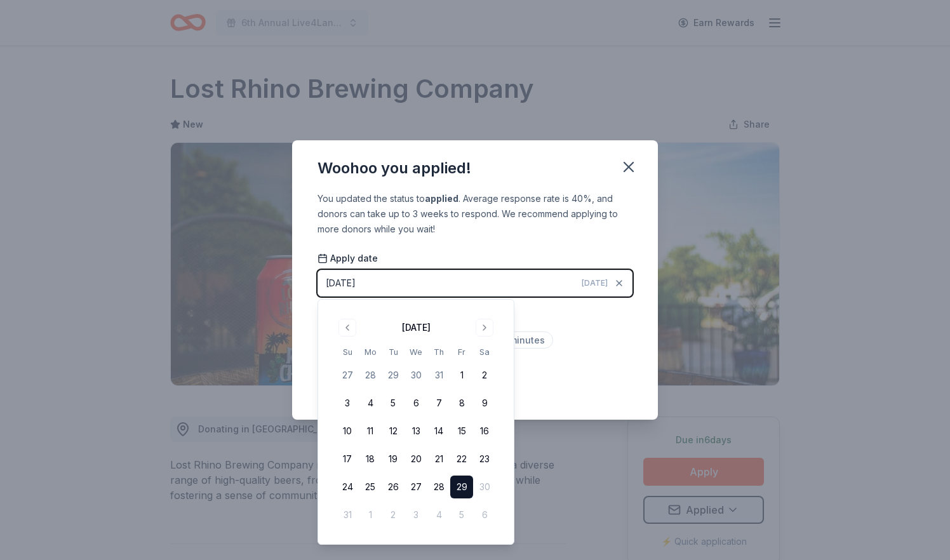
click at [466, 486] on button "29" at bounding box center [461, 487] width 23 height 23
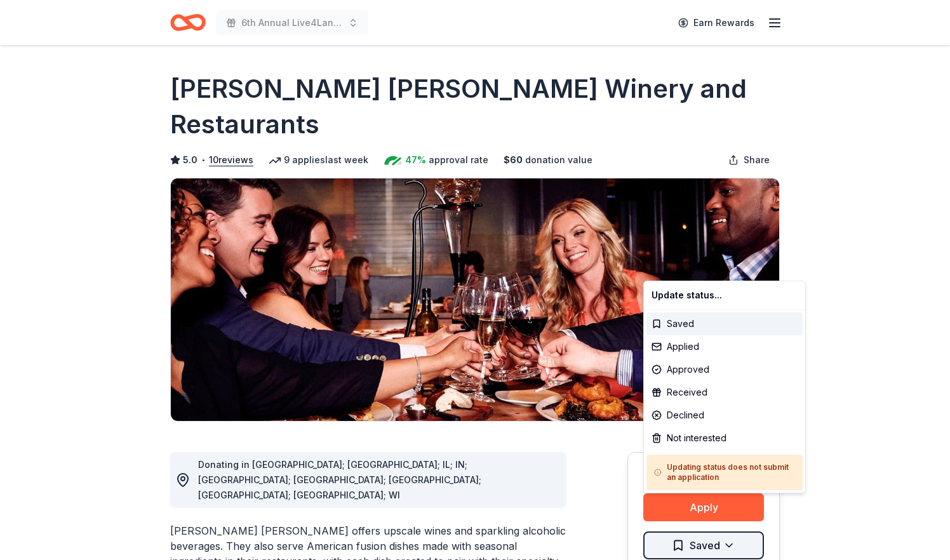
click at [692, 507] on html "6th Annual Live4Lane Memorial 5K Walk Earn Rewards Due [DATE] Share [PERSON_NAM…" at bounding box center [475, 280] width 950 height 560
click at [692, 345] on div "Applied" at bounding box center [725, 346] width 156 height 23
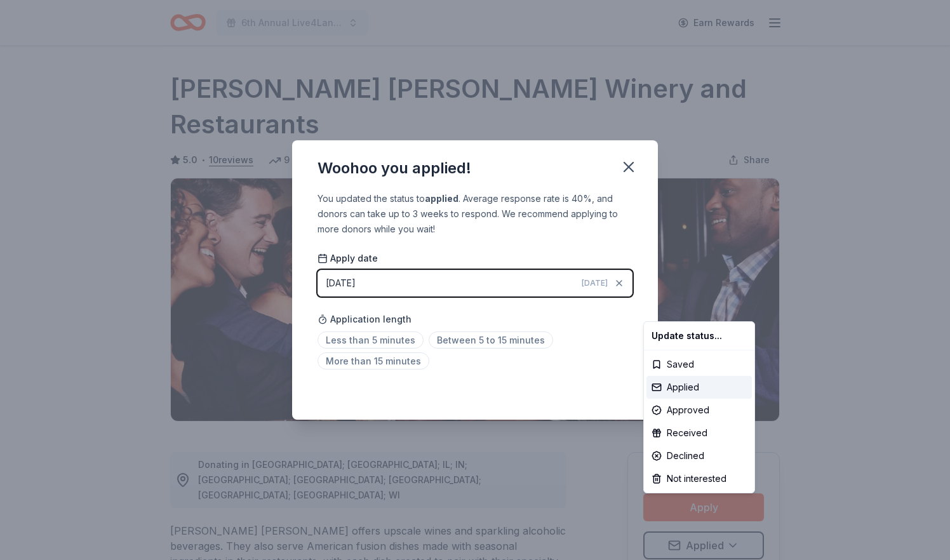
click at [368, 287] on html "6th Annual Live4Lane Memorial 5K Walk Earn Rewards Due in 6 days Share Cooper's…" at bounding box center [475, 280] width 950 height 560
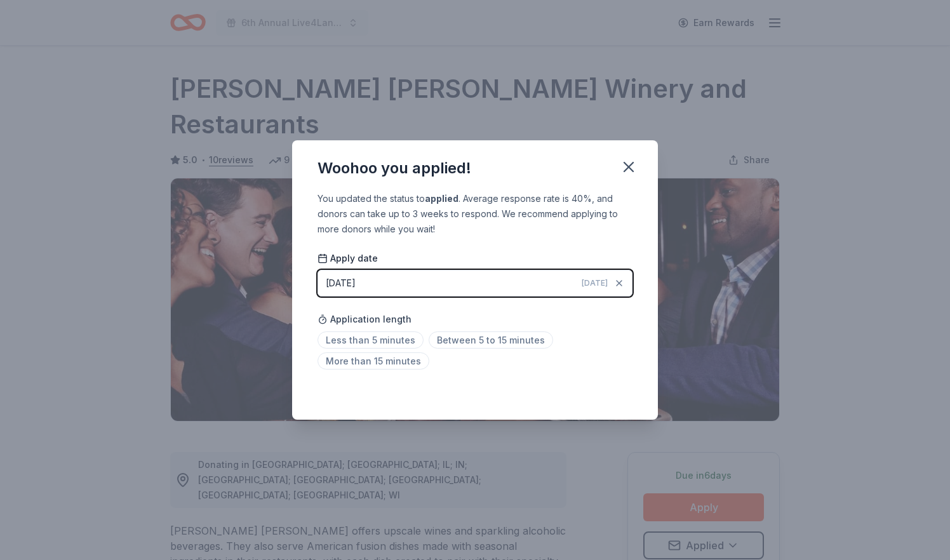
click at [348, 282] on div "[DATE]" at bounding box center [341, 283] width 30 height 15
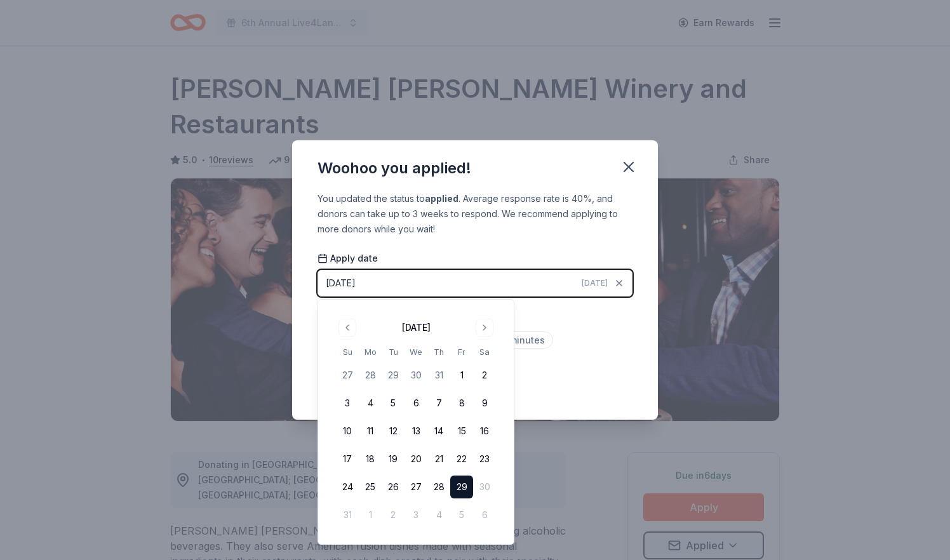
click at [462, 487] on button "29" at bounding box center [461, 487] width 23 height 23
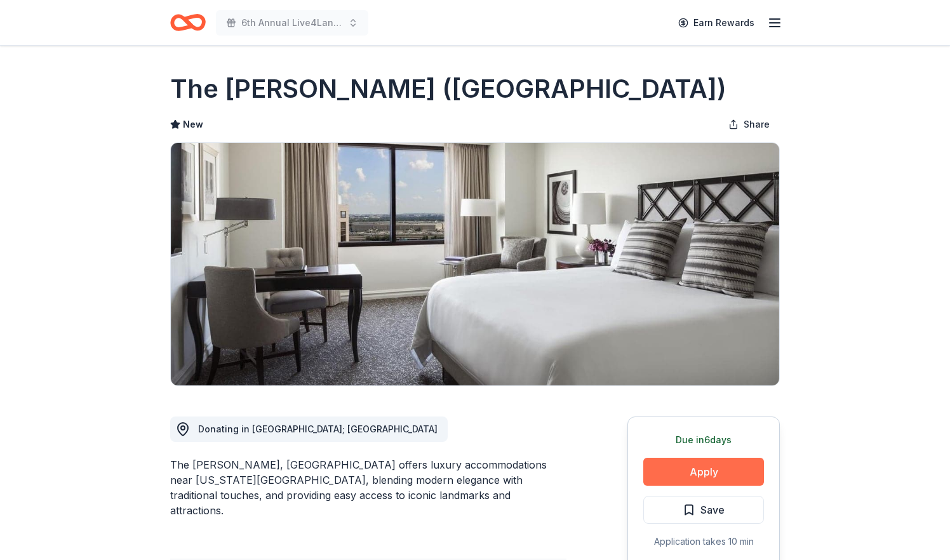
click at [712, 466] on button "Apply" at bounding box center [703, 472] width 121 height 28
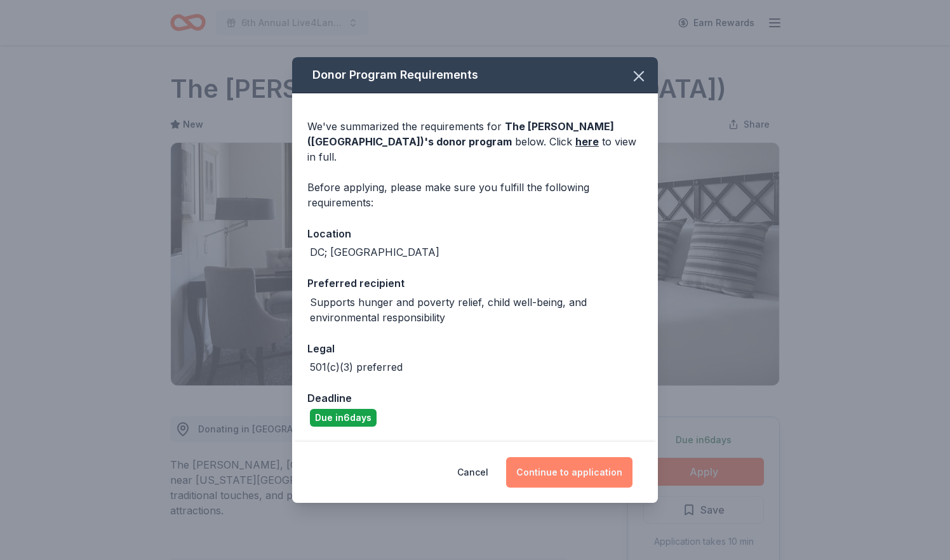
click at [560, 459] on button "Continue to application" at bounding box center [569, 472] width 126 height 30
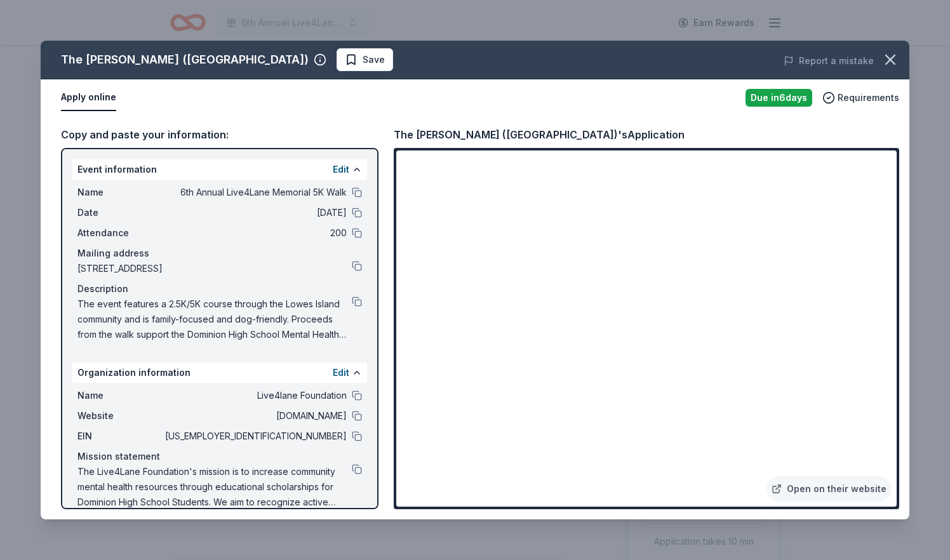
click at [463, 129] on div "The Ritz-Carlton (Pentagon City)'s Application" at bounding box center [539, 134] width 291 height 17
click at [356, 395] on button at bounding box center [357, 396] width 10 height 10
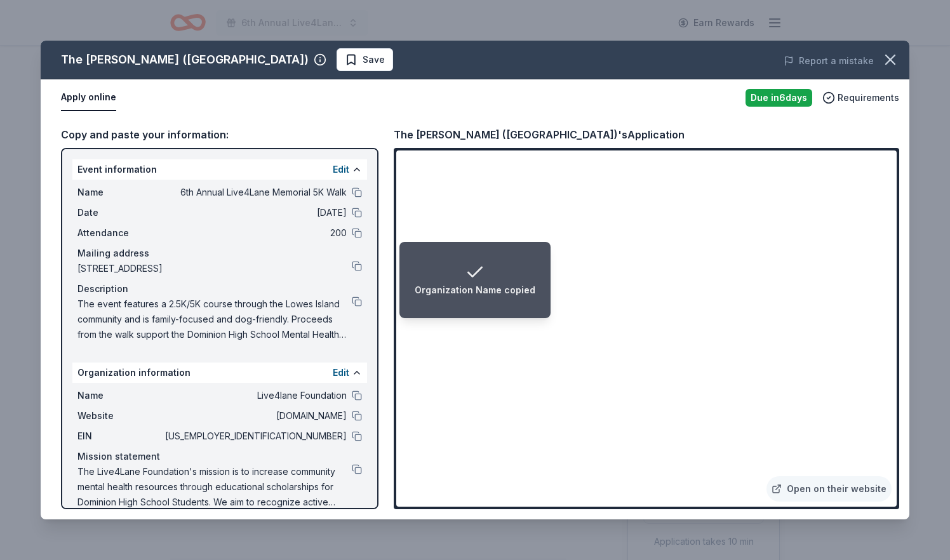
click at [360, 414] on button at bounding box center [357, 416] width 10 height 10
click at [357, 436] on button at bounding box center [357, 436] width 10 height 10
click at [353, 194] on button at bounding box center [357, 192] width 10 height 10
click at [357, 301] on button at bounding box center [357, 302] width 10 height 10
click at [353, 469] on button at bounding box center [357, 469] width 10 height 10
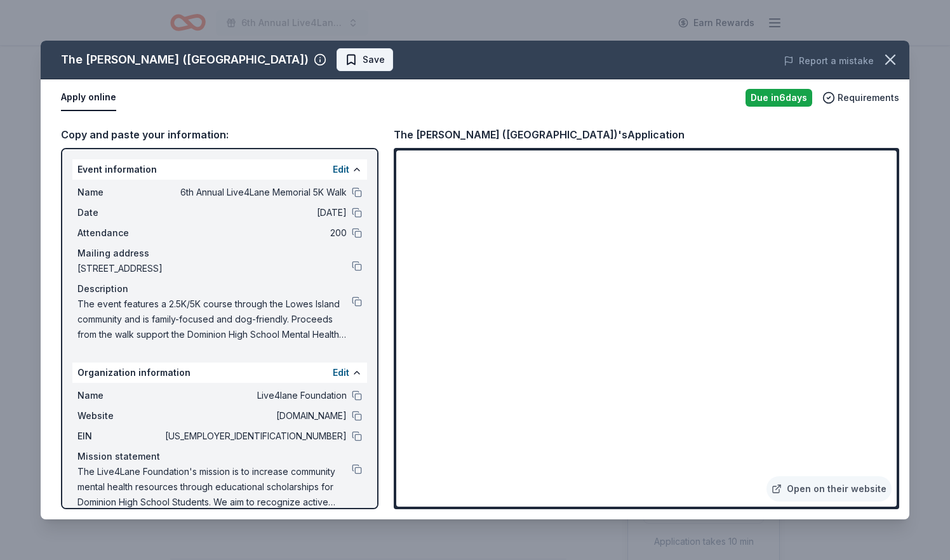
click at [345, 55] on span "Save" at bounding box center [365, 59] width 40 height 15
click at [306, 62] on html "6th Annual Live4Lane Memorial 5K Walk Earn Rewards Due in 6 days Share The Ritz…" at bounding box center [475, 280] width 950 height 560
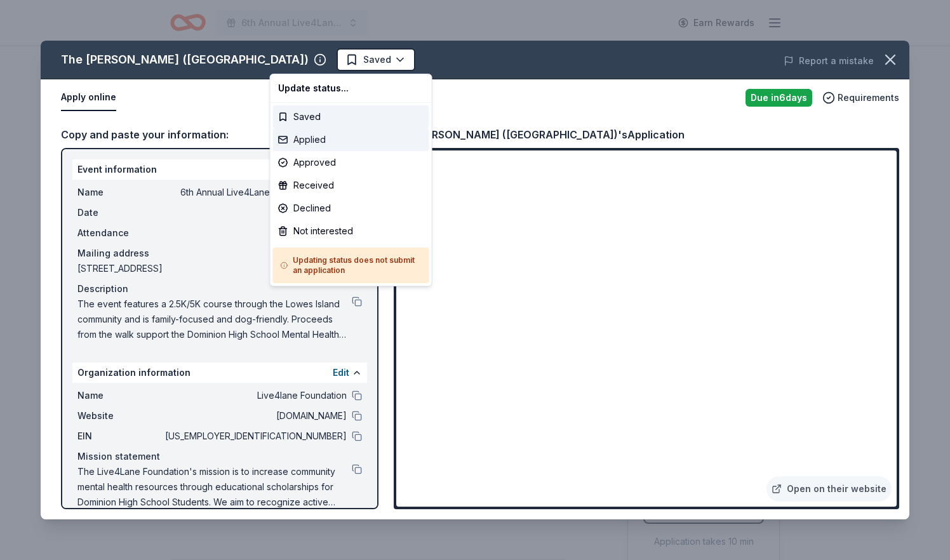
click at [309, 144] on div "Applied" at bounding box center [351, 139] width 156 height 23
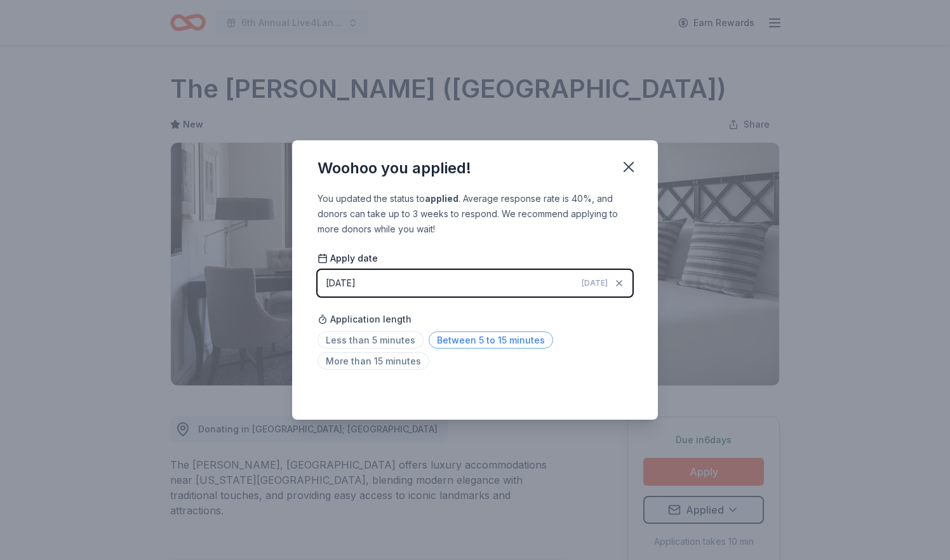
click at [454, 336] on span "Between 5 to 15 minutes" at bounding box center [491, 340] width 124 height 17
click at [628, 163] on icon "button" at bounding box center [629, 167] width 18 height 18
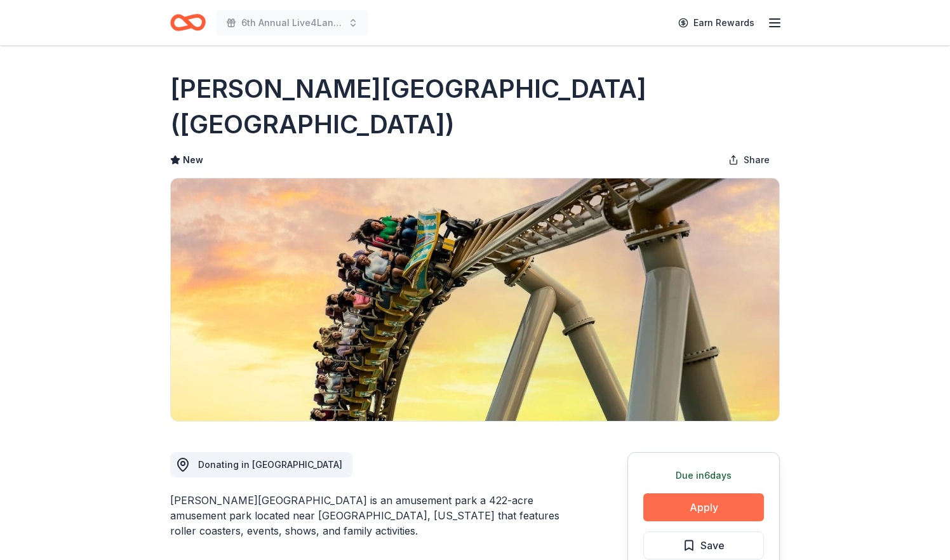
click at [688, 494] on button "Apply" at bounding box center [703, 508] width 121 height 28
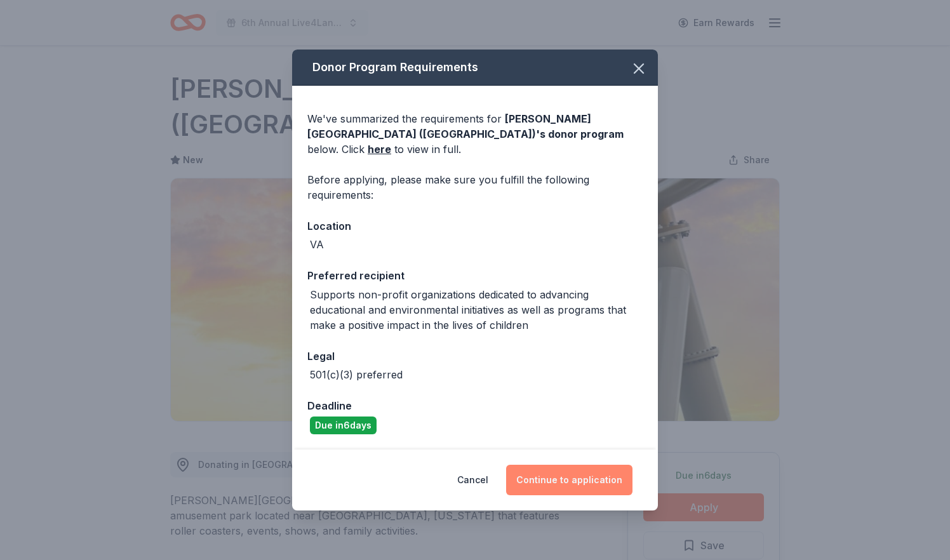
click at [578, 468] on button "Continue to application" at bounding box center [569, 480] width 126 height 30
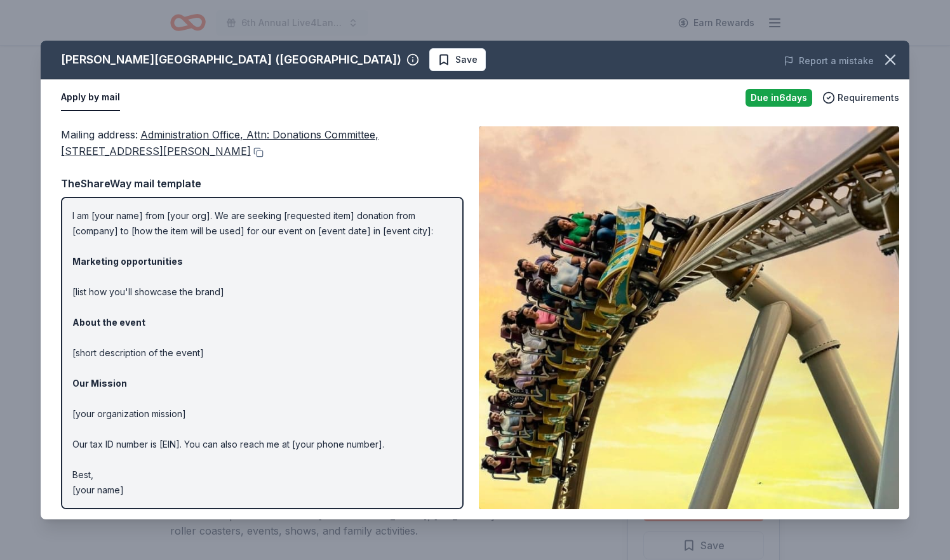
scroll to position [30, 0]
click at [455, 57] on span "Save" at bounding box center [466, 59] width 22 height 15
click at [315, 58] on html "6th Annual Live4Lane Memorial 5K Walk Earn Rewards Due [DATE] [GEOGRAPHIC_DATA]…" at bounding box center [475, 280] width 950 height 560
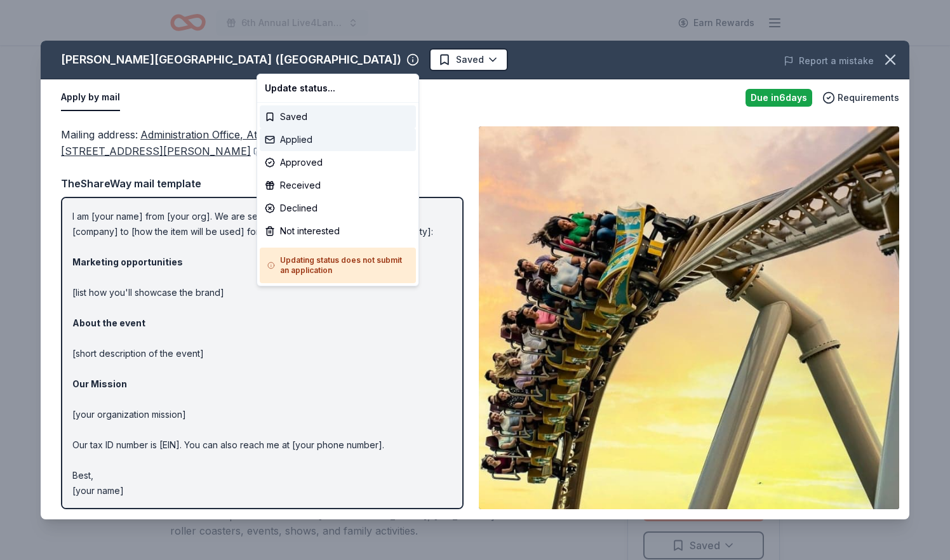
click at [302, 140] on div "Applied" at bounding box center [338, 139] width 156 height 23
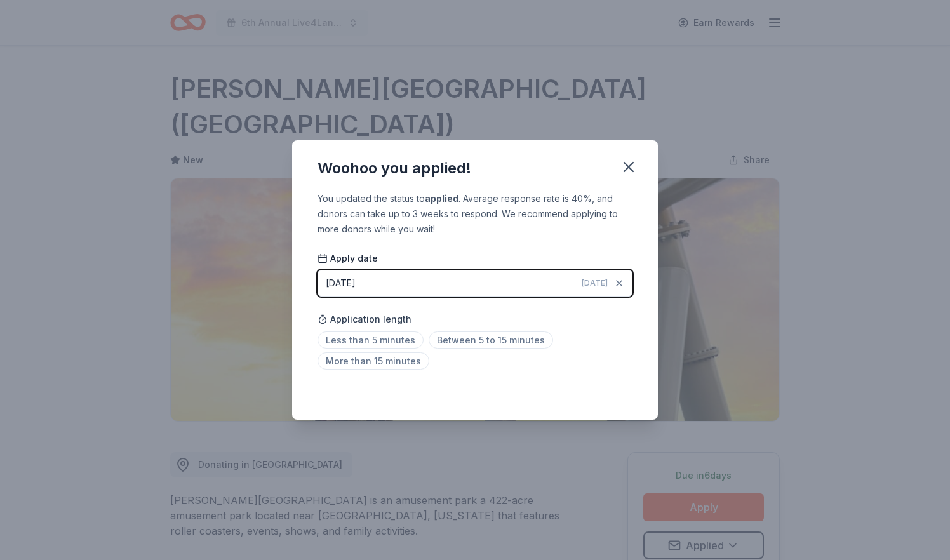
click at [347, 283] on div "[DATE]" at bounding box center [341, 283] width 30 height 15
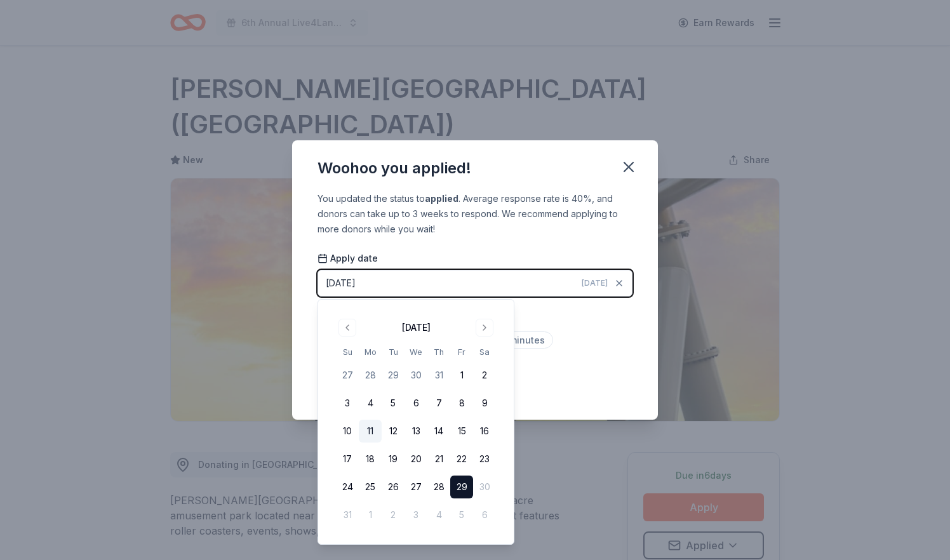
click at [370, 430] on button "11" at bounding box center [370, 431] width 23 height 23
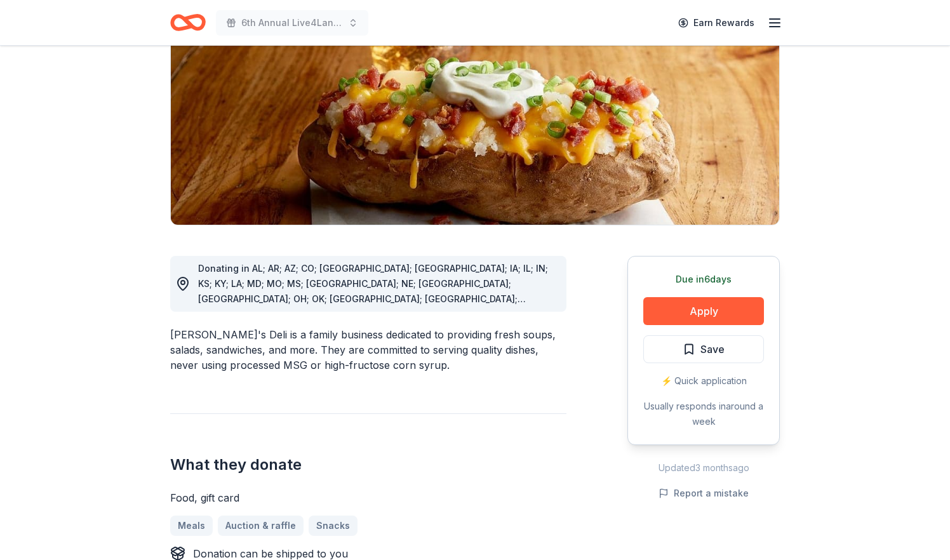
scroll to position [161, 0]
click at [675, 311] on button "Apply" at bounding box center [703, 311] width 121 height 28
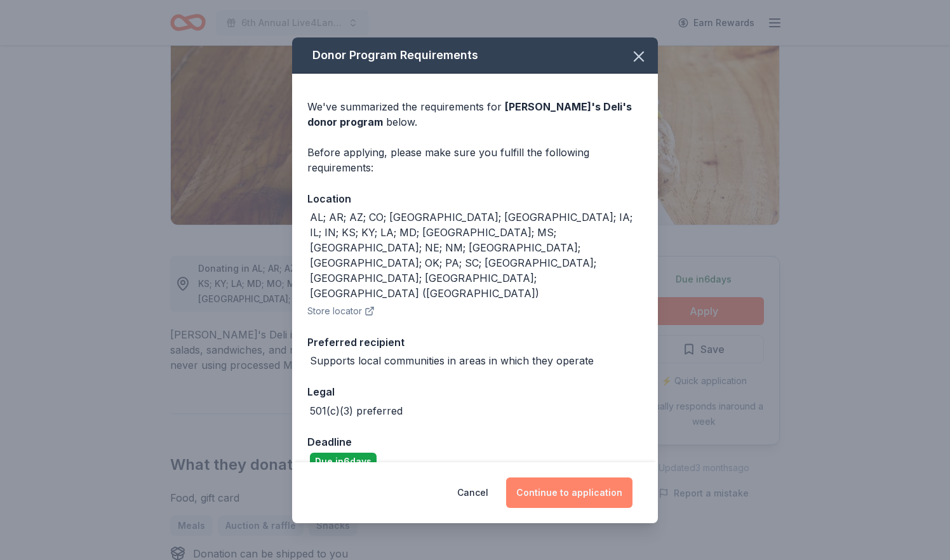
click at [589, 478] on button "Continue to application" at bounding box center [569, 493] width 126 height 30
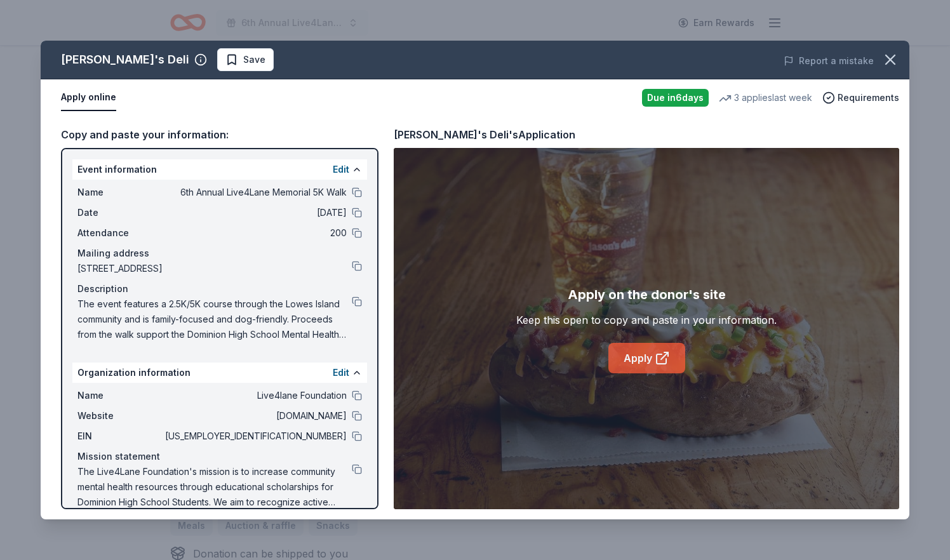
click at [648, 358] on link "Apply" at bounding box center [647, 358] width 77 height 30
click at [356, 191] on button at bounding box center [357, 192] width 10 height 10
click at [355, 266] on button at bounding box center [357, 266] width 10 height 10
click at [359, 192] on button at bounding box center [357, 192] width 10 height 10
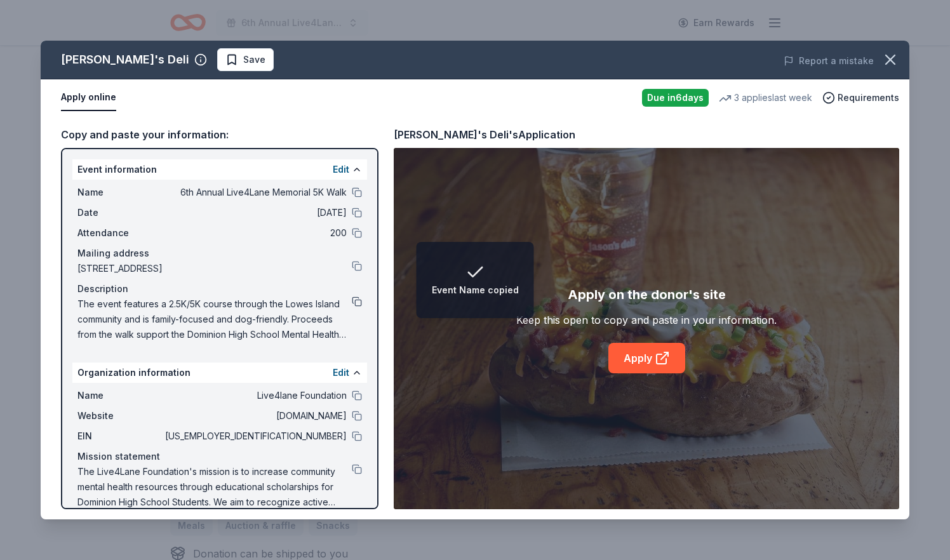
click at [356, 302] on button at bounding box center [357, 302] width 10 height 10
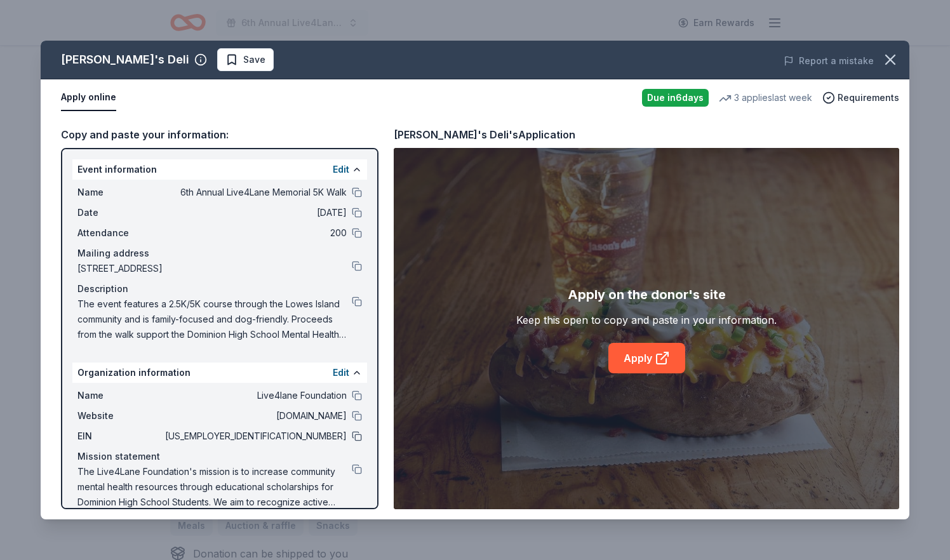
click at [355, 438] on button at bounding box center [357, 436] width 10 height 10
click at [225, 57] on span "Save" at bounding box center [245, 59] width 40 height 15
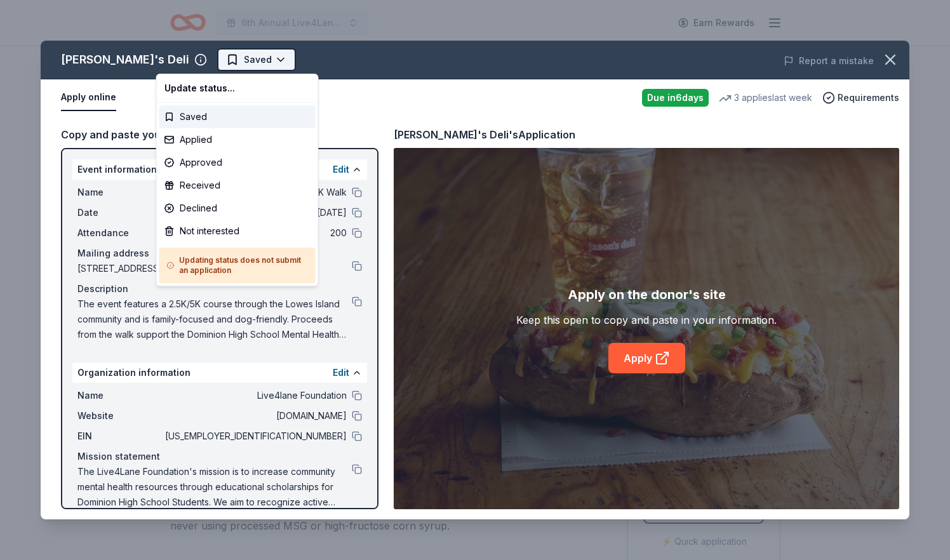
scroll to position [0, 0]
click at [200, 60] on html "6th Annual Live4Lane Memorial 5K Walk Earn Rewards Due in 6 days Share Jason's …" at bounding box center [475, 280] width 950 height 560
click at [202, 146] on div "Applied" at bounding box center [237, 139] width 156 height 23
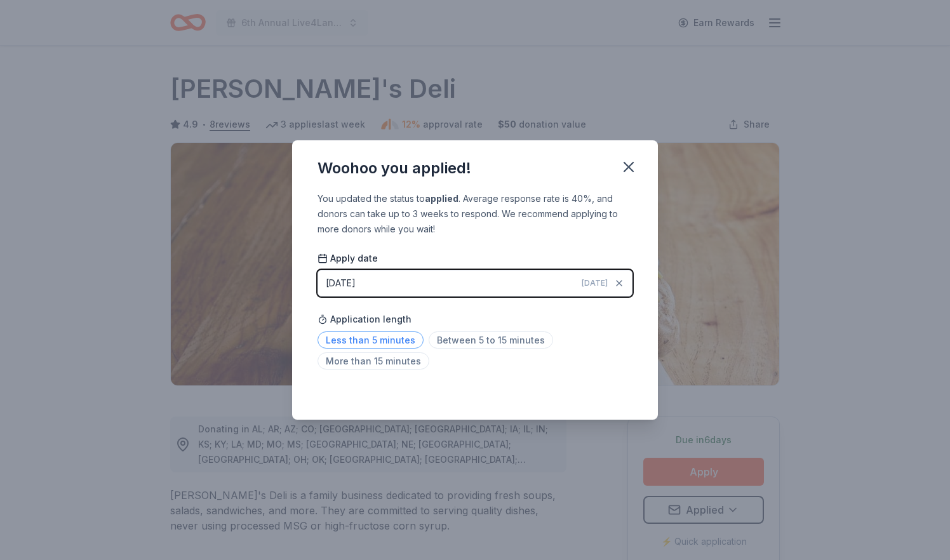
click at [401, 340] on span "Less than 5 minutes" at bounding box center [371, 340] width 106 height 17
click at [597, 278] on span "[DATE]" at bounding box center [595, 283] width 26 height 10
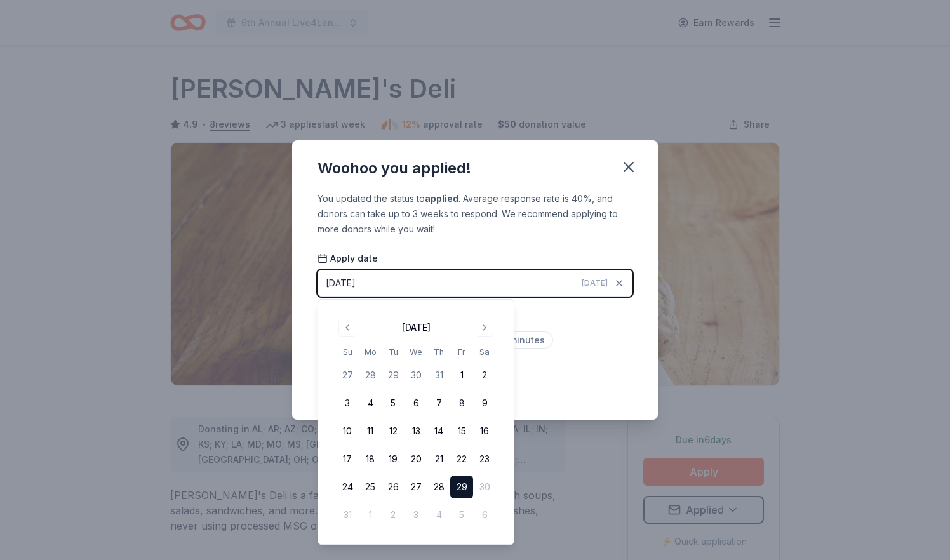
click at [464, 491] on button "29" at bounding box center [461, 487] width 23 height 23
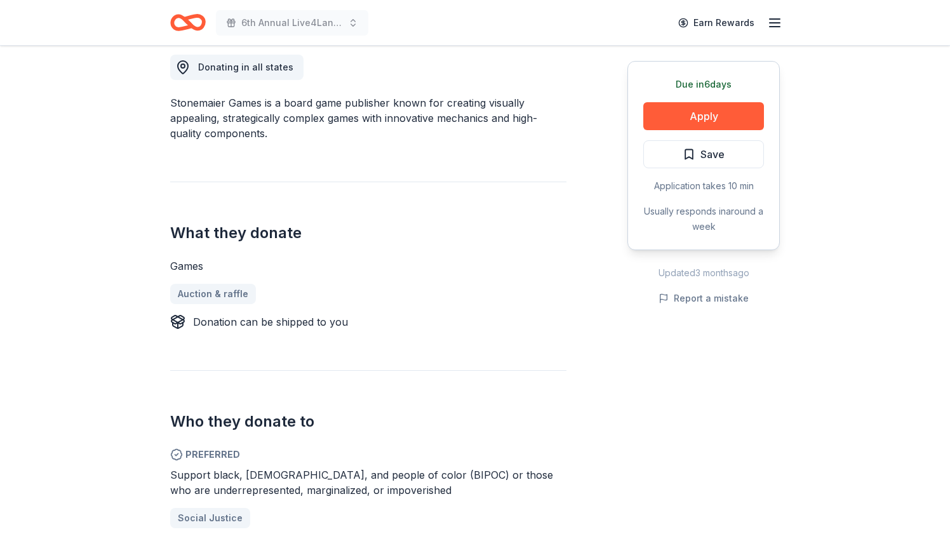
scroll to position [274, 0]
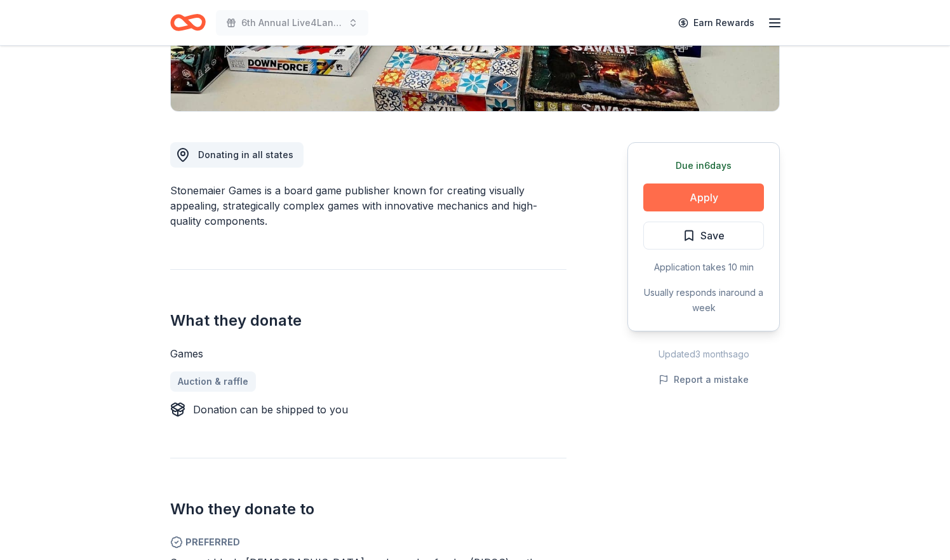
click at [717, 198] on button "Apply" at bounding box center [703, 198] width 121 height 28
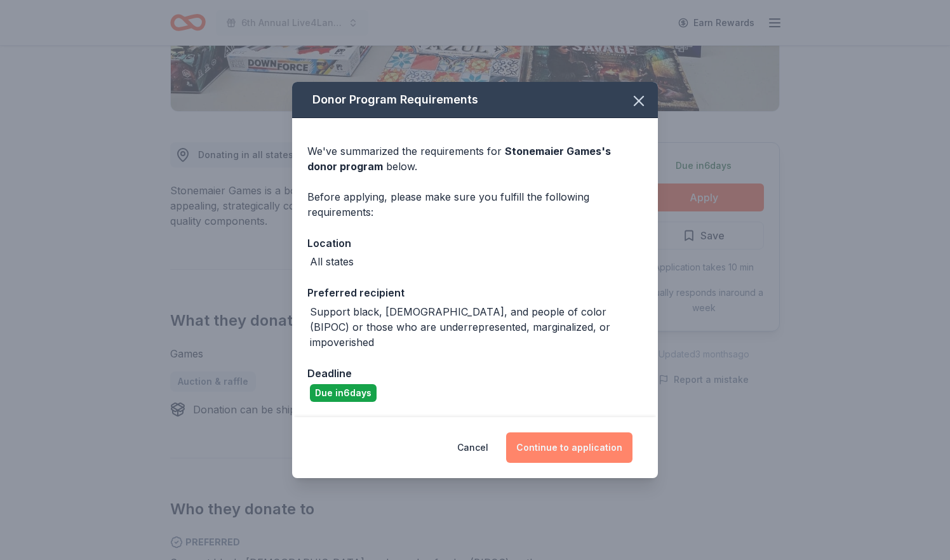
click at [561, 446] on button "Continue to application" at bounding box center [569, 448] width 126 height 30
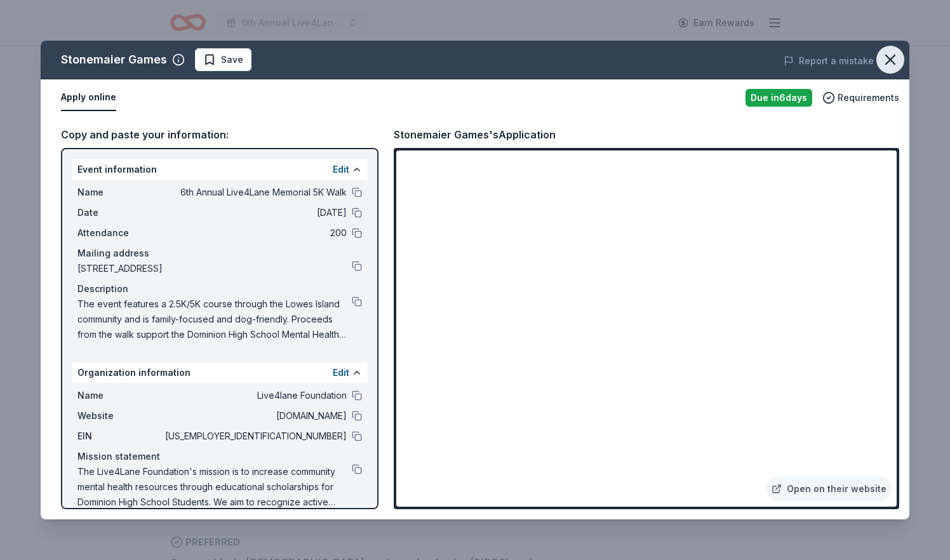
click at [892, 58] on icon "button" at bounding box center [890, 59] width 9 height 9
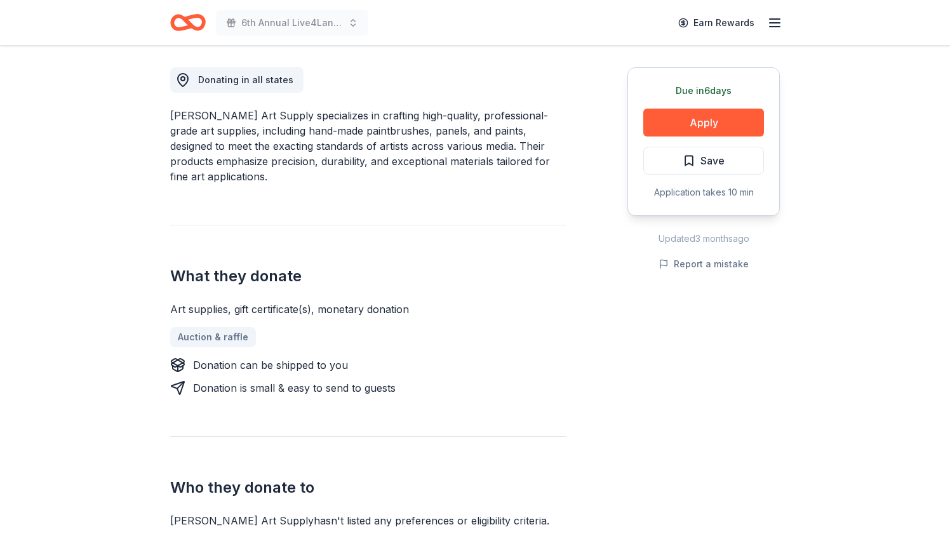
scroll to position [351, 0]
click at [715, 124] on button "Apply" at bounding box center [703, 121] width 121 height 28
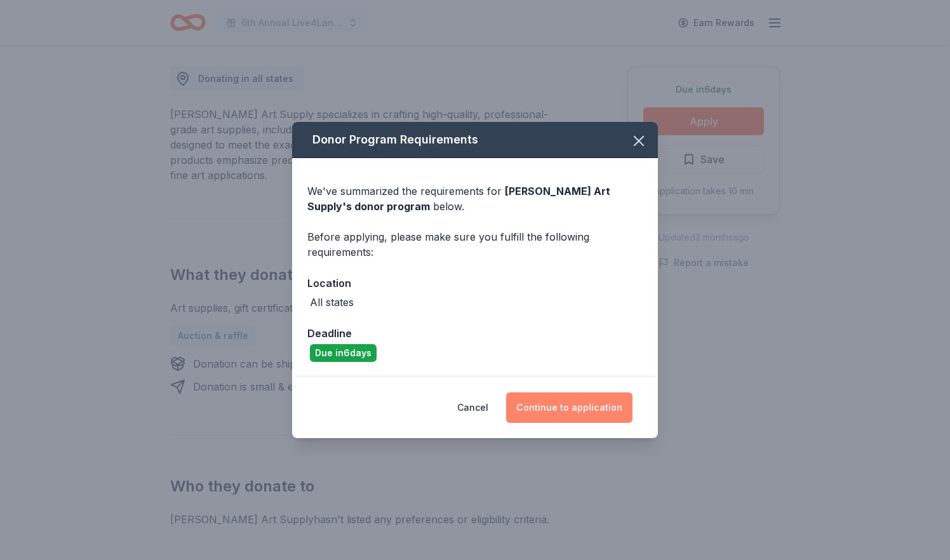
click at [594, 405] on button "Continue to application" at bounding box center [569, 408] width 126 height 30
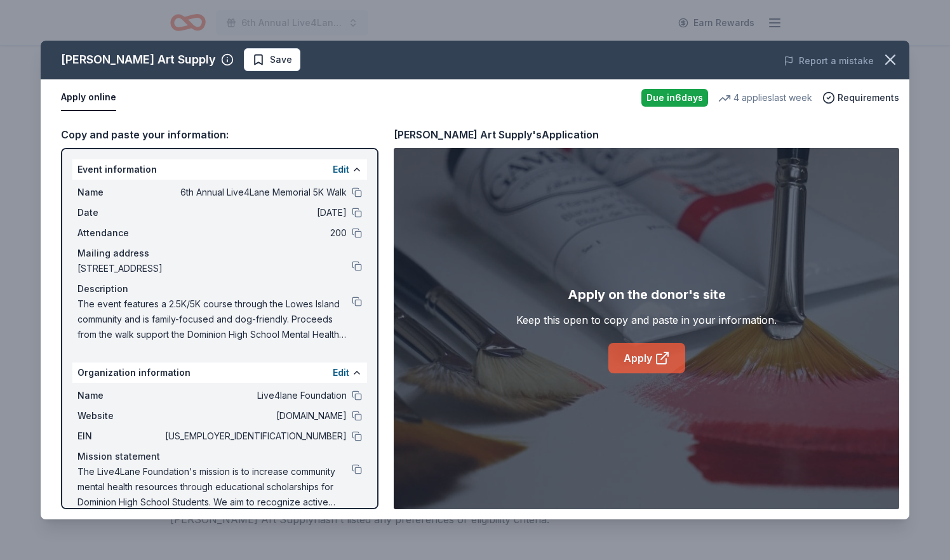
click at [649, 355] on link "Apply" at bounding box center [647, 358] width 77 height 30
click at [354, 471] on button at bounding box center [357, 469] width 10 height 10
click at [252, 60] on span "Save" at bounding box center [272, 59] width 40 height 15
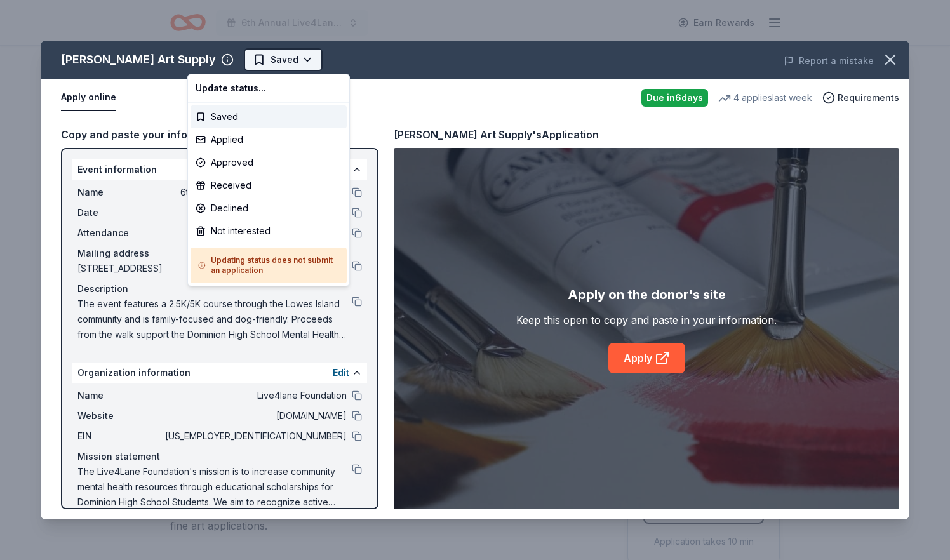
scroll to position [0, 0]
click at [220, 60] on html "6th Annual Live4Lane Memorial 5K Walk Earn Rewards Due in 6 days Share Trekell …" at bounding box center [475, 280] width 950 height 560
click at [225, 142] on div "Applied" at bounding box center [269, 139] width 156 height 23
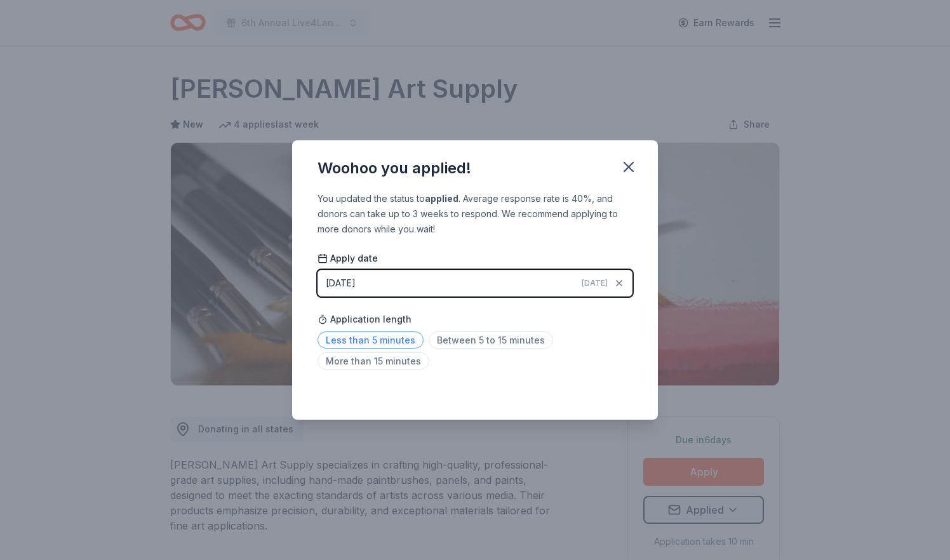
click at [395, 339] on span "Less than 5 minutes" at bounding box center [371, 340] width 106 height 17
click at [598, 279] on span "Today" at bounding box center [595, 283] width 26 height 10
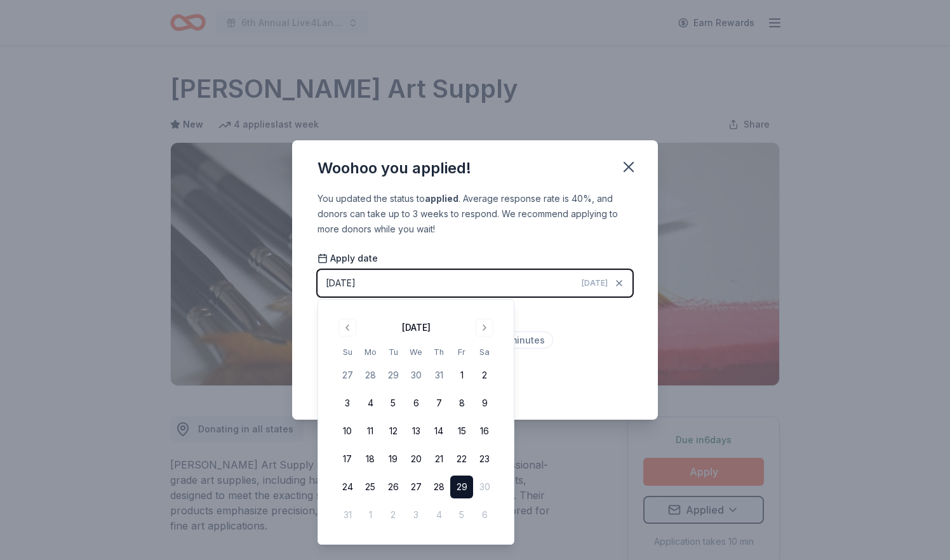
click at [468, 483] on button "29" at bounding box center [461, 487] width 23 height 23
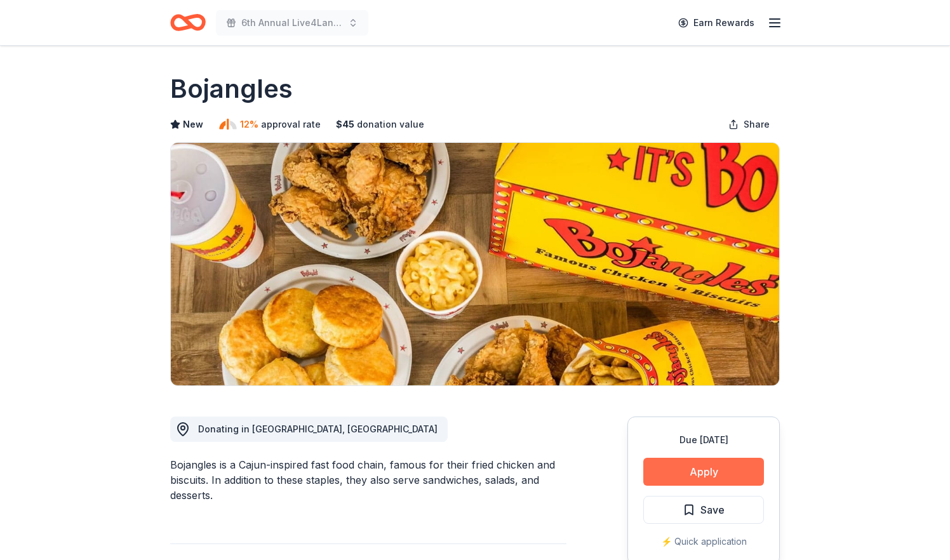
click at [701, 473] on button "Apply" at bounding box center [703, 472] width 121 height 28
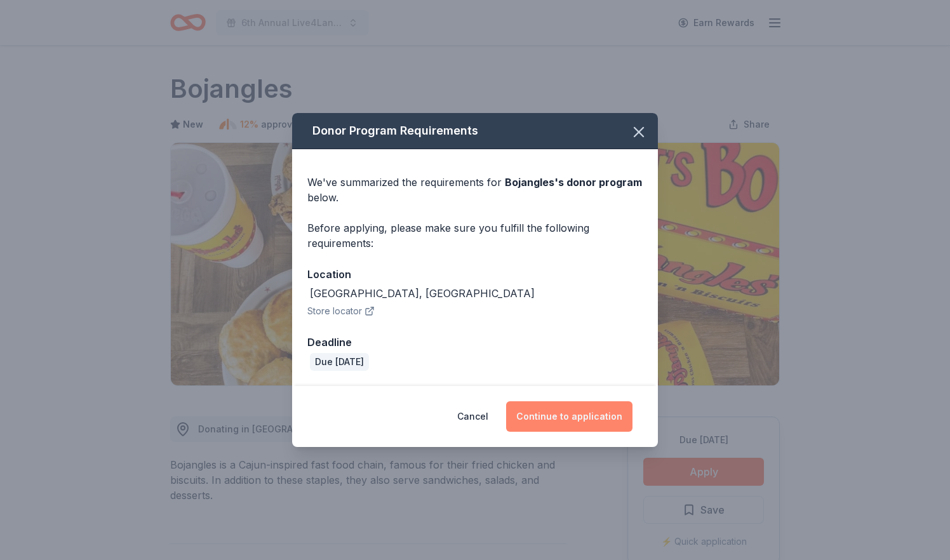
click at [579, 416] on button "Continue to application" at bounding box center [569, 416] width 126 height 30
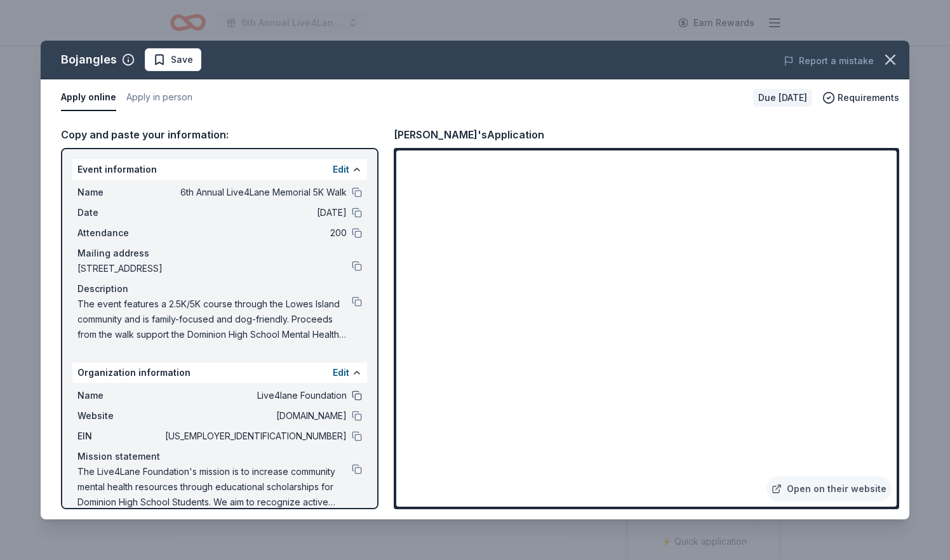
click at [360, 396] on button at bounding box center [357, 396] width 10 height 10
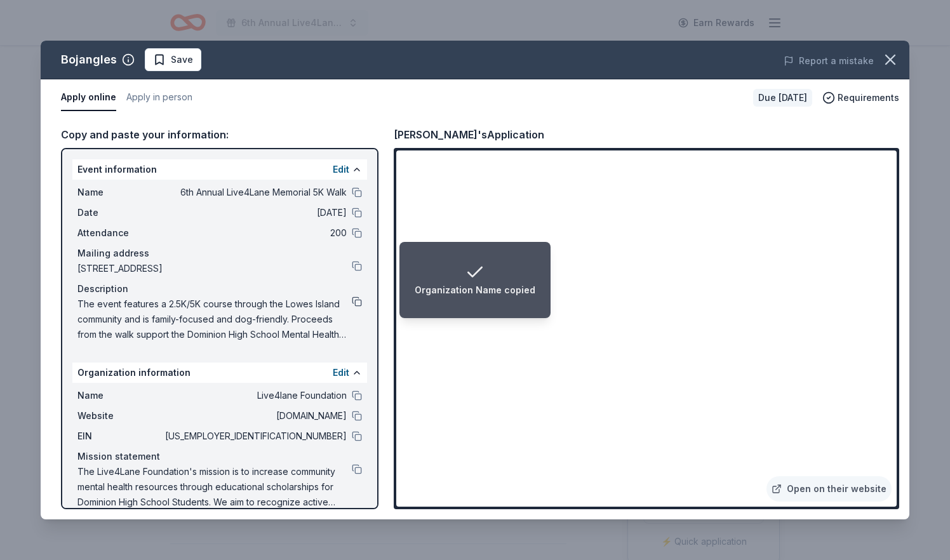
click at [356, 302] on button at bounding box center [357, 302] width 10 height 10
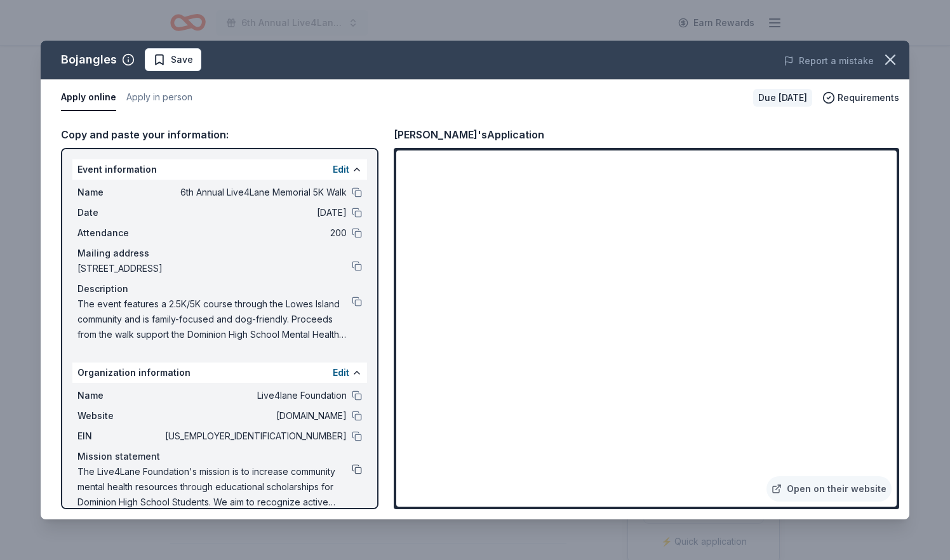
click at [360, 466] on button at bounding box center [357, 469] width 10 height 10
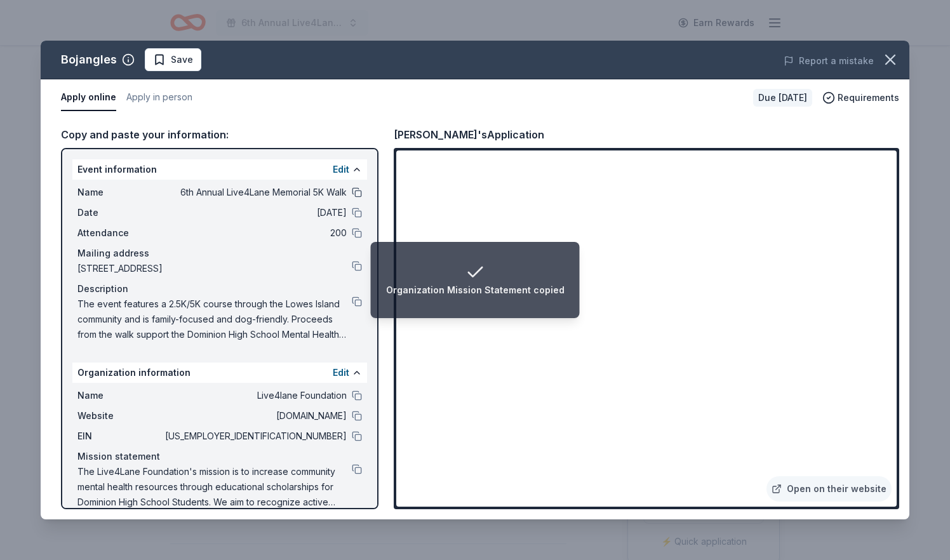
click at [357, 194] on button at bounding box center [357, 192] width 10 height 10
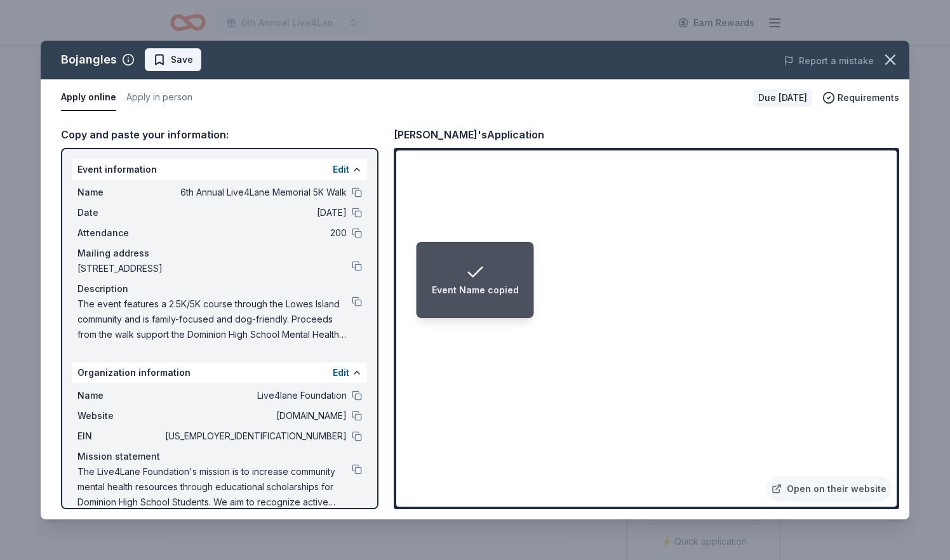
click at [184, 53] on span "Save" at bounding box center [182, 59] width 22 height 15
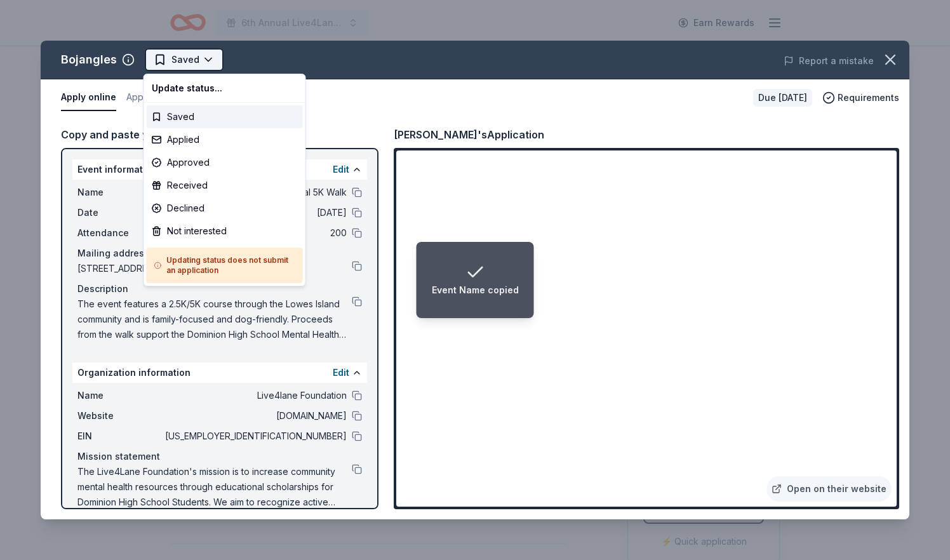
click at [187, 64] on html "Event Name copied 6th Annual Live4Lane Memorial 5K Walk Earn Rewards Due in 22 …" at bounding box center [475, 280] width 950 height 560
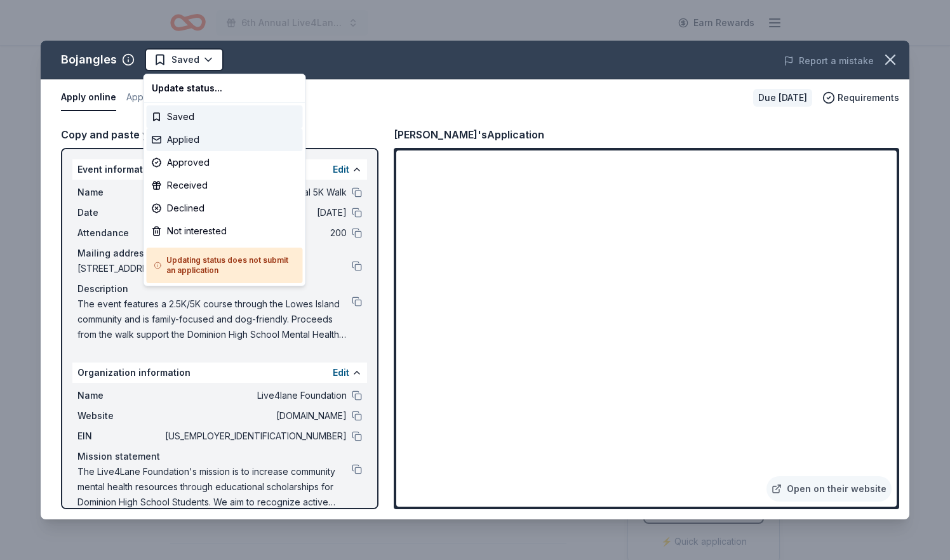
click at [194, 140] on div "Applied" at bounding box center [225, 139] width 156 height 23
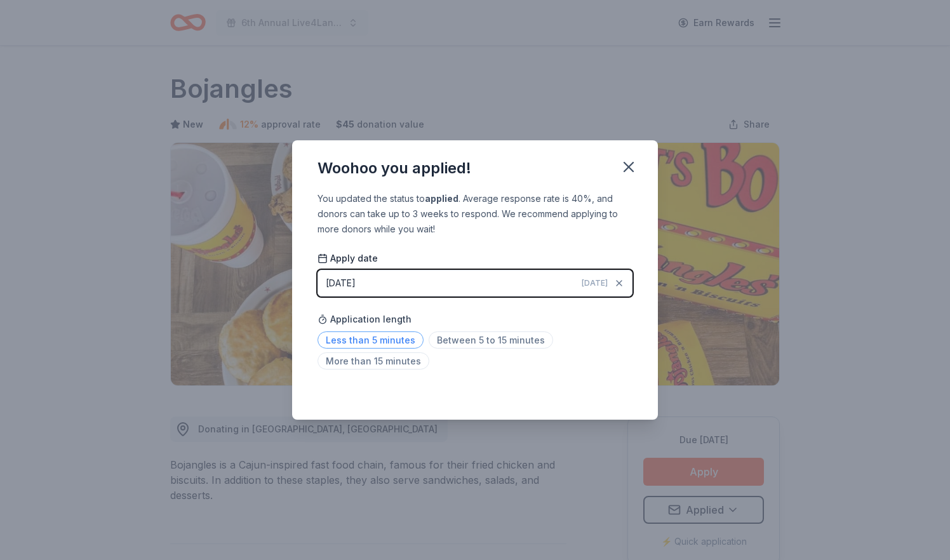
click at [403, 341] on span "Less than 5 minutes" at bounding box center [371, 340] width 106 height 17
click at [600, 284] on span "[DATE]" at bounding box center [595, 283] width 26 height 10
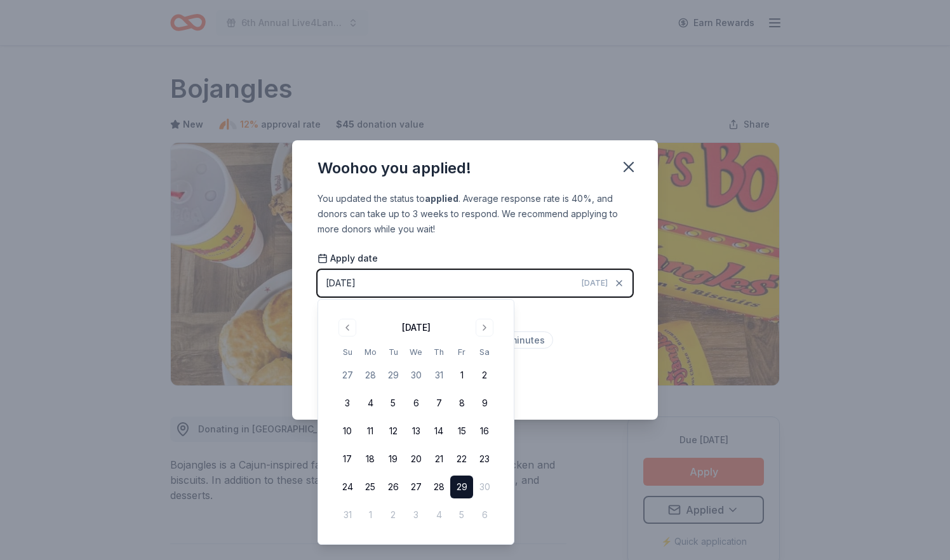
click at [462, 484] on button "29" at bounding box center [461, 487] width 23 height 23
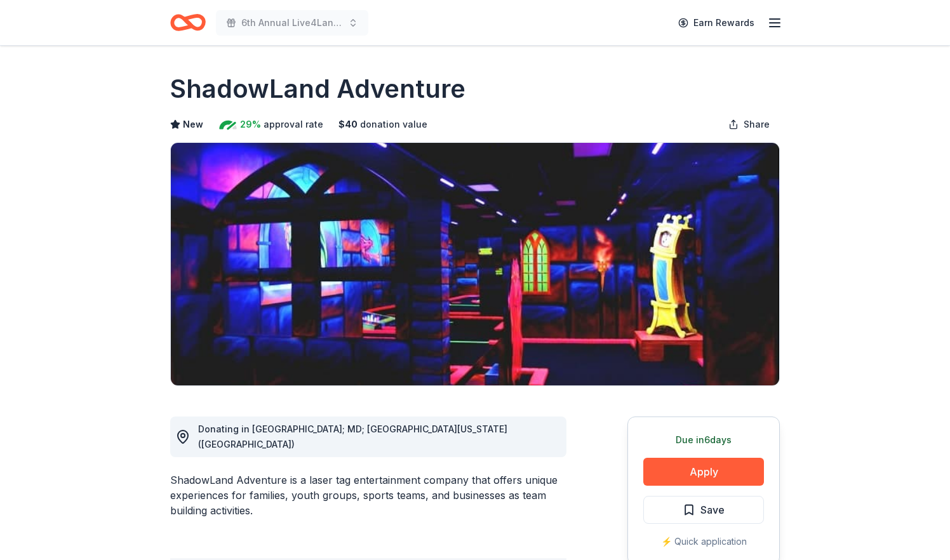
click at [350, 91] on h1 "ShadowLand Adventure" at bounding box center [317, 89] width 295 height 36
drag, startPoint x: 474, startPoint y: 84, endPoint x: 137, endPoint y: 91, distance: 337.4
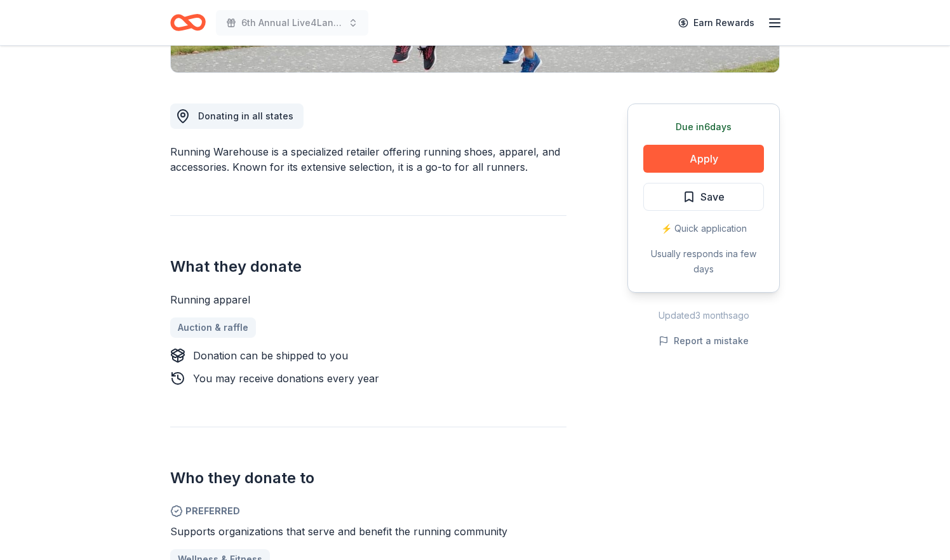
scroll to position [231, 0]
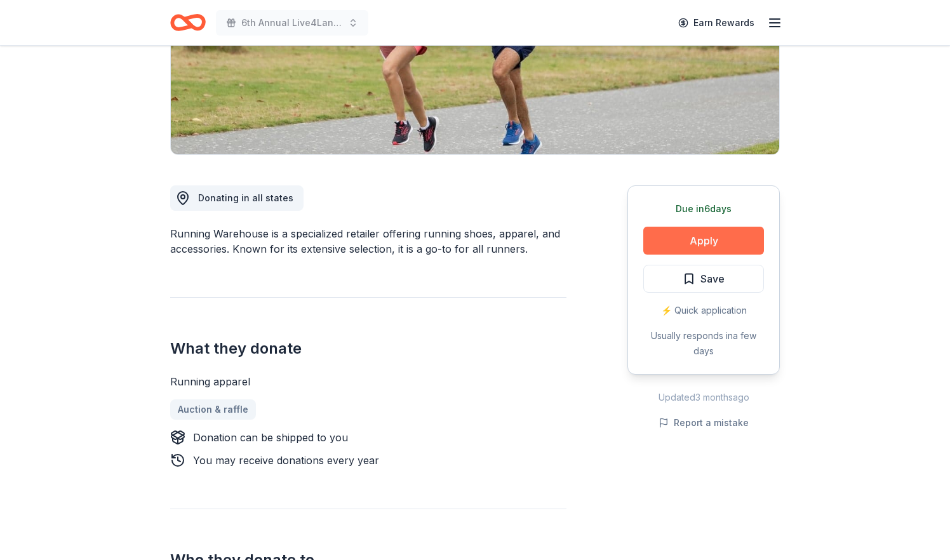
click at [715, 243] on button "Apply" at bounding box center [703, 241] width 121 height 28
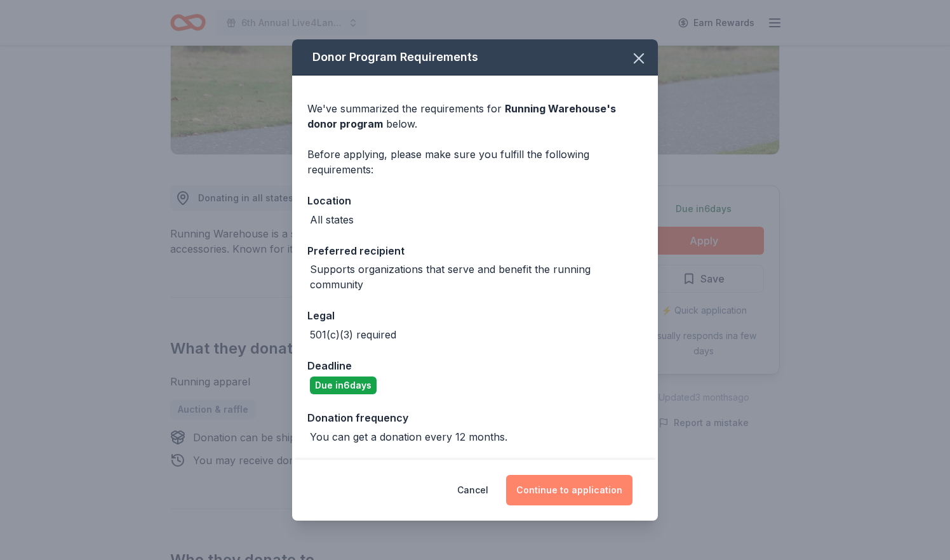
click at [567, 489] on button "Continue to application" at bounding box center [569, 490] width 126 height 30
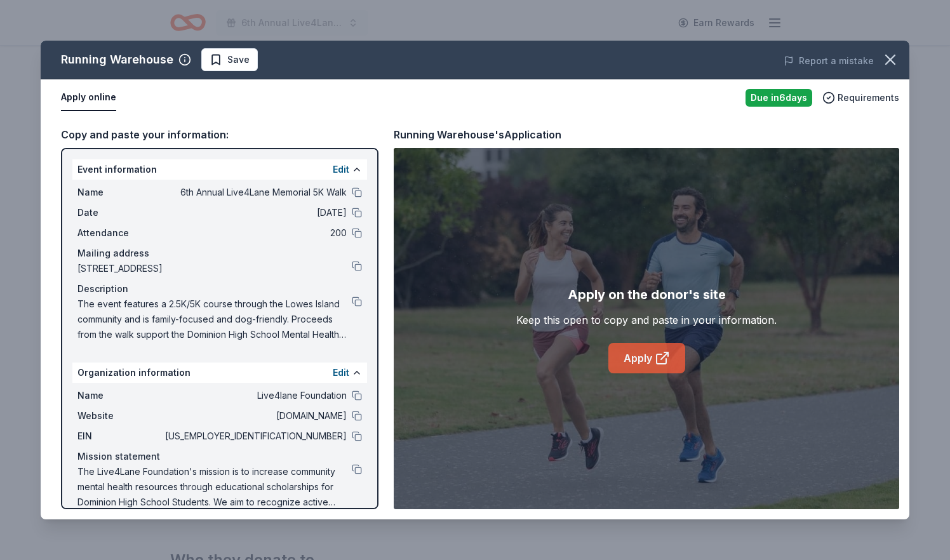
click at [642, 357] on link "Apply" at bounding box center [647, 358] width 77 height 30
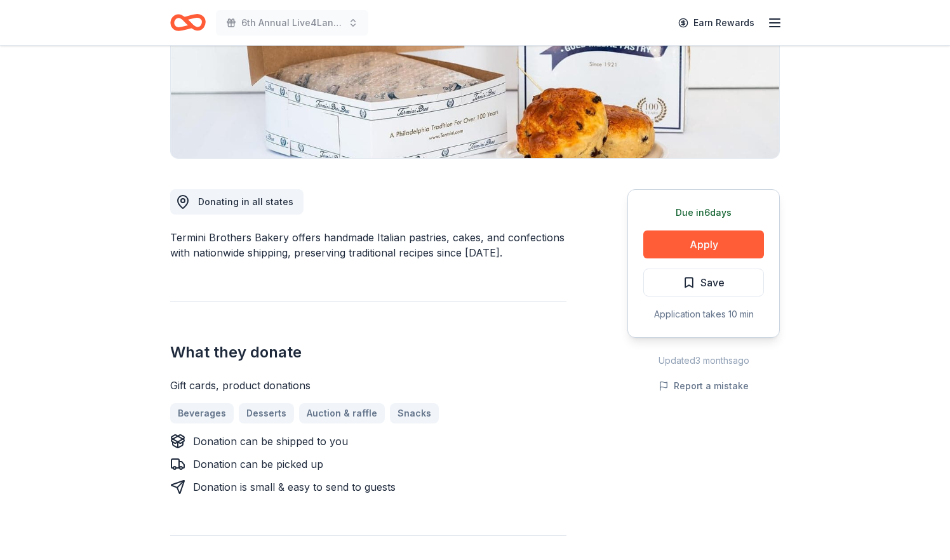
scroll to position [230, 0]
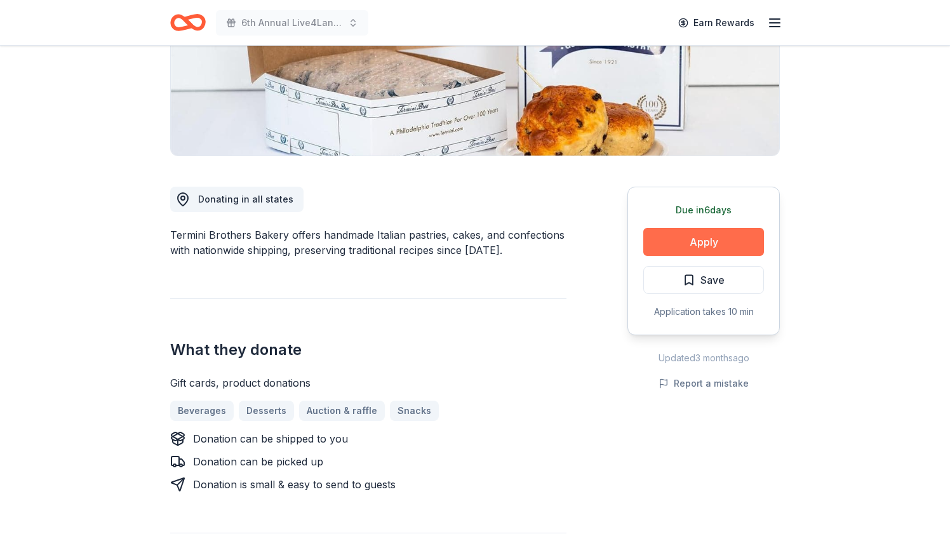
click at [688, 235] on button "Apply" at bounding box center [703, 242] width 121 height 28
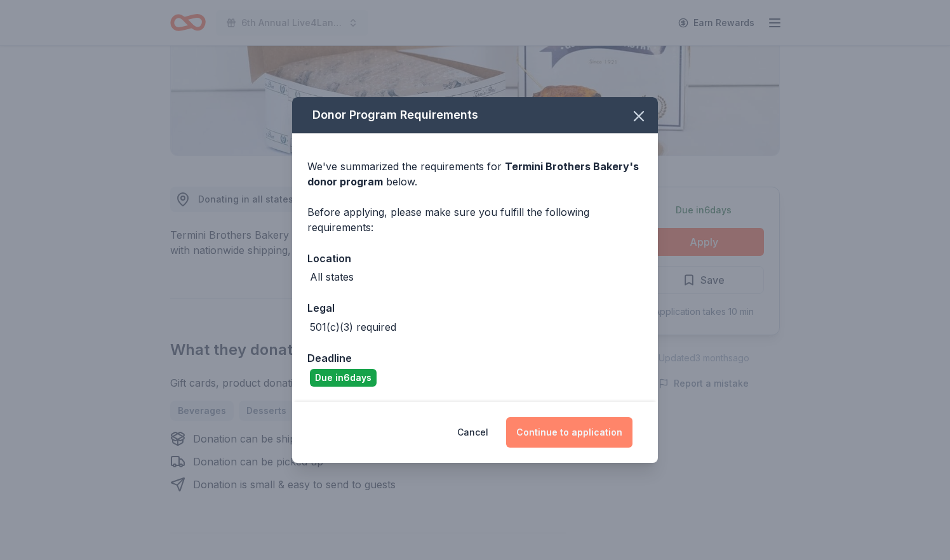
click at [579, 434] on button "Continue to application" at bounding box center [569, 432] width 126 height 30
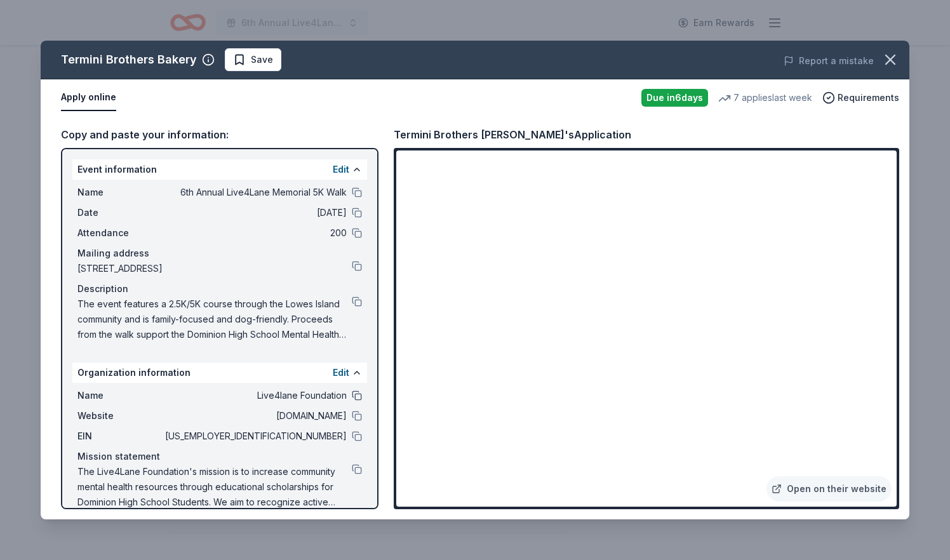
click at [355, 397] on button at bounding box center [357, 396] width 10 height 10
click at [357, 267] on button at bounding box center [357, 266] width 10 height 10
click at [358, 440] on button at bounding box center [357, 436] width 10 height 10
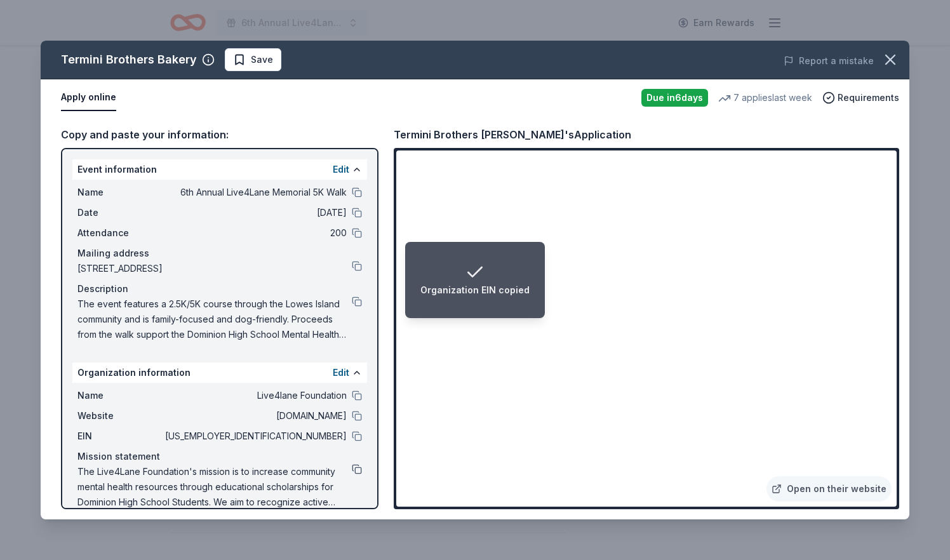
click at [357, 469] on button at bounding box center [357, 469] width 10 height 10
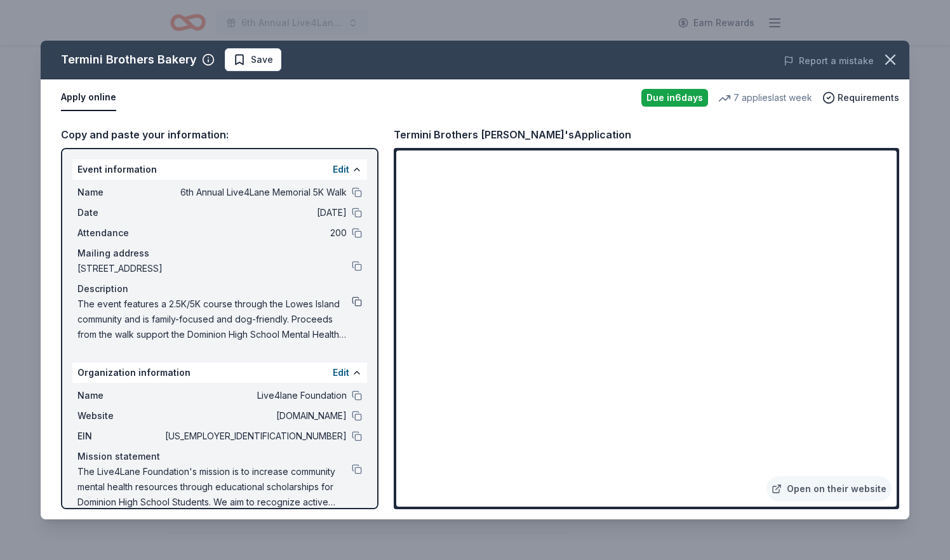
click at [357, 300] on button at bounding box center [357, 302] width 10 height 10
click at [253, 58] on span "Save" at bounding box center [262, 59] width 22 height 15
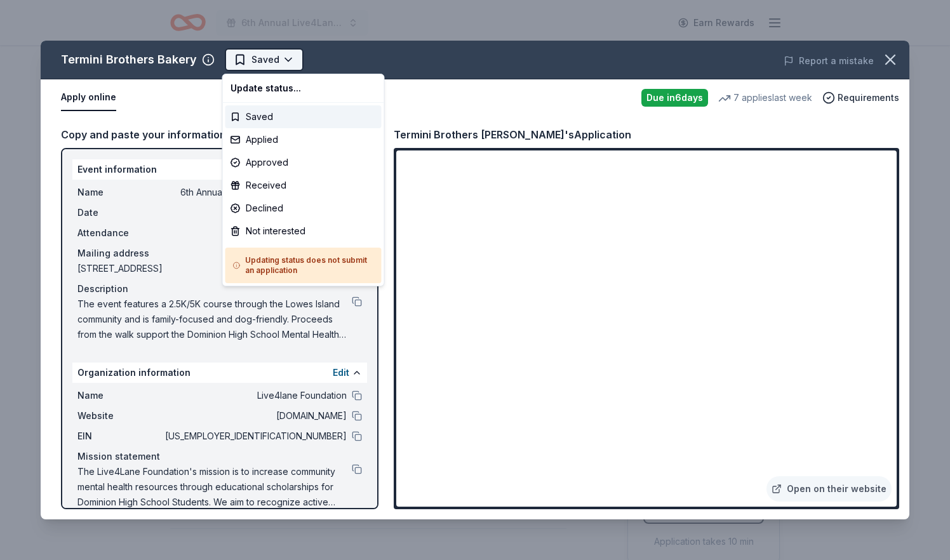
click at [253, 58] on html "6th Annual Live4Lane Memorial 5K Walk Earn Rewards Due in 6 days Share Termini …" at bounding box center [475, 280] width 950 height 560
click at [271, 140] on div "Applied" at bounding box center [303, 139] width 156 height 23
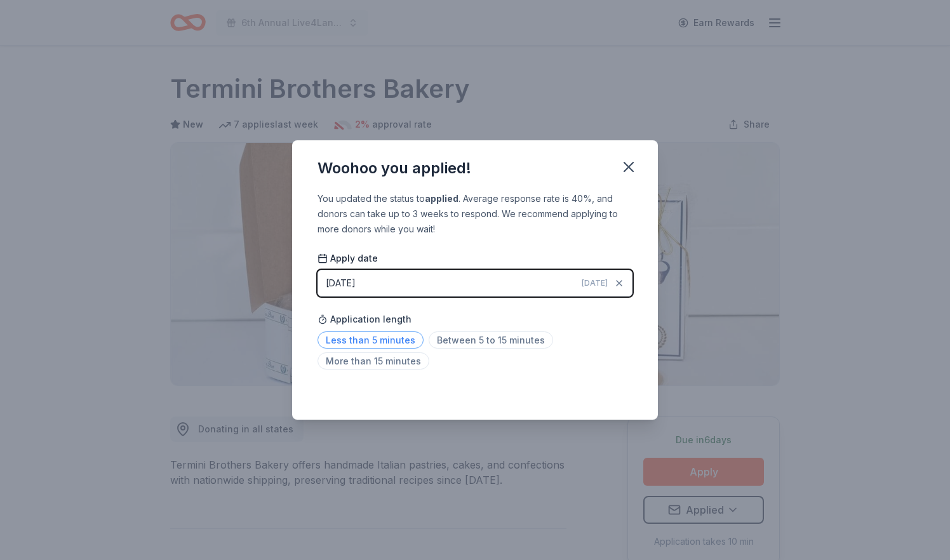
click at [387, 345] on span "Less than 5 minutes" at bounding box center [371, 340] width 106 height 17
click at [356, 283] on div "08/29/2025" at bounding box center [341, 283] width 30 height 15
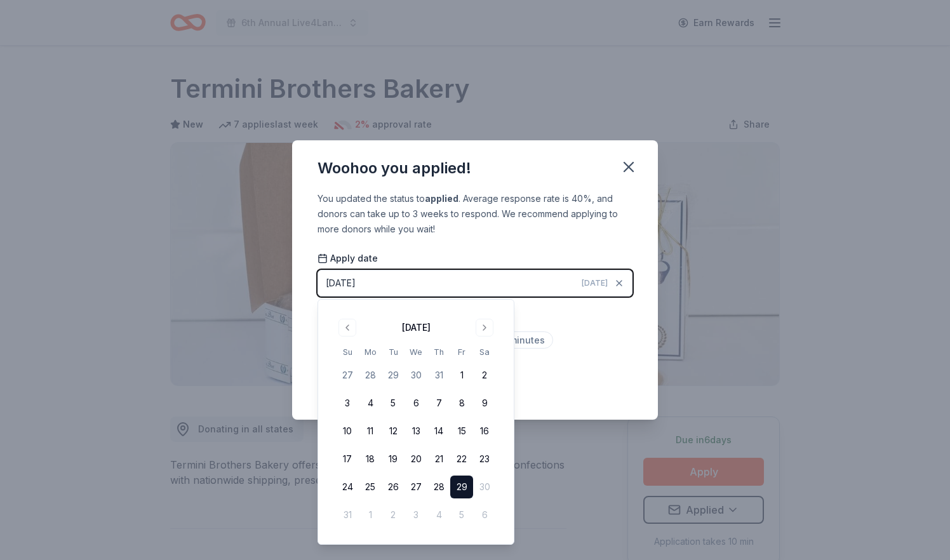
click at [465, 483] on button "29" at bounding box center [461, 487] width 23 height 23
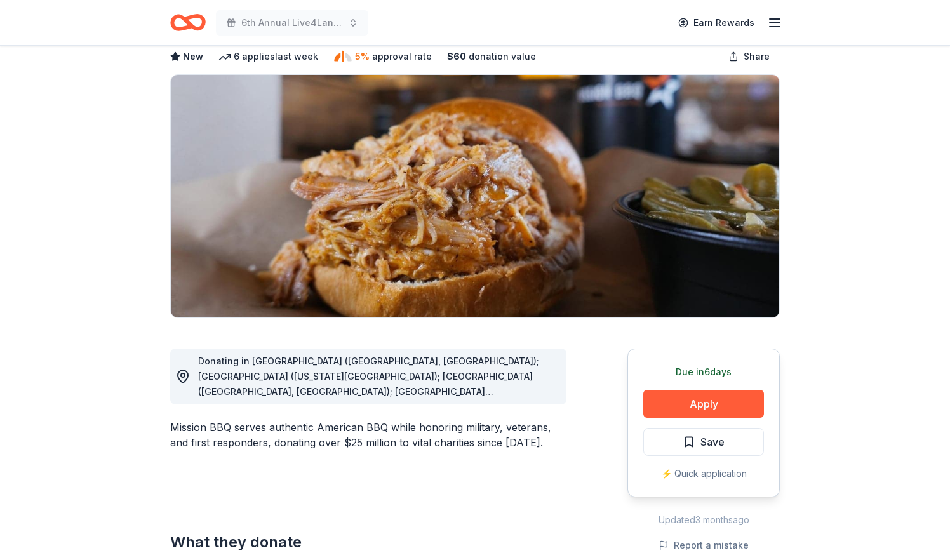
scroll to position [53, 0]
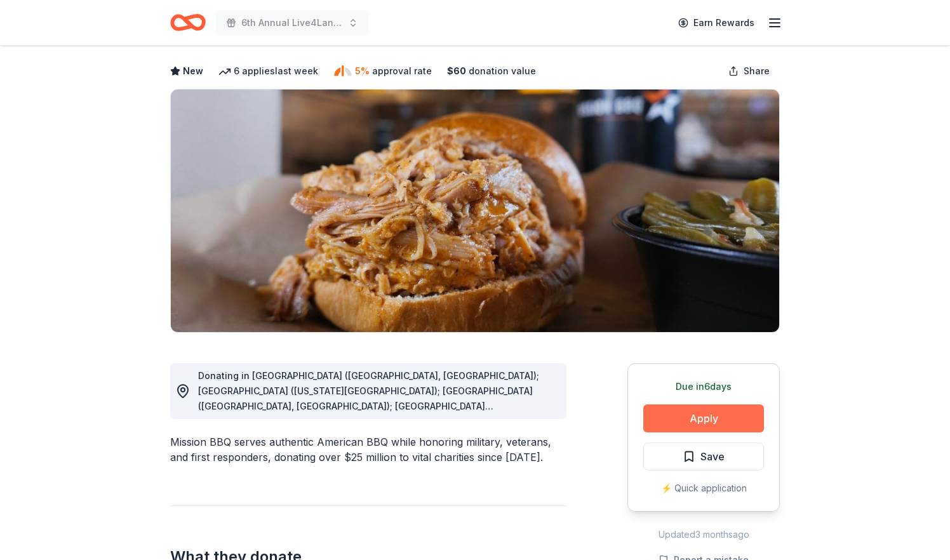
click at [690, 411] on button "Apply" at bounding box center [703, 419] width 121 height 28
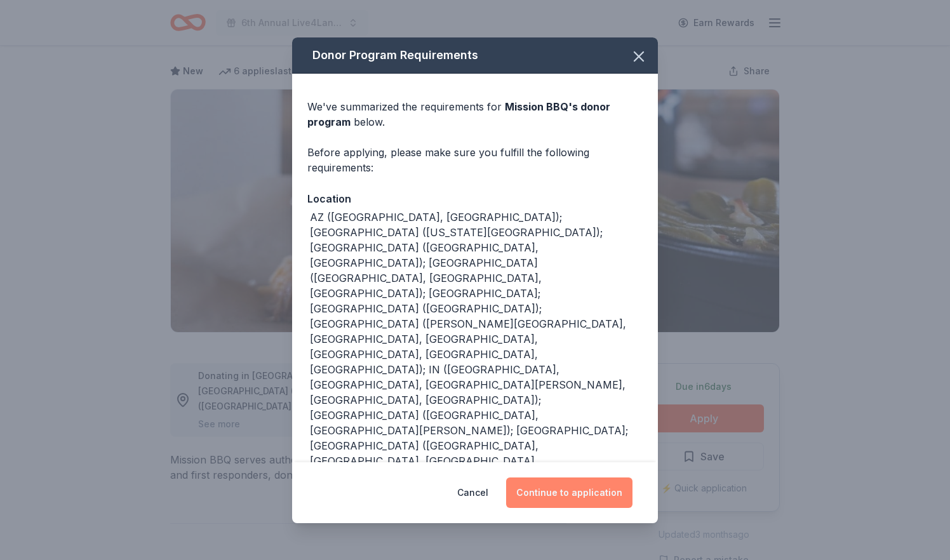
click at [573, 490] on button "Continue to application" at bounding box center [569, 493] width 126 height 30
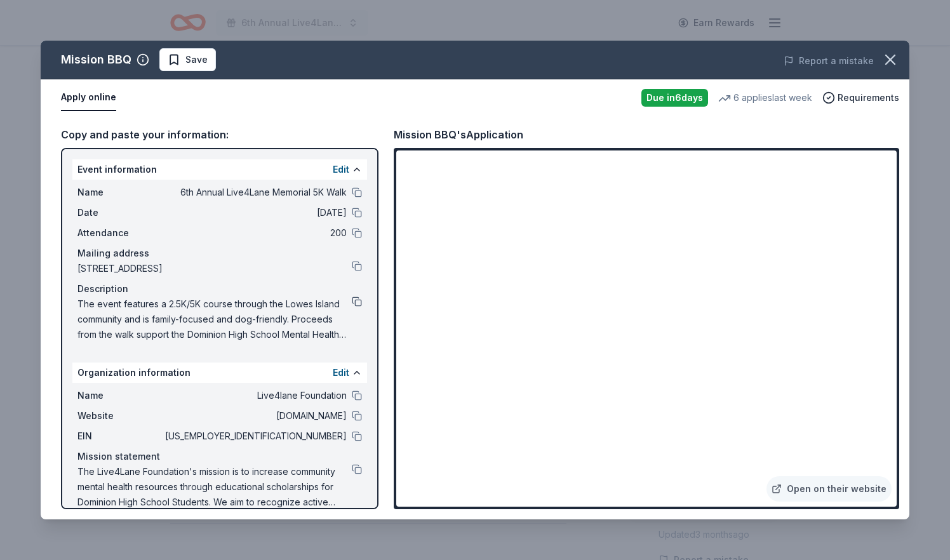
click at [357, 302] on button at bounding box center [357, 302] width 10 height 10
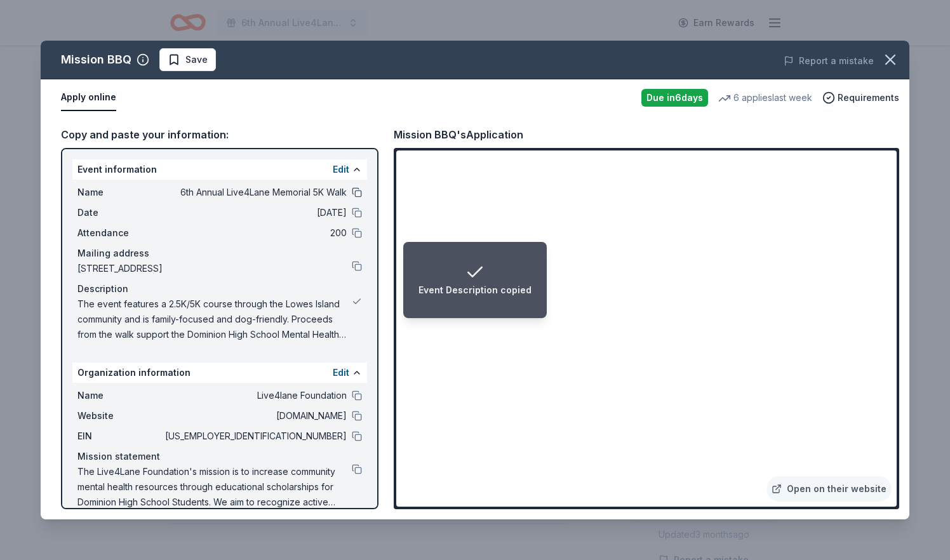
click at [356, 191] on button at bounding box center [357, 192] width 10 height 10
click at [354, 302] on button at bounding box center [357, 302] width 10 height 10
click at [355, 469] on button at bounding box center [357, 469] width 10 height 10
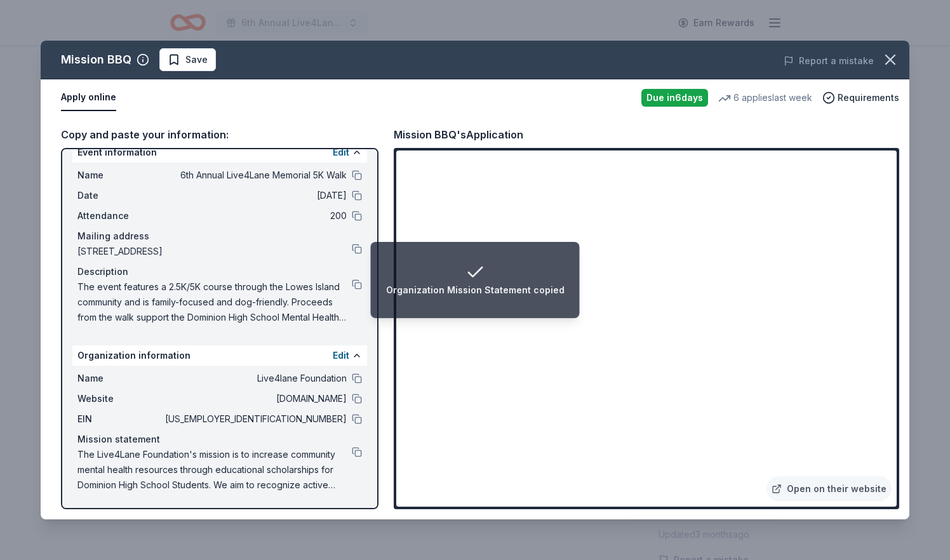
scroll to position [17, 0]
click at [356, 453] on button at bounding box center [357, 452] width 10 height 10
click at [356, 399] on button at bounding box center [357, 399] width 10 height 10
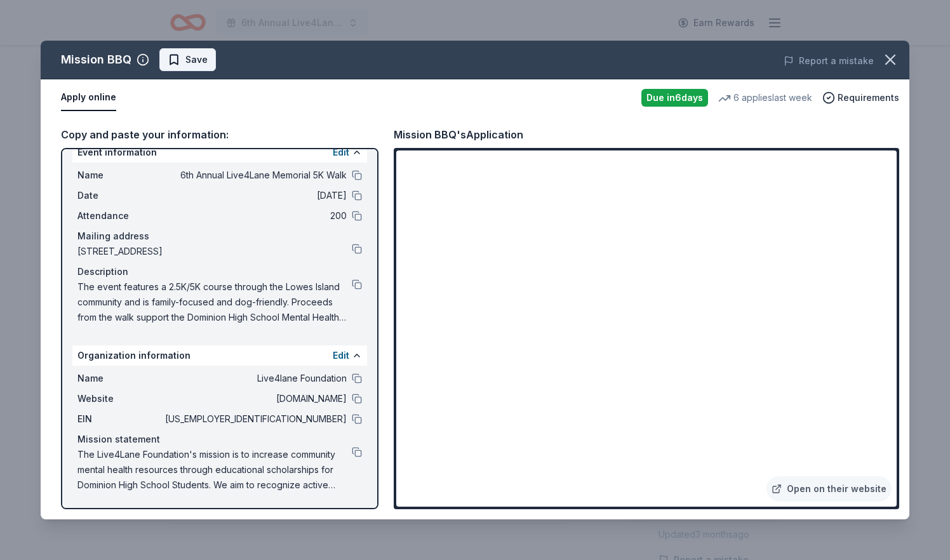
click at [182, 62] on span "Save" at bounding box center [188, 59] width 40 height 15
click at [195, 64] on html "6th Annual Live4Lane Memorial 5K Walk Earn Rewards Due in 6 days Share Mission …" at bounding box center [475, 280] width 950 height 560
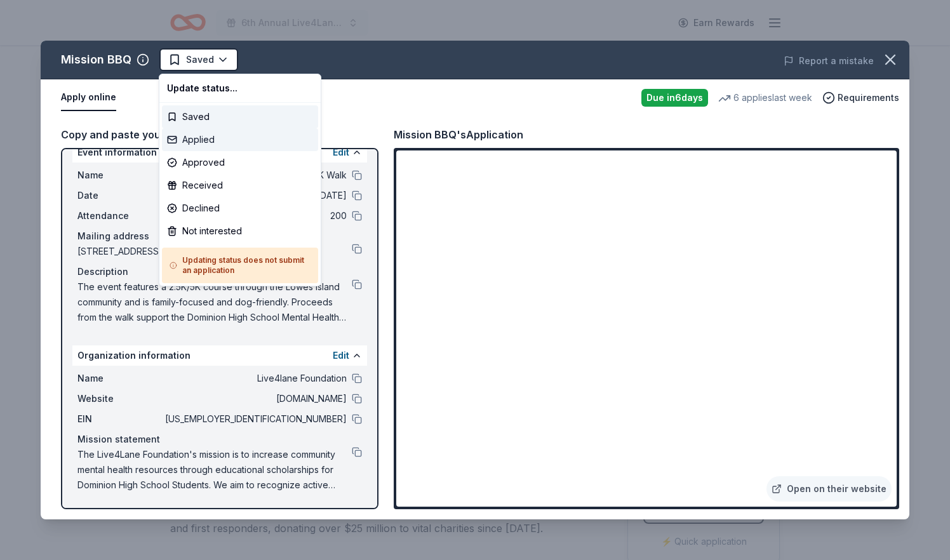
click at [200, 148] on div "Applied" at bounding box center [240, 139] width 156 height 23
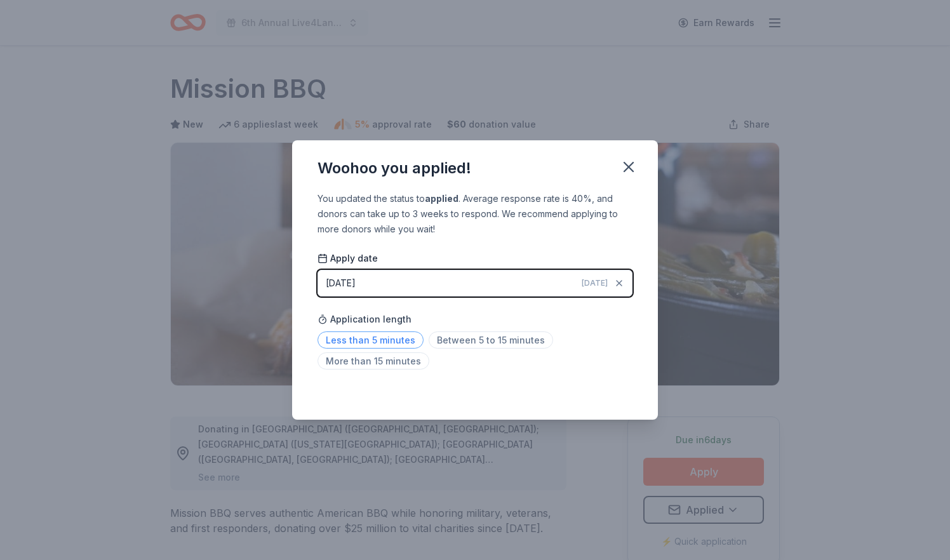
click at [396, 344] on span "Less than 5 minutes" at bounding box center [371, 340] width 106 height 17
click at [345, 276] on div "08/29/2025" at bounding box center [341, 283] width 30 height 15
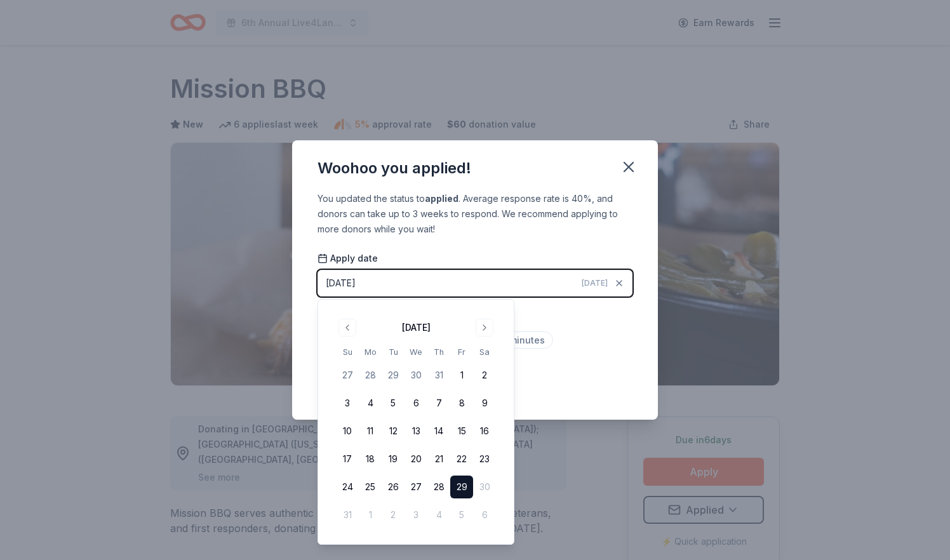
click at [462, 485] on button "29" at bounding box center [461, 487] width 23 height 23
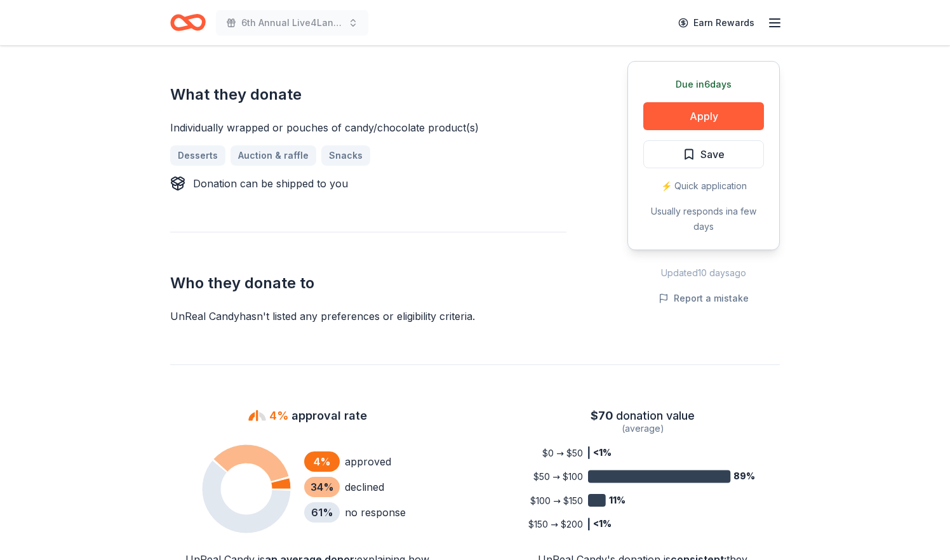
scroll to position [515, 0]
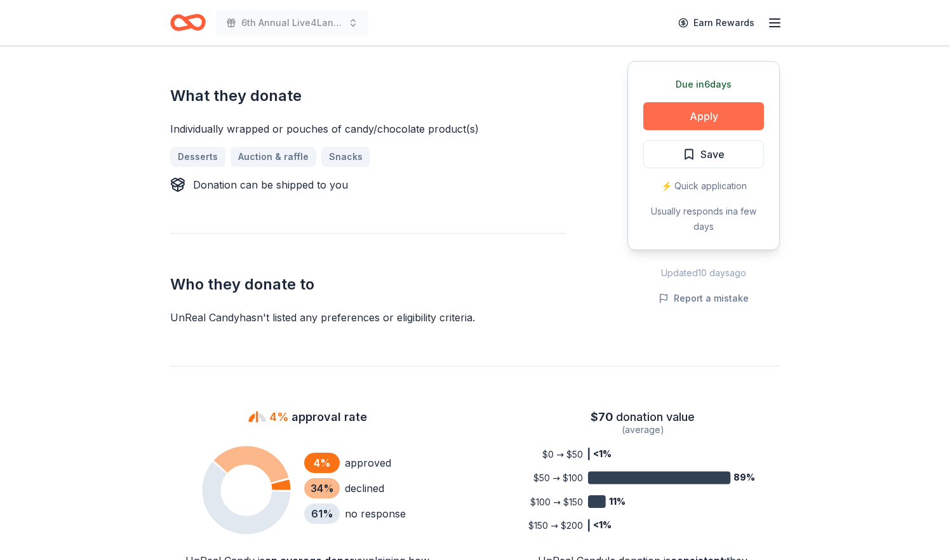
click at [717, 119] on button "Apply" at bounding box center [703, 116] width 121 height 28
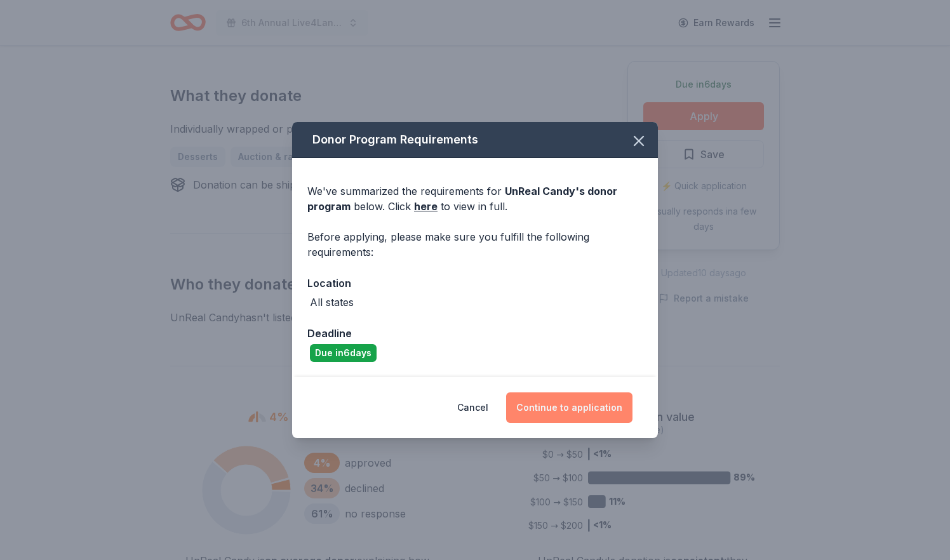
click at [555, 401] on button "Continue to application" at bounding box center [569, 408] width 126 height 30
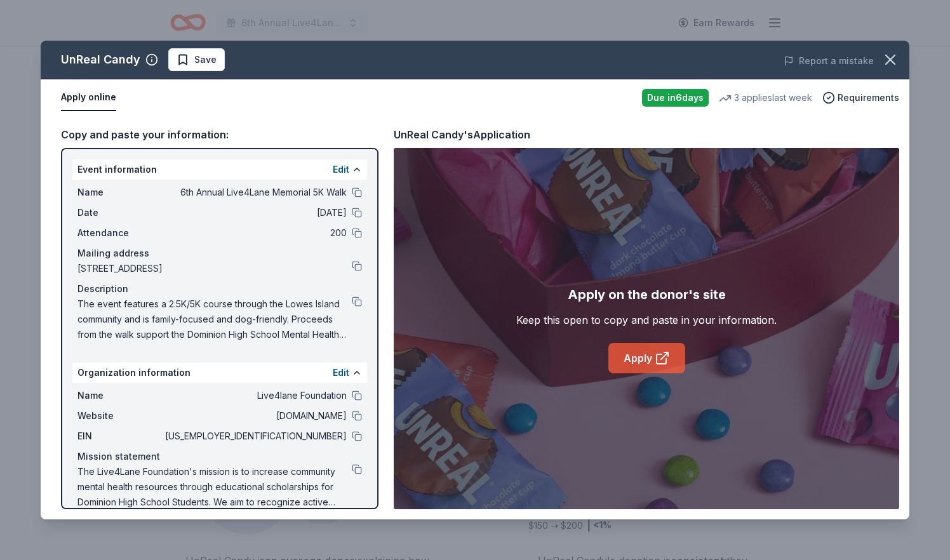
click at [643, 362] on link "Apply" at bounding box center [647, 358] width 77 height 30
click at [358, 191] on button at bounding box center [357, 192] width 10 height 10
click at [358, 302] on button at bounding box center [357, 302] width 10 height 10
click at [357, 437] on button at bounding box center [357, 436] width 10 height 10
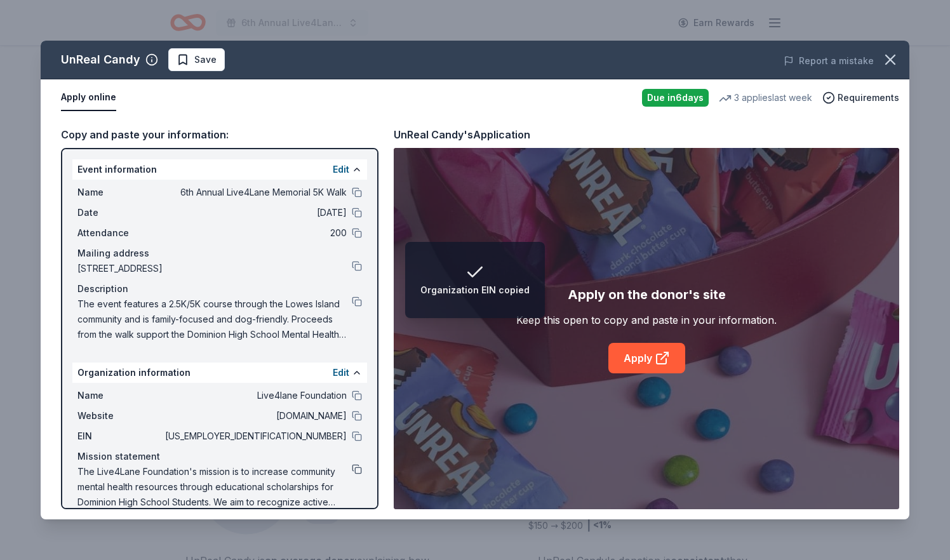
click at [356, 469] on button at bounding box center [357, 469] width 10 height 10
